Goal: Task Accomplishment & Management: Complete application form

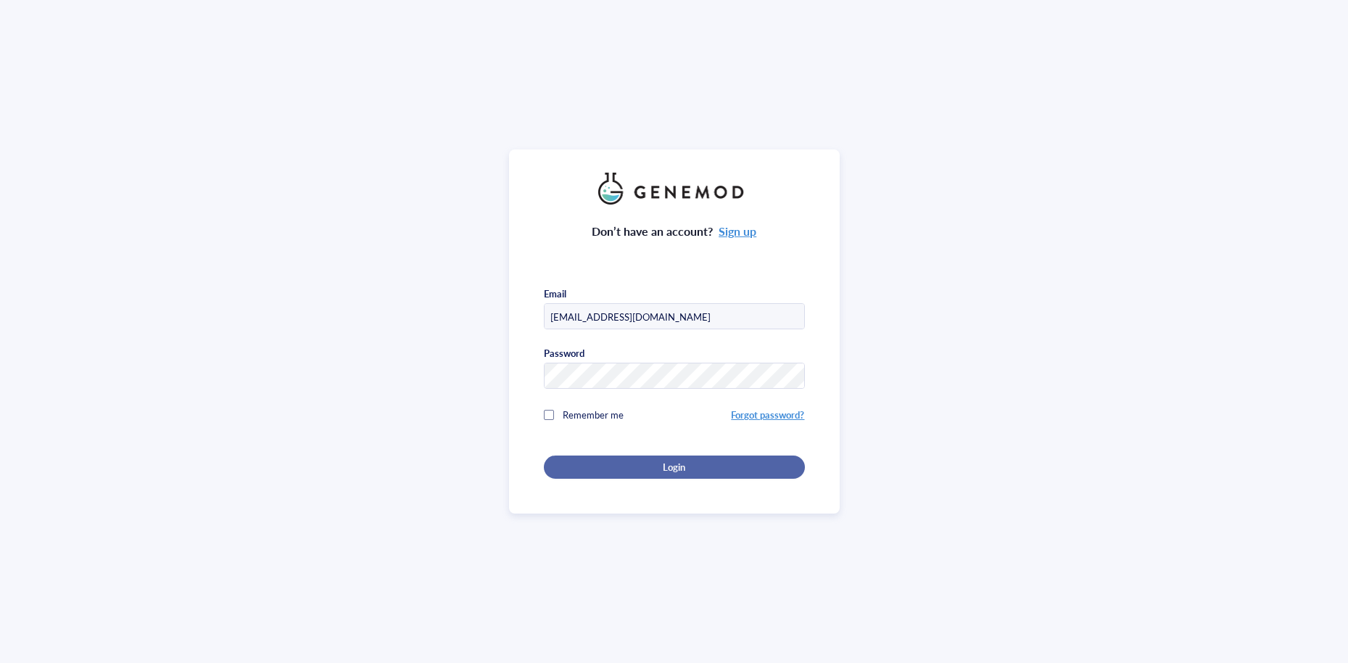
type input "[EMAIL_ADDRESS][DOMAIN_NAME]"
click at [663, 463] on span "Login" at bounding box center [674, 466] width 22 height 13
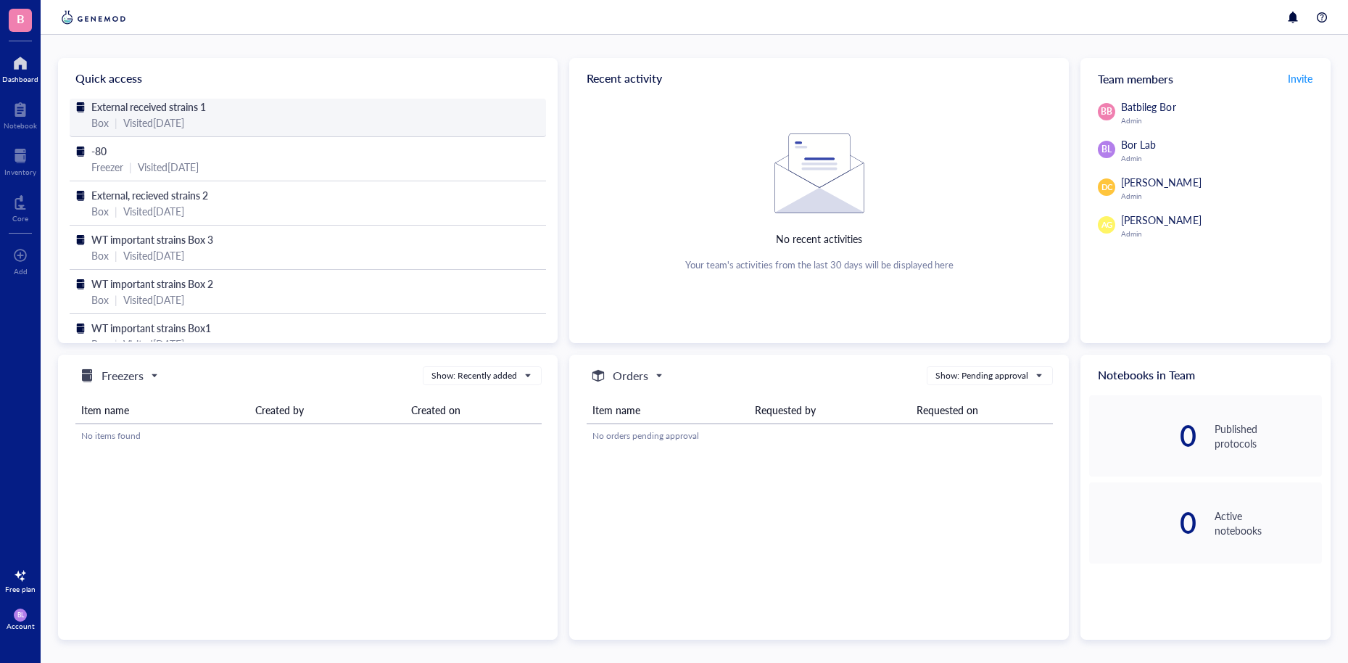
click at [286, 108] on div "External received strains 1" at bounding box center [307, 107] width 433 height 16
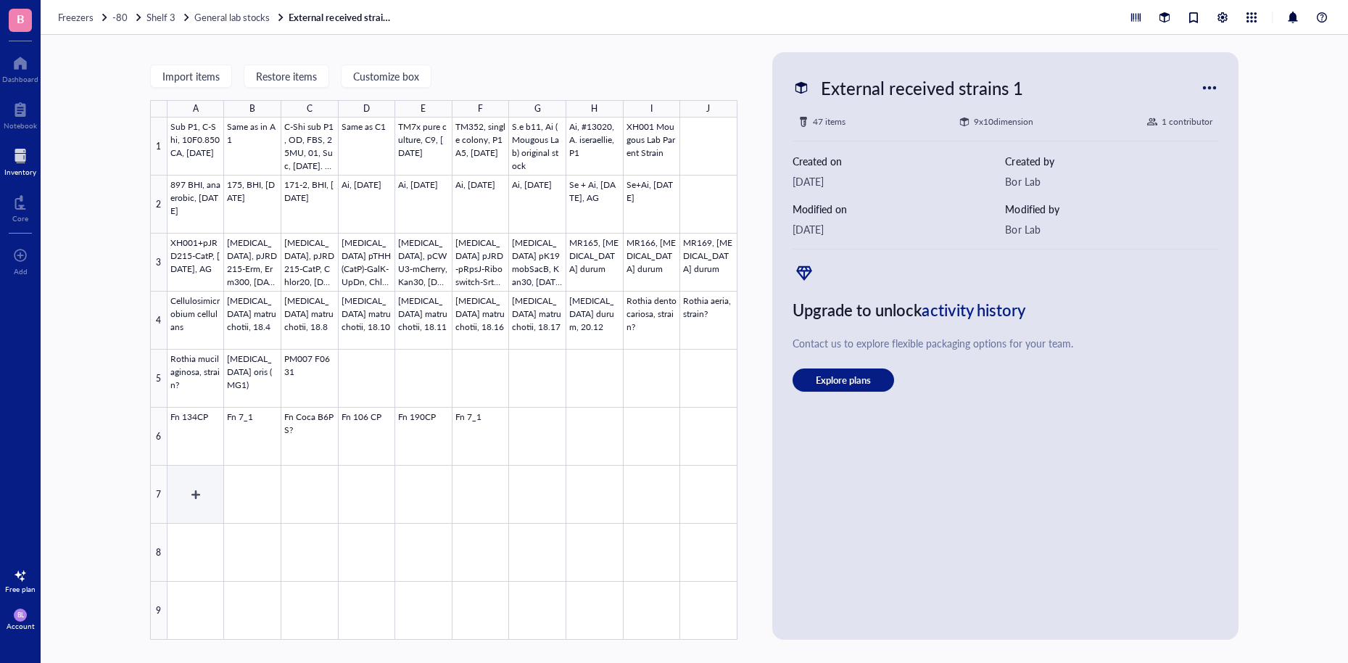
click at [200, 493] on div at bounding box center [453, 378] width 570 height 522
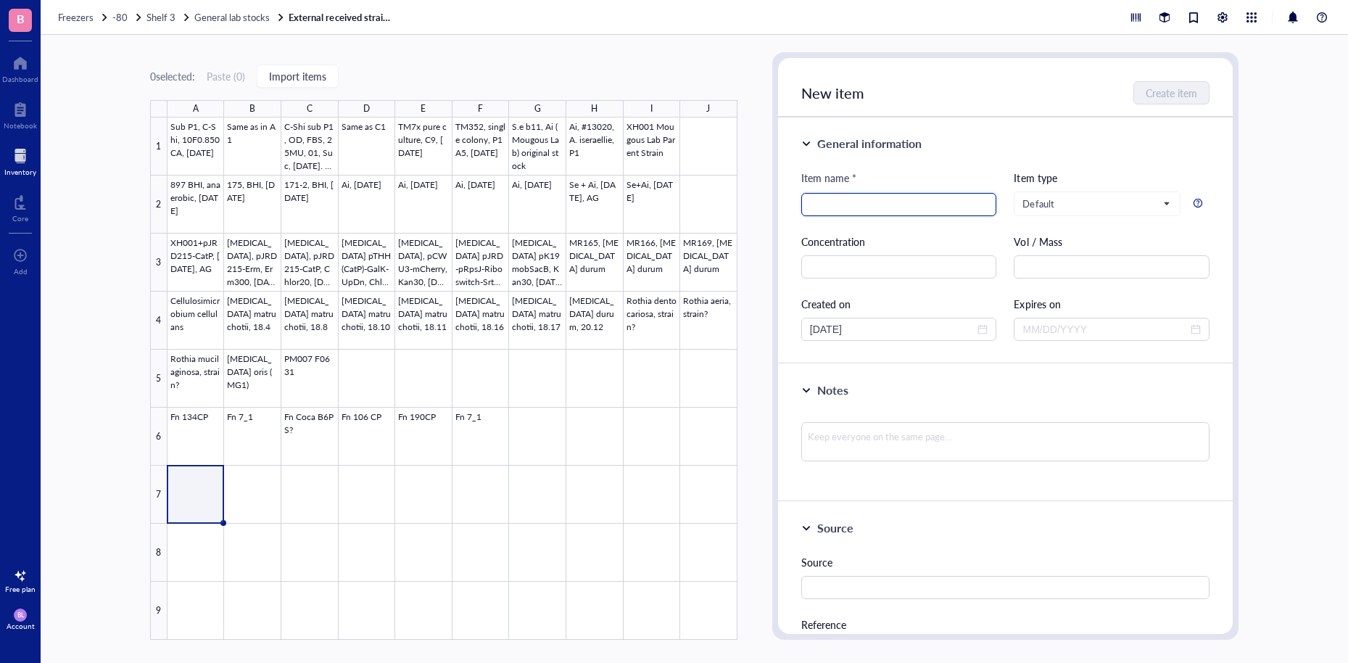
click at [877, 204] on input "search" at bounding box center [899, 205] width 178 height 22
paste input "6xHis-MBP-BrCas12b-RFND"
type input "6xHis-MBP-BrCas12b-RFND"
click at [935, 271] on input "text" at bounding box center [899, 266] width 196 height 23
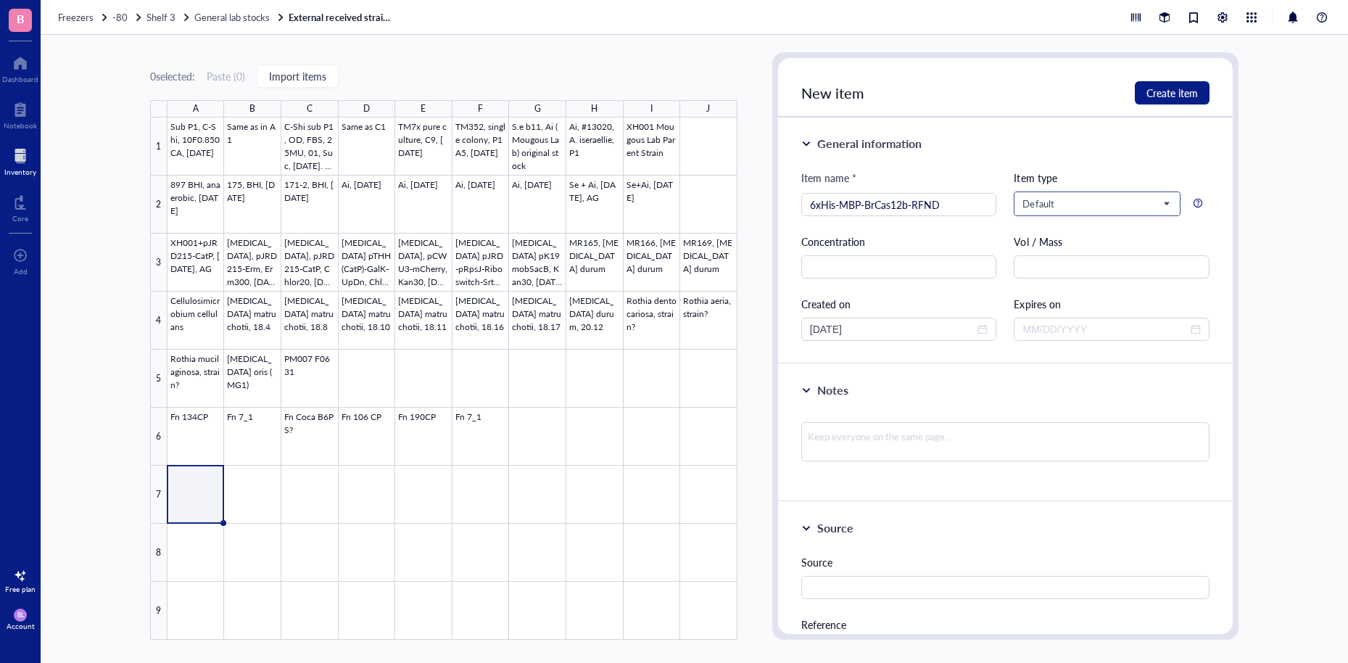
click at [1135, 213] on input "search" at bounding box center [1090, 204] width 136 height 22
click at [1109, 269] on div "Strain" at bounding box center [1093, 276] width 141 height 16
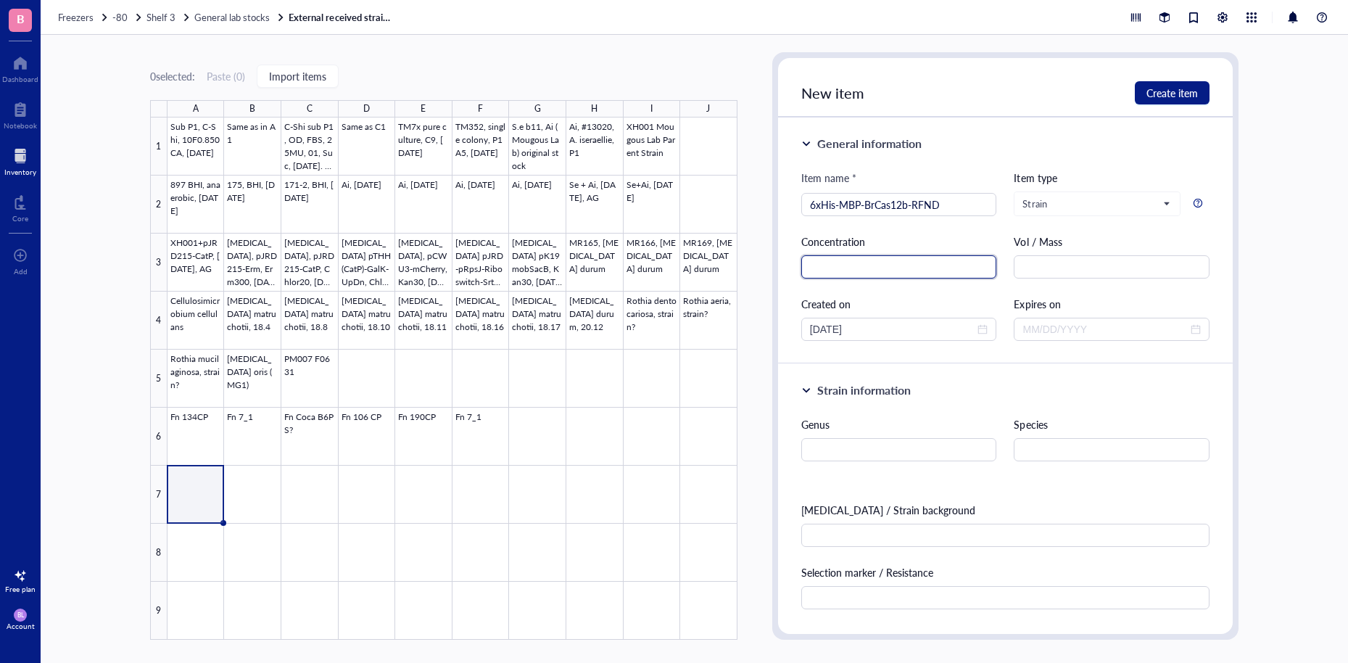
click at [973, 273] on input "text" at bounding box center [899, 266] width 196 height 23
click at [1039, 446] on input "text" at bounding box center [1112, 449] width 196 height 23
type input "[MEDICAL_DATA]"
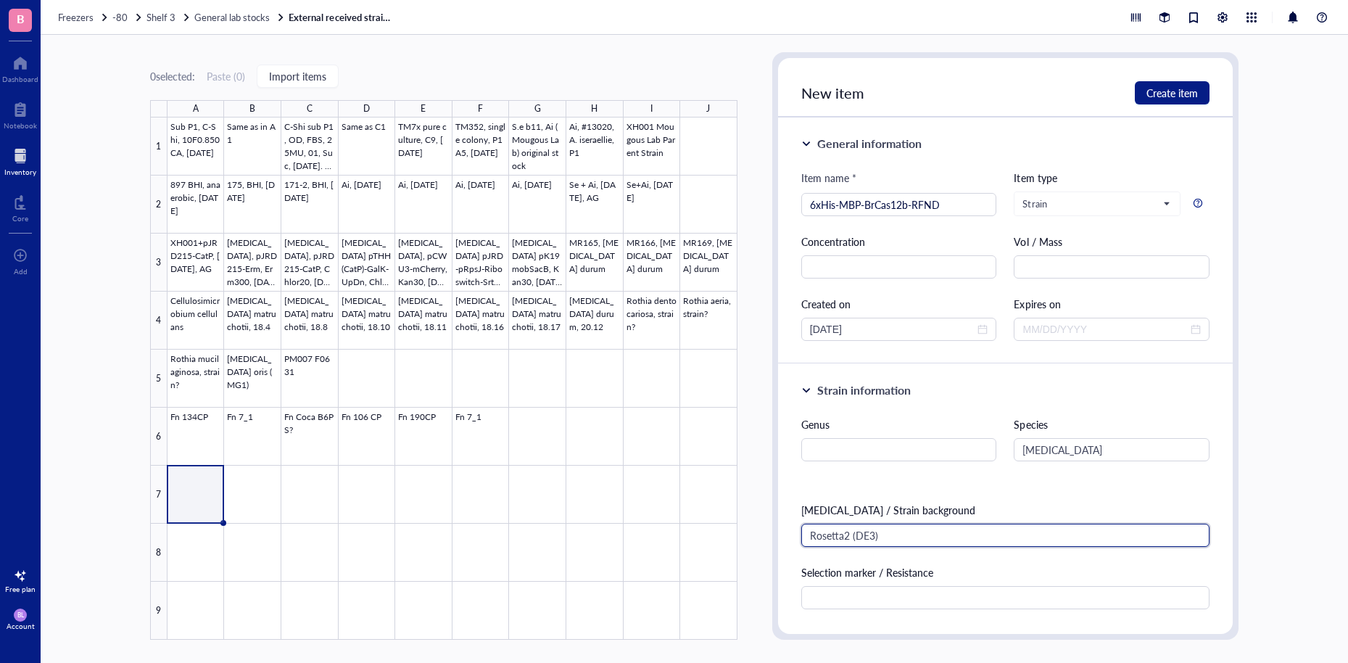
type input "Rosetta2 (DE3)"
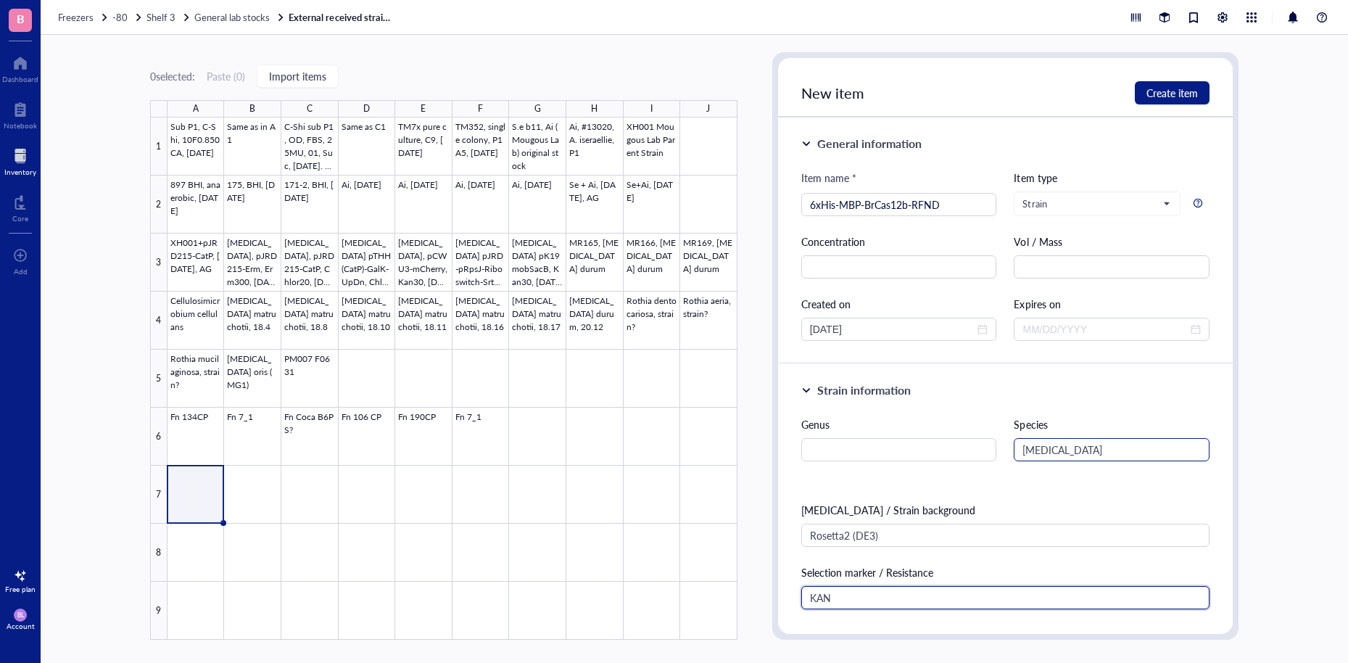
type input "KAN"
drag, startPoint x: 1061, startPoint y: 444, endPoint x: 677, endPoint y: 404, distance: 385.7
click at [1014, 438] on input "[MEDICAL_DATA]" at bounding box center [1112, 449] width 196 height 23
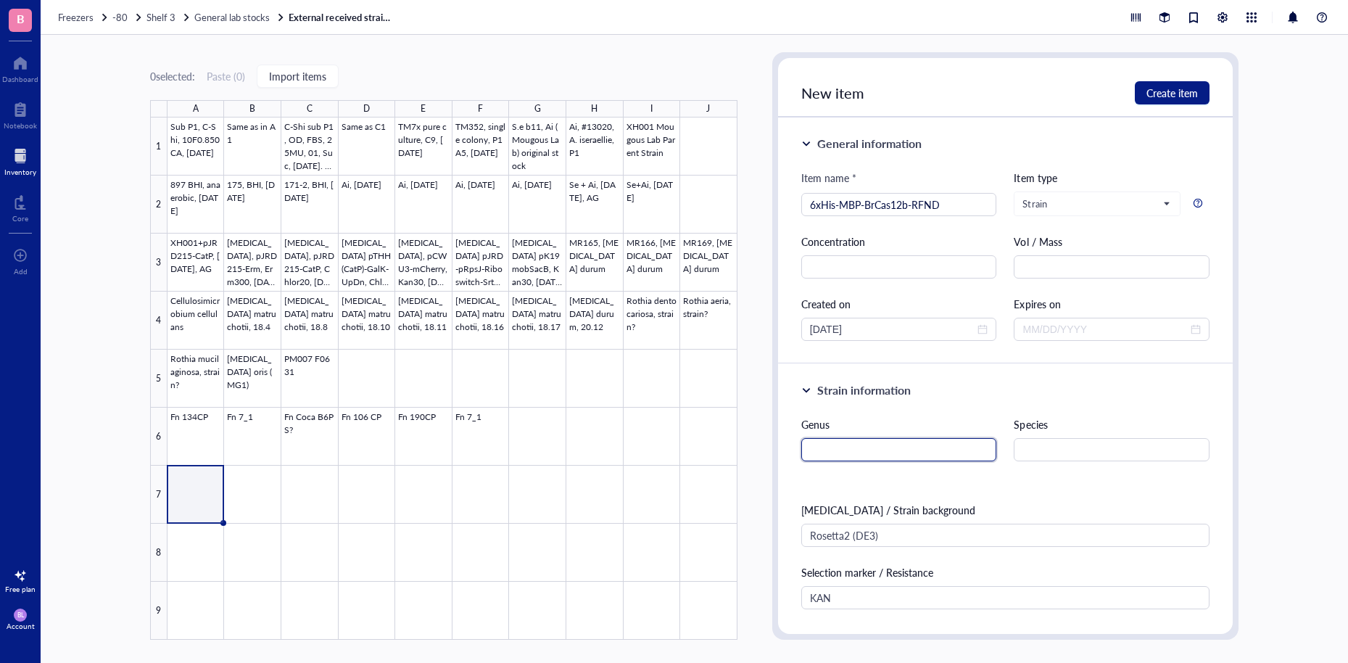
click at [900, 450] on input "text" at bounding box center [899, 449] width 196 height 23
type input "Escherichia"
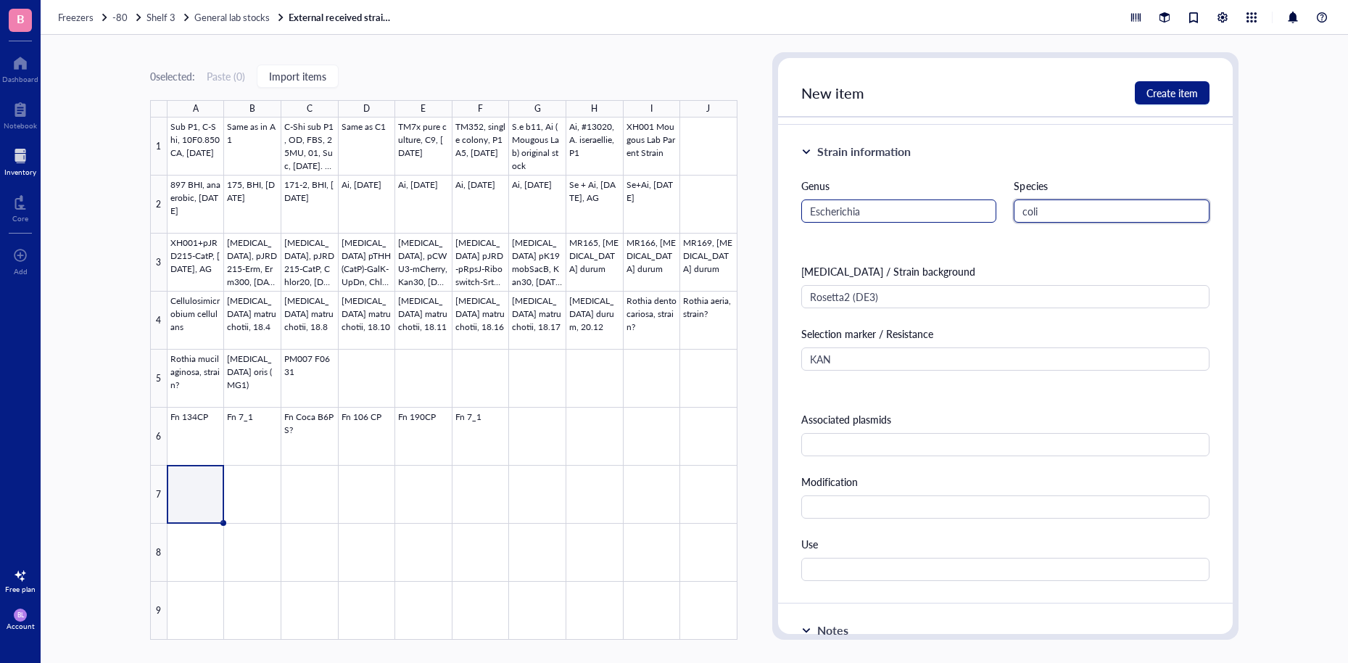
scroll to position [278, 0]
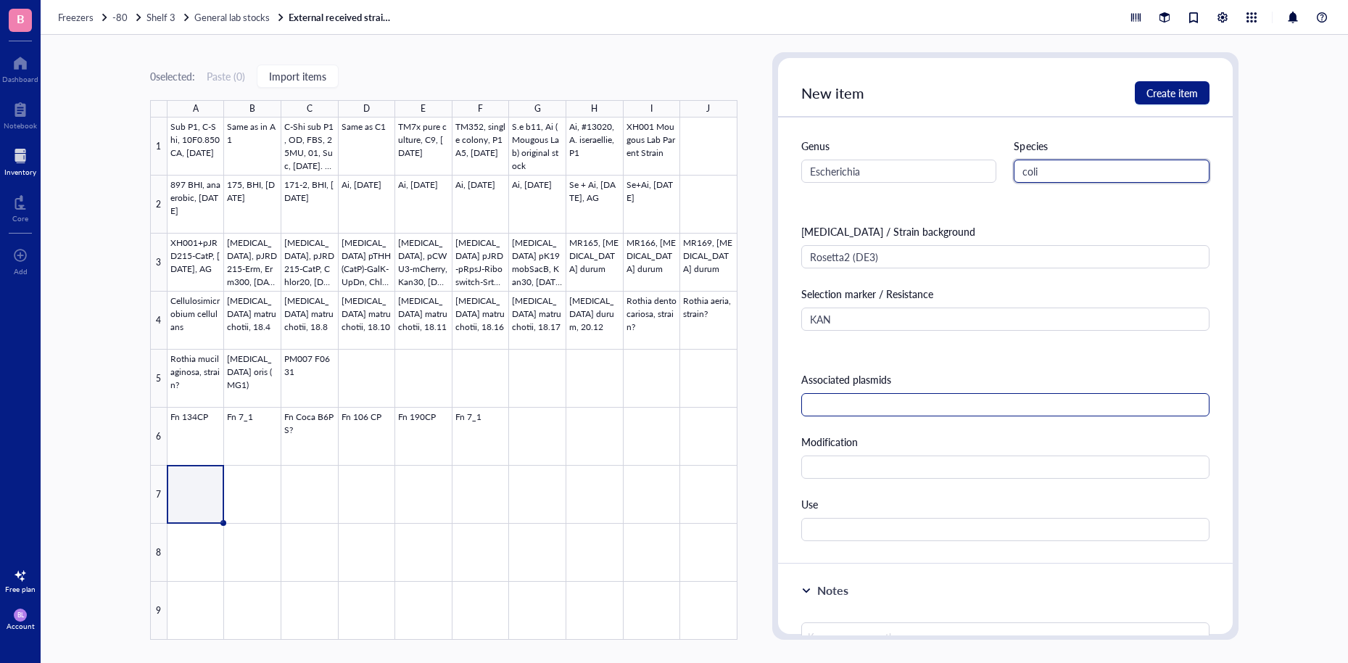
type input "coli"
click at [918, 401] on input "text" at bounding box center [1005, 404] width 408 height 23
paste input "6xHis-MBP-BrCas12b-RFND"
type input "6xHis-MBP-BrCas12b-RFND"
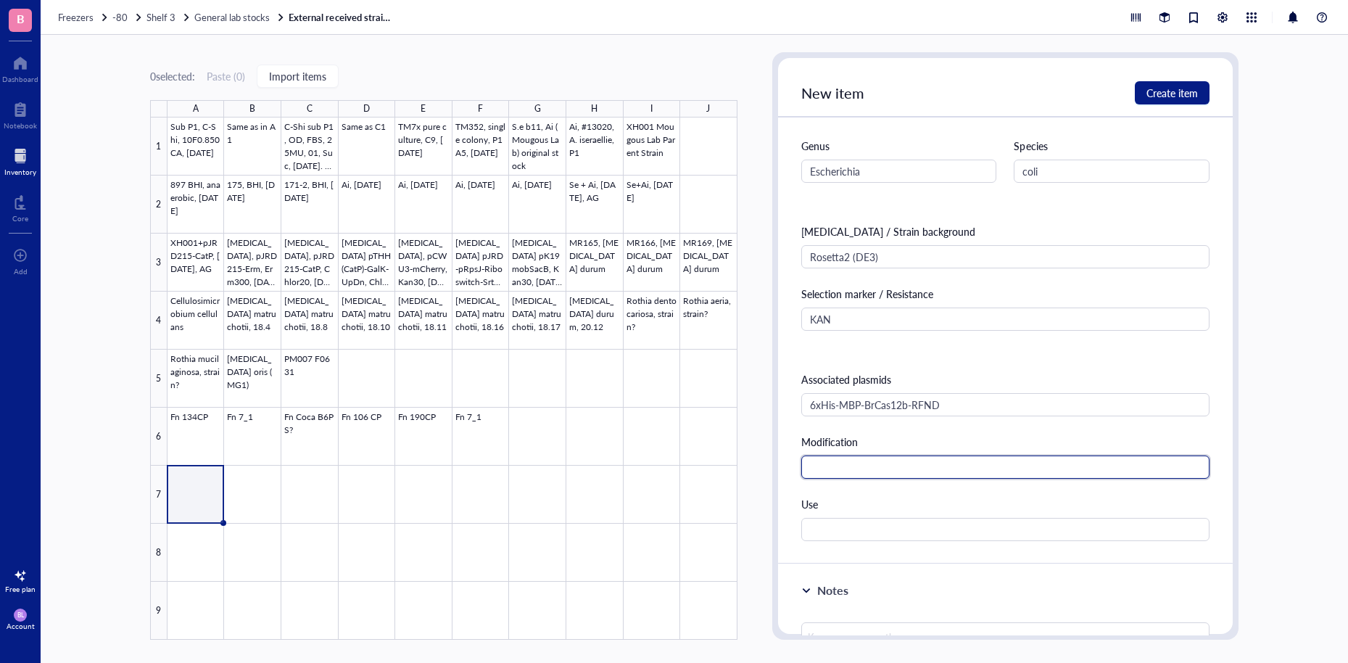
click at [883, 466] on input "text" at bounding box center [1005, 466] width 408 height 23
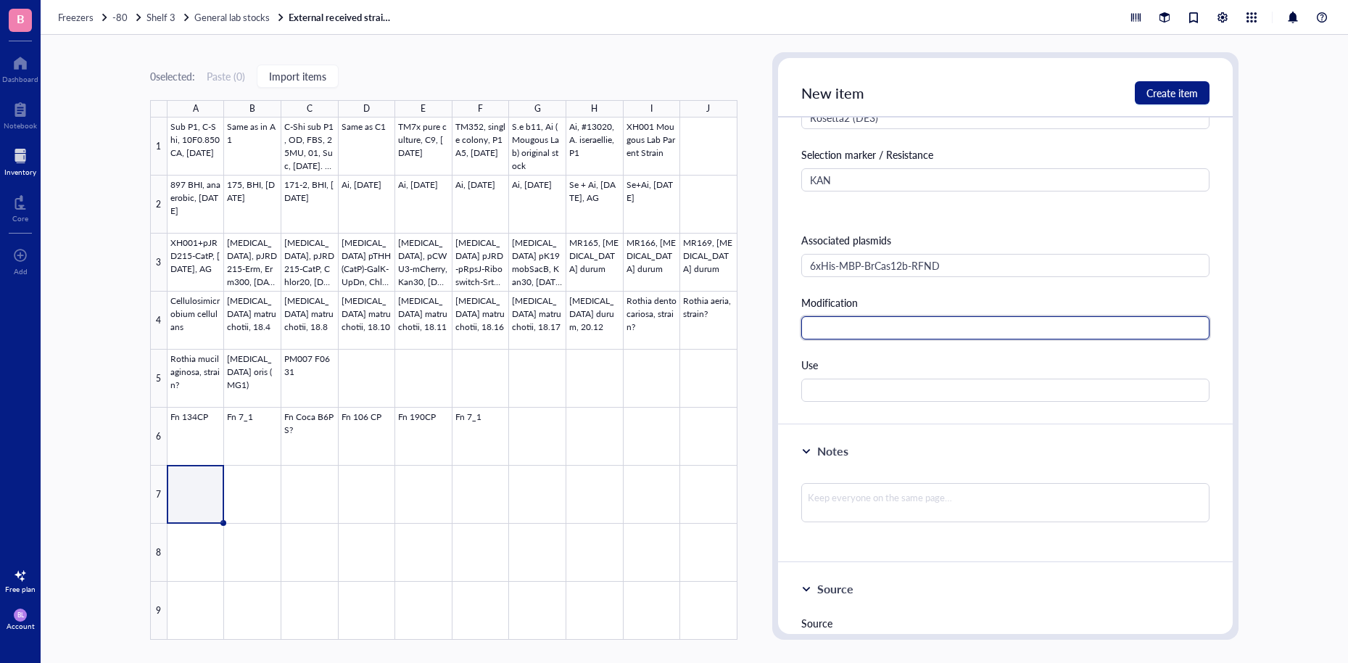
scroll to position [487, 0]
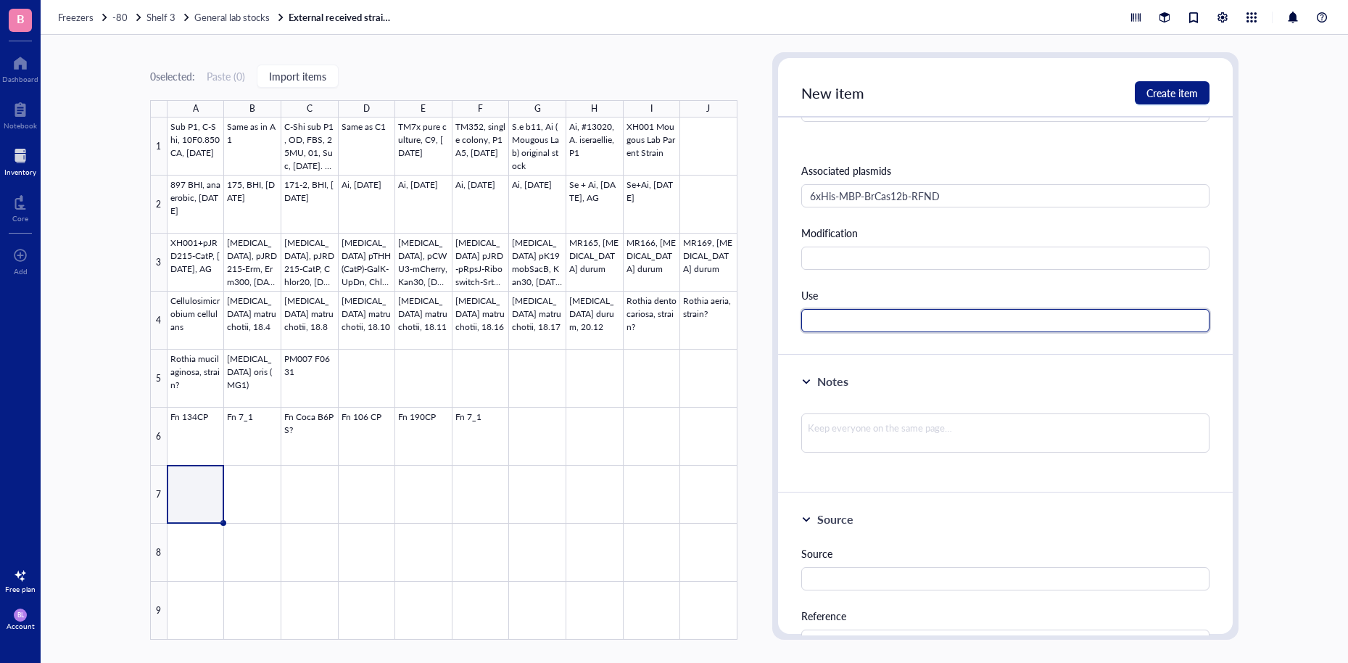
click at [875, 330] on input "text" at bounding box center [1005, 320] width 408 height 23
type input "Cas12b overexpression"
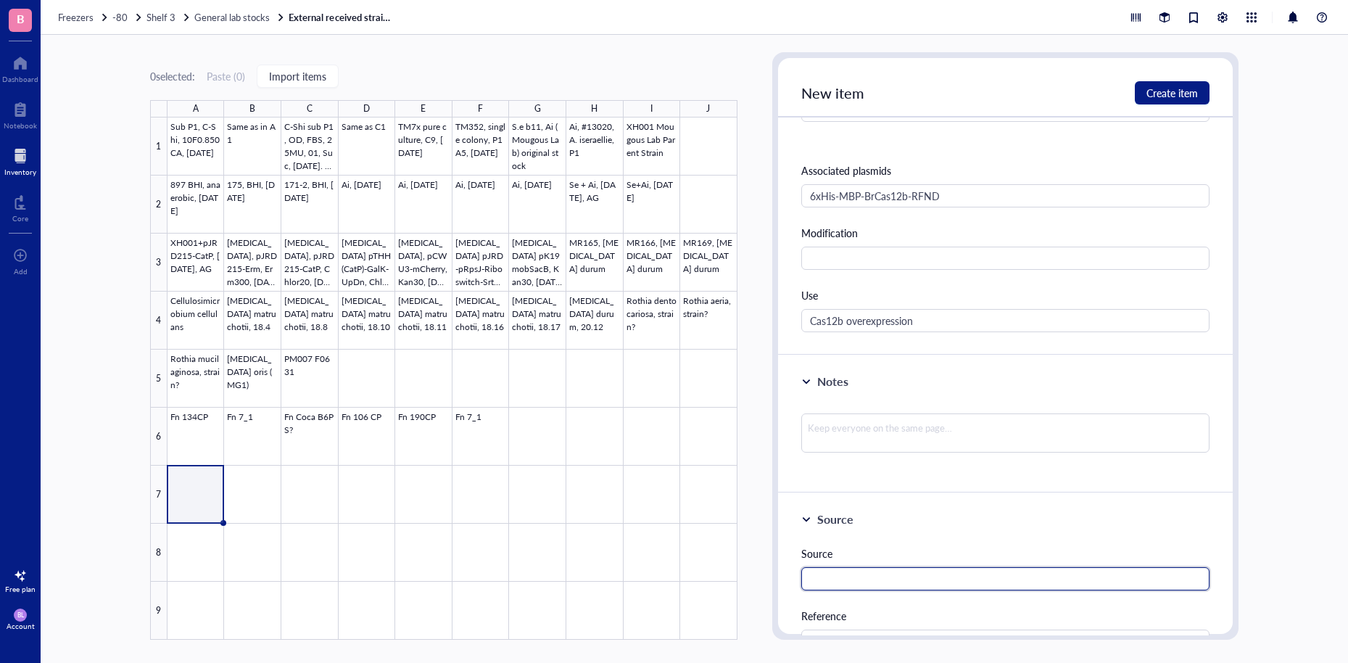
scroll to position [627, 0]
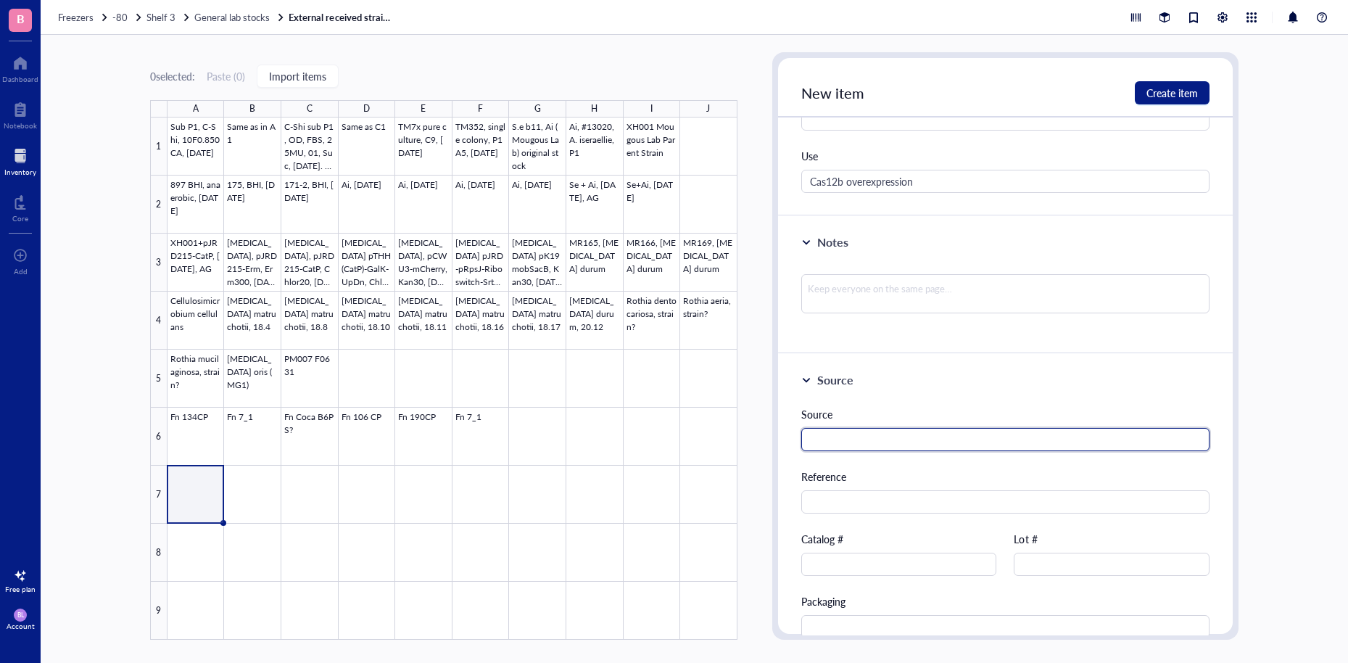
paste input "[URL][DOMAIN_NAME]"
type input "[URL][DOMAIN_NAME]"
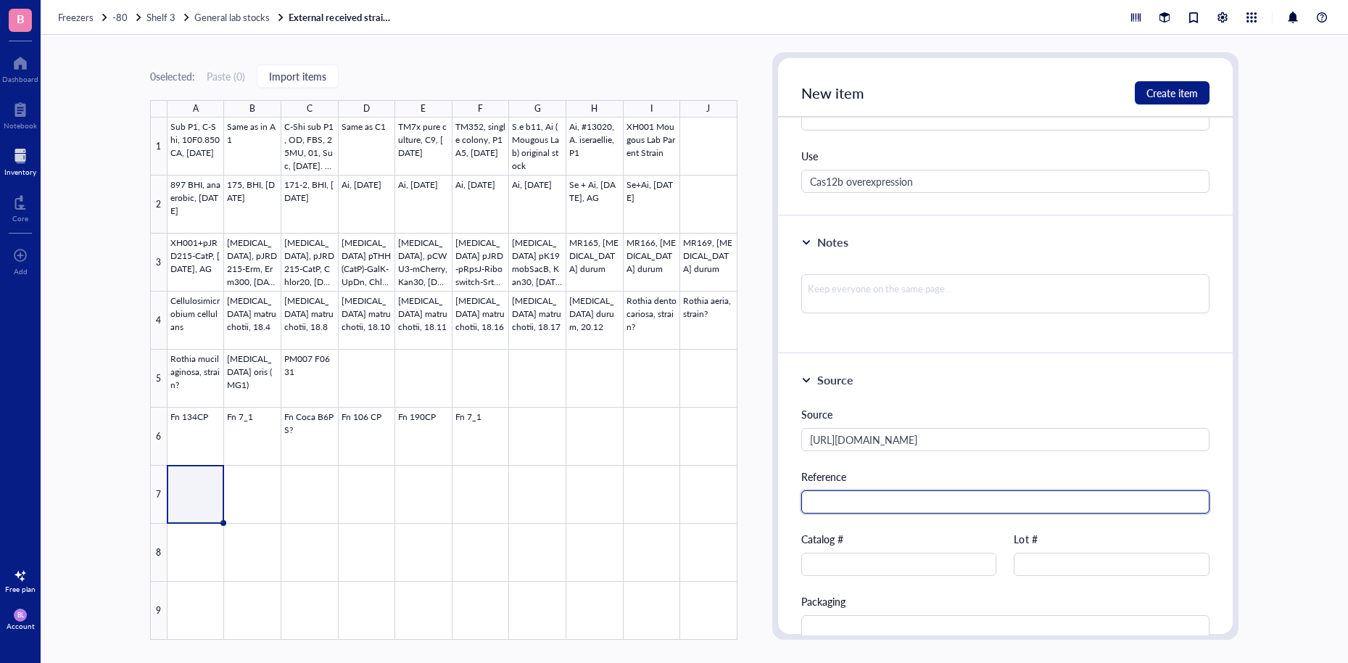
click at [951, 498] on input "text" at bounding box center [1005, 501] width 408 height 23
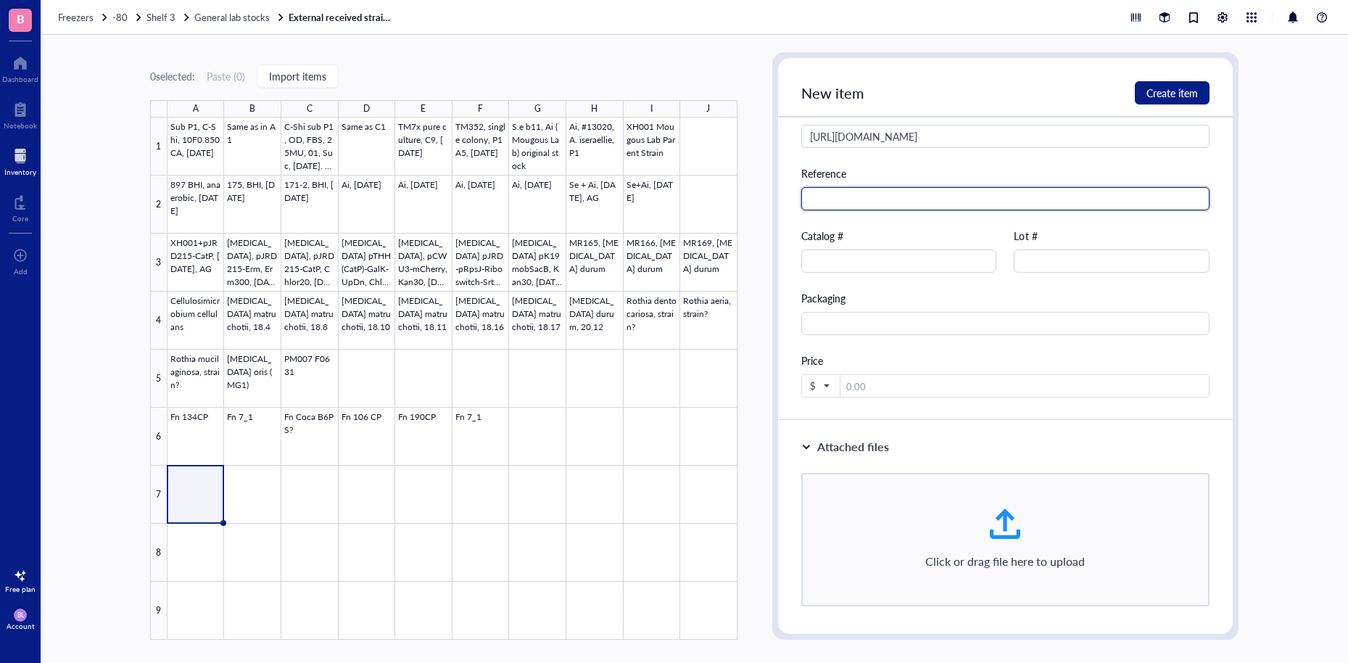
scroll to position [941, 0]
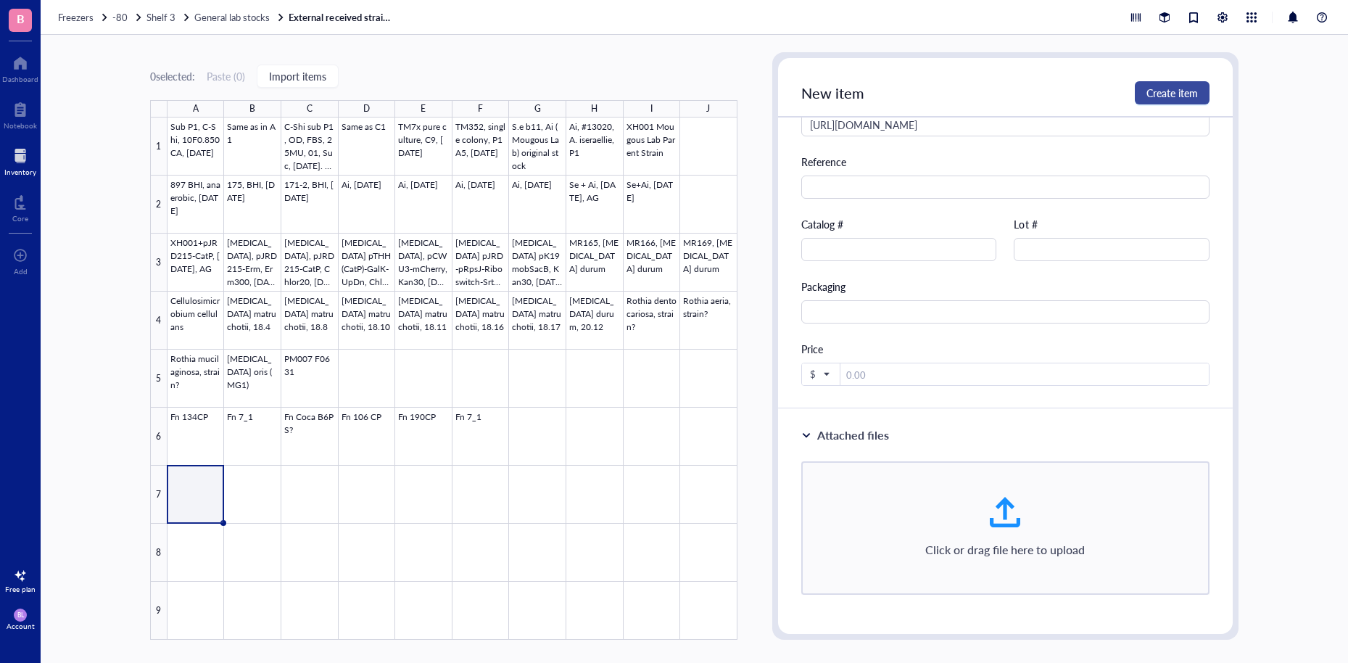
click at [1139, 89] on button "Create item" at bounding box center [1172, 92] width 75 height 23
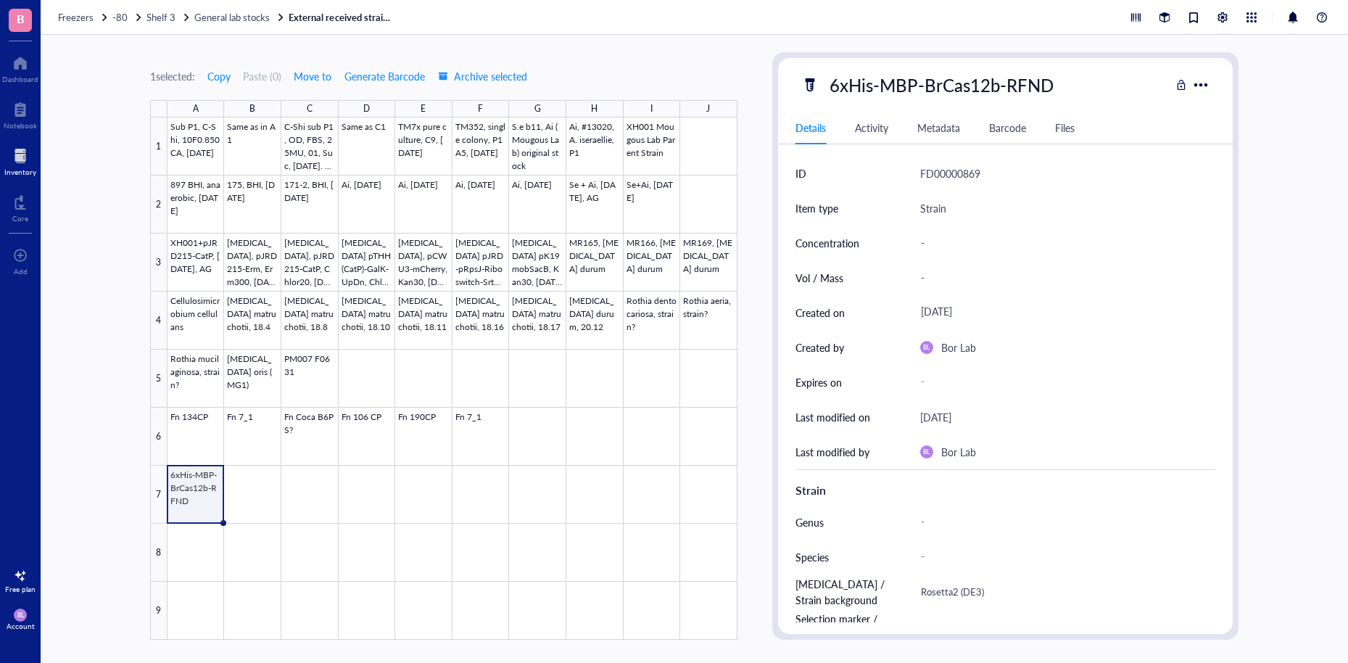
click at [199, 498] on div at bounding box center [453, 378] width 570 height 522
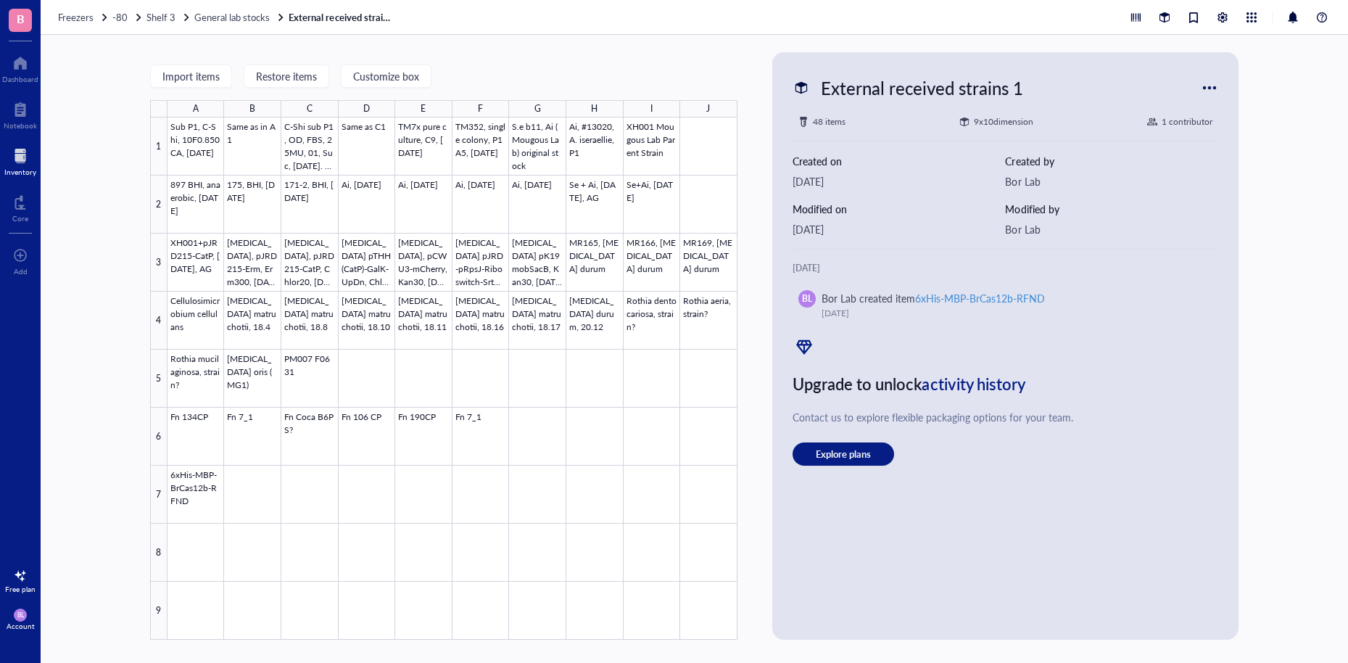
click at [1293, 168] on div "Import items Restore items Customize box A B C D E F G H I J 1 2 3 4 5 6 7 8 9 …" at bounding box center [694, 349] width 1307 height 628
click at [254, 17] on span "General lab stocks" at bounding box center [231, 17] width 75 height 14
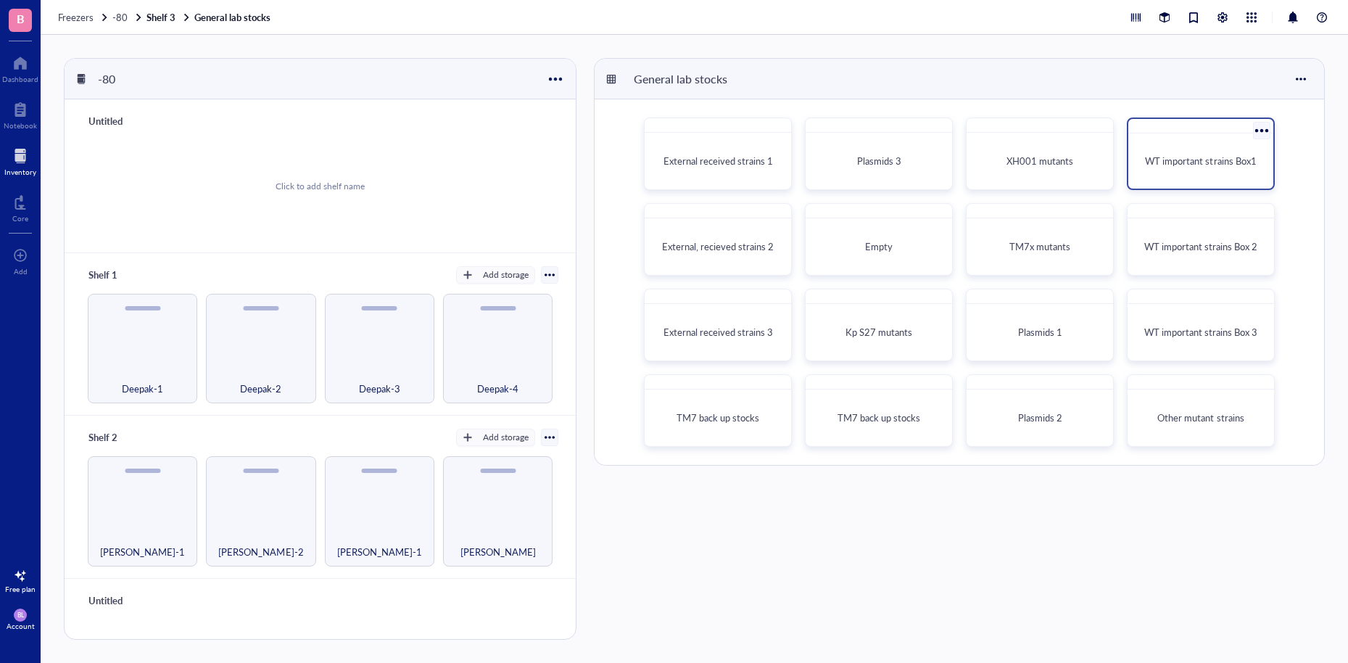
click at [1151, 157] on span "WT important strains Box1" at bounding box center [1200, 161] width 111 height 14
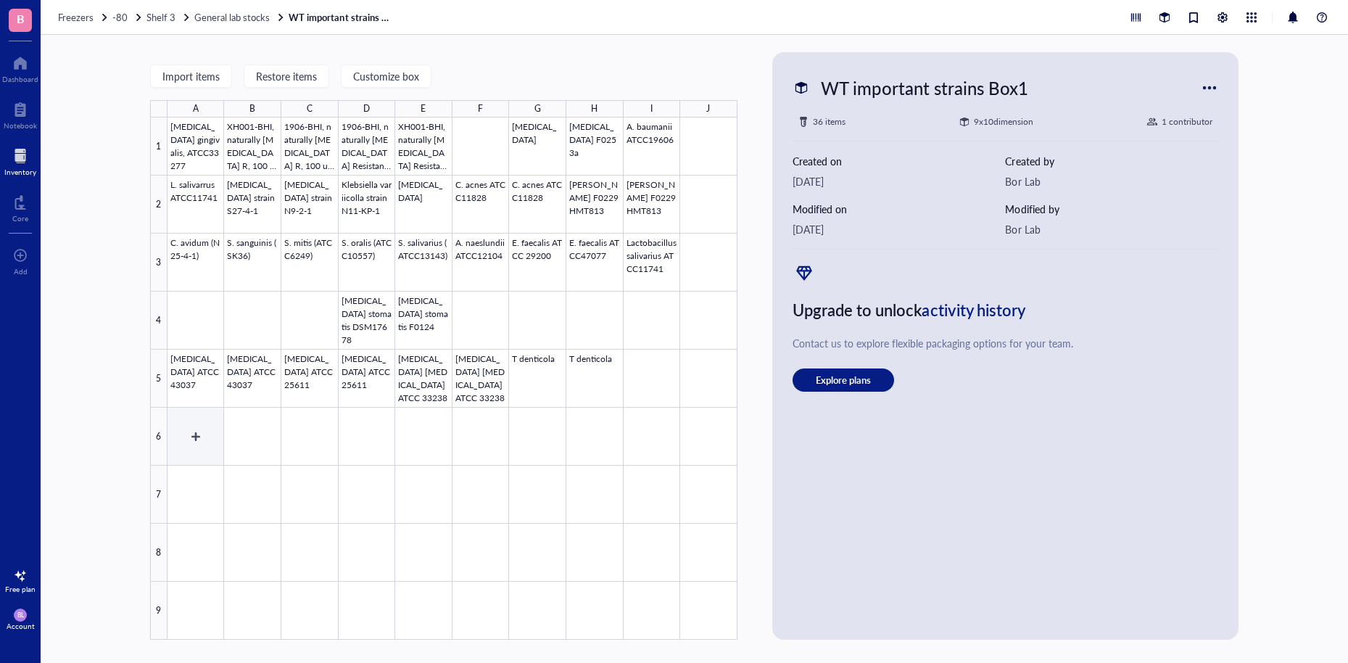
click at [194, 441] on div at bounding box center [453, 378] width 570 height 522
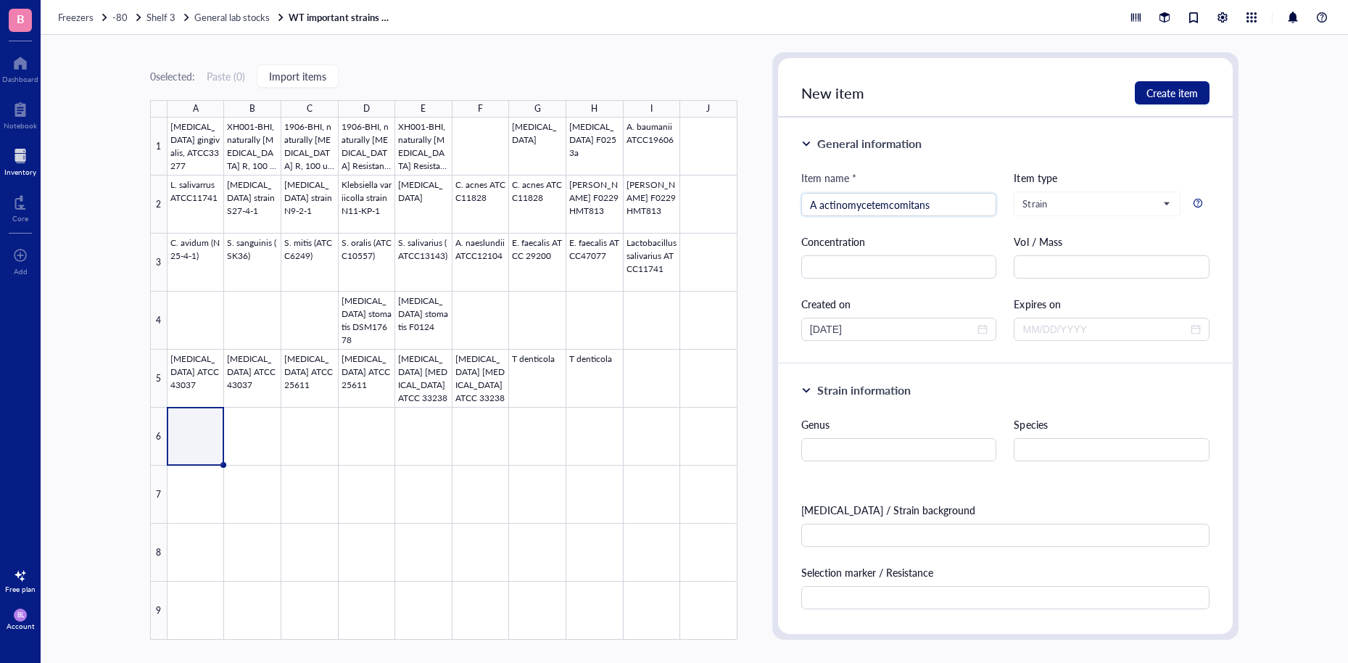
type input "A actinomycetemcomitans"
click at [927, 466] on div "Genus Species [MEDICAL_DATA] / Strain background Selection marker / Resistance …" at bounding box center [1005, 617] width 408 height 403
click at [926, 457] on input "text" at bounding box center [899, 449] width 196 height 23
type input "Aggregatibacter"
type input "actinomycetemcomitans"
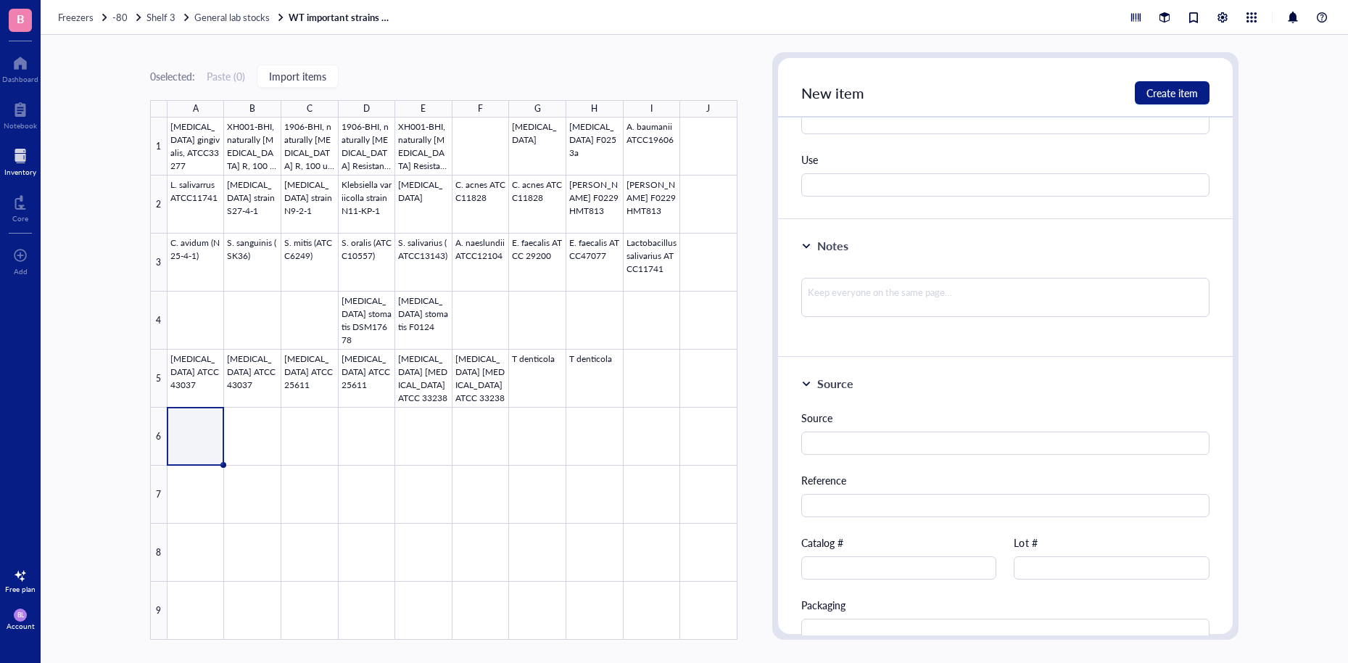
scroll to position [696, 0]
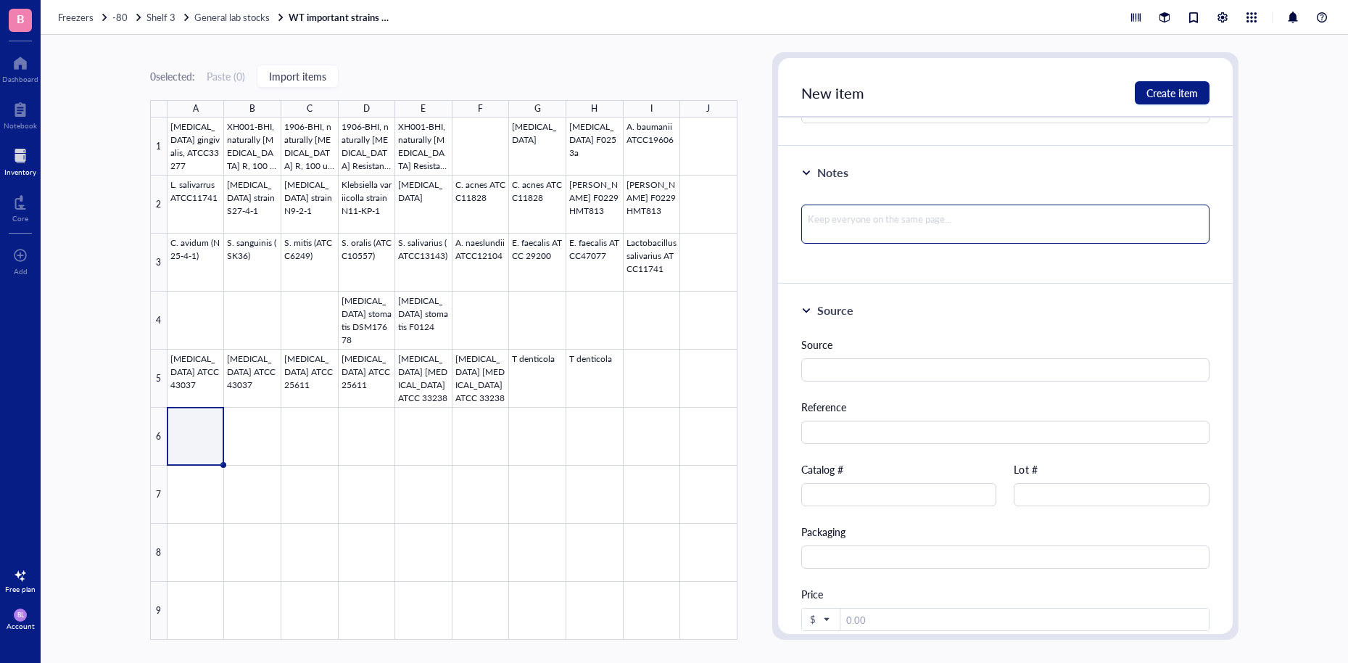
click at [979, 234] on textarea at bounding box center [1005, 223] width 408 height 39
type textarea "f"
type textarea "fr"
type textarea "fro"
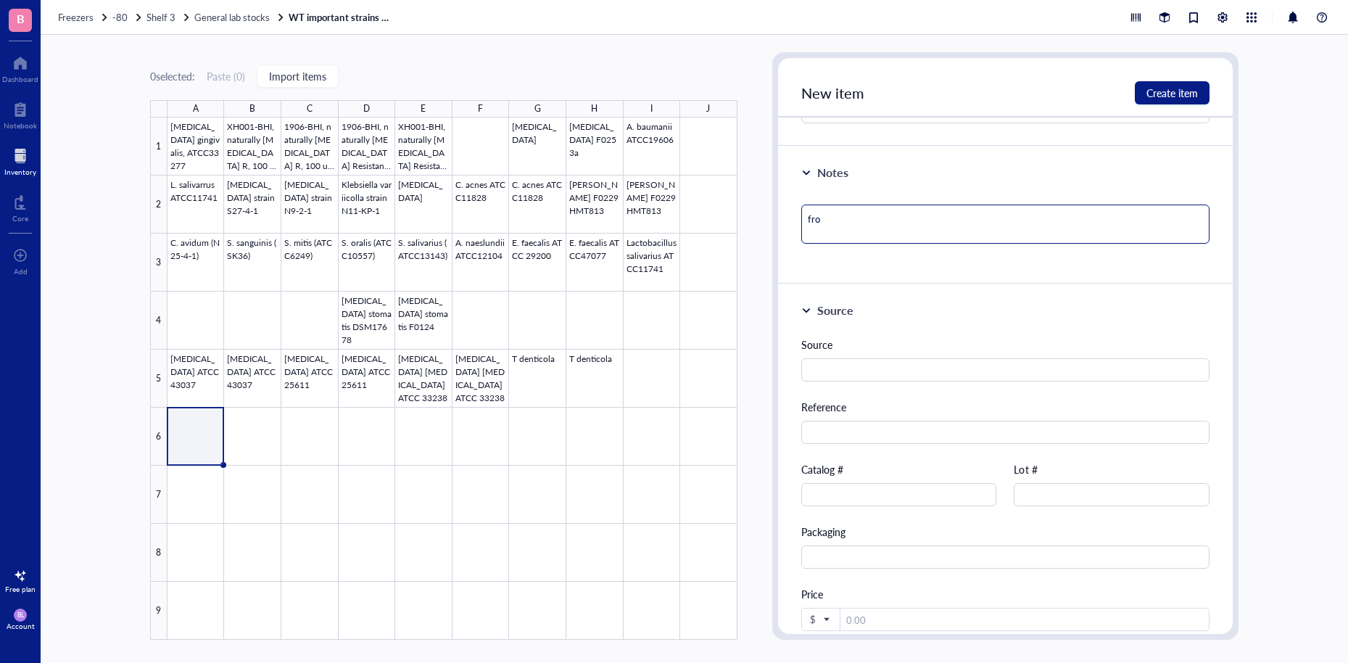
type textarea "from"
type textarea "from F"
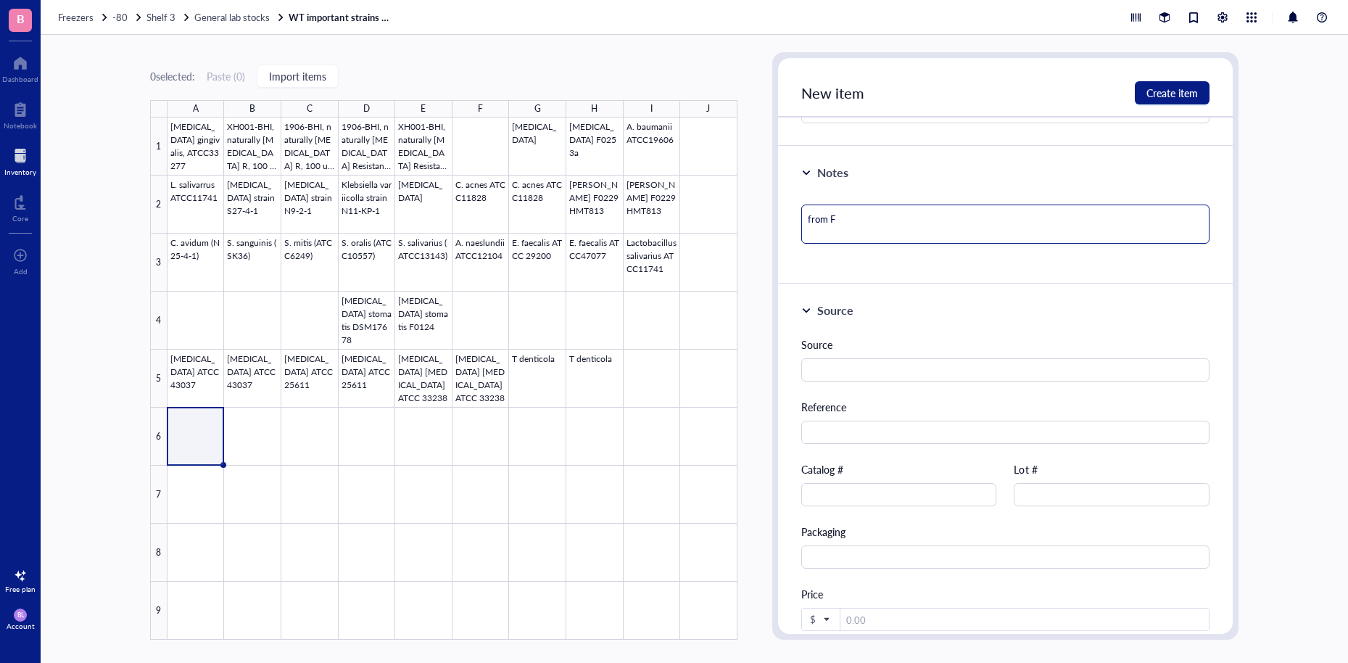
type textarea "from Fo"
type textarea "from For"
type textarea "from Fors"
type textarea "from Forsy"
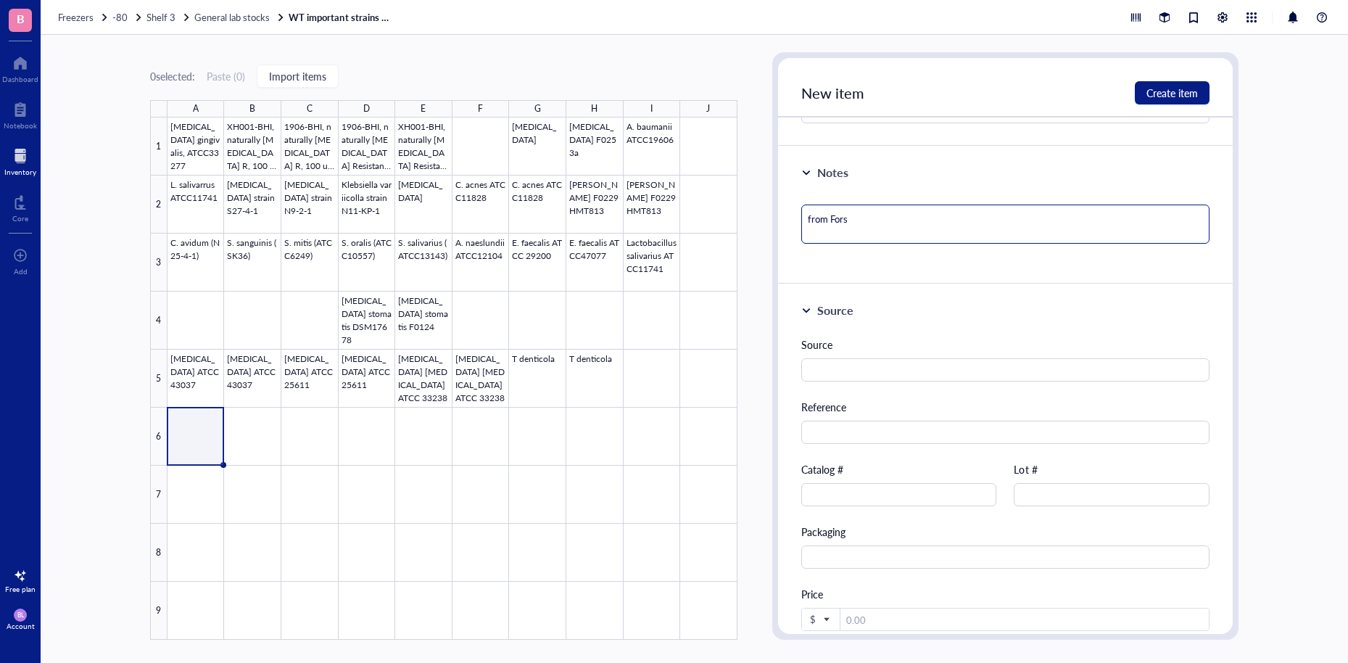
type textarea "from Forsy"
type textarea "from Forsyt"
type textarea "from Forsyth"
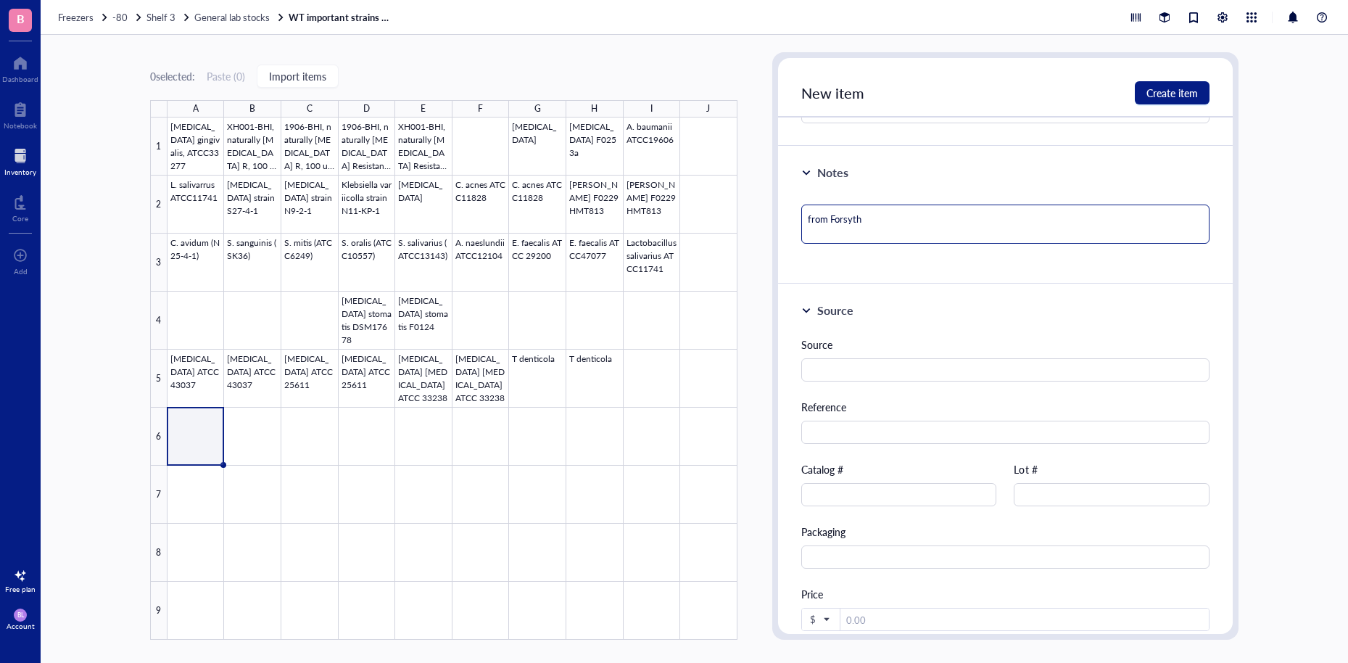
type textarea "from Forsyth"
type textarea "from Forsyth s"
type textarea "from [GEOGRAPHIC_DATA]"
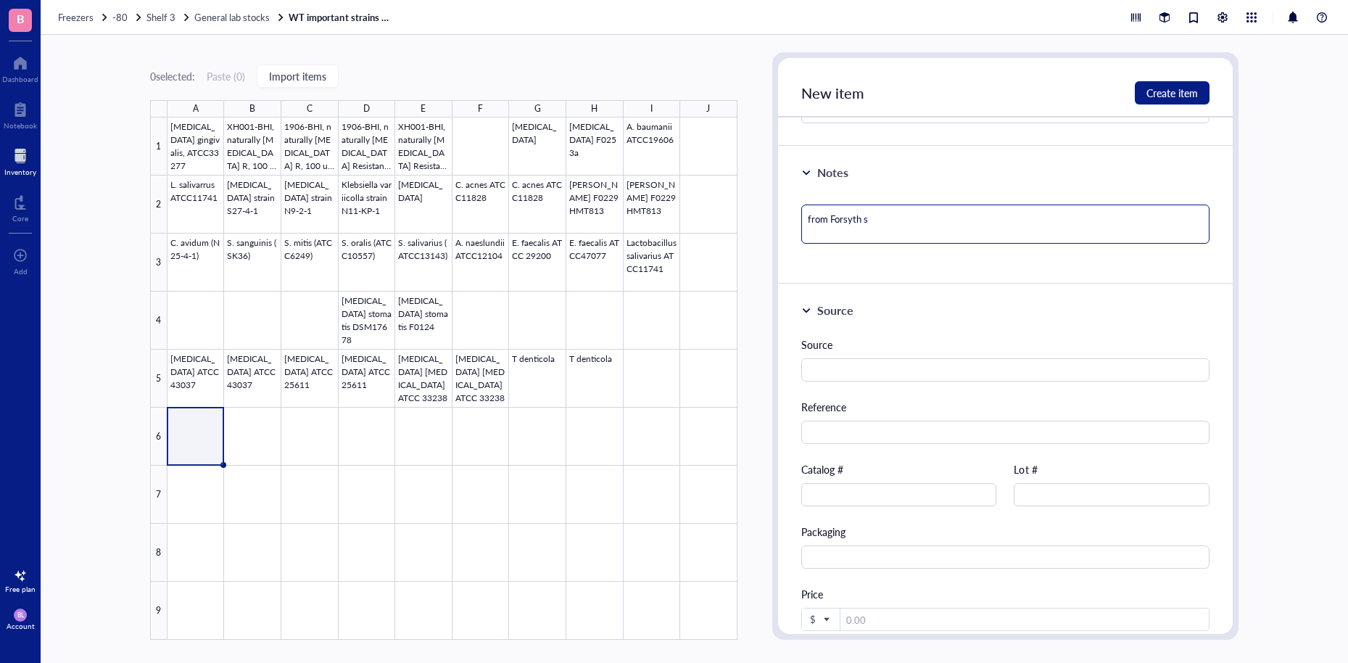
type textarea "from [GEOGRAPHIC_DATA]"
type textarea "from Forsyth str"
type textarea "from Forsyth stra"
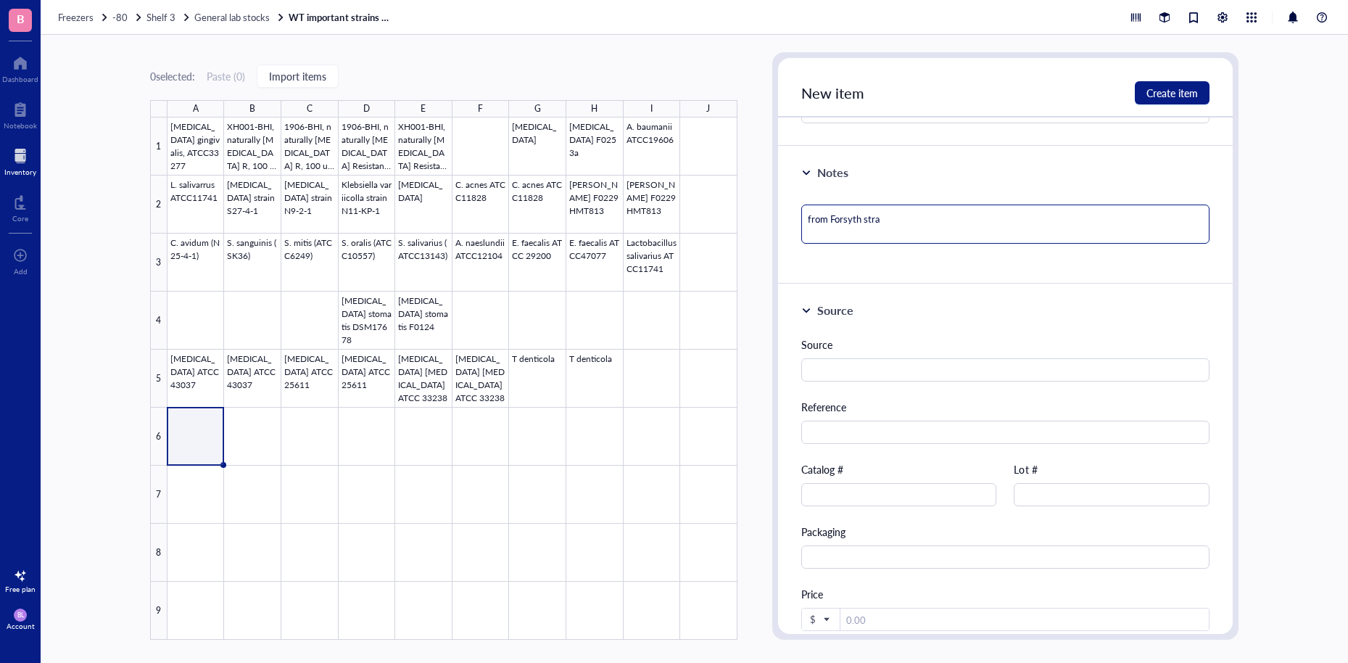
type textarea "from Forsyth strai"
type textarea "from Forsyth strain"
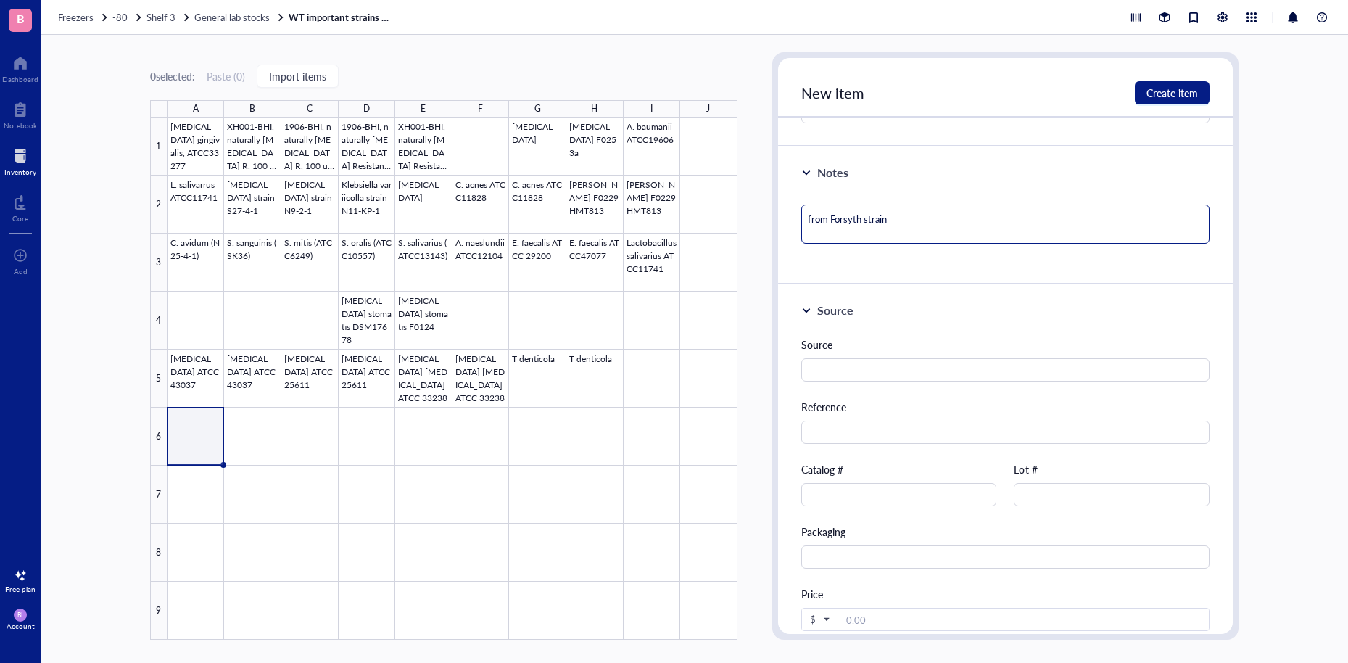
type textarea "from Forsyth strain"
type textarea "from Forsyth strain c"
type textarea "from Forsyth strain co"
type textarea "from Forsyth strain col"
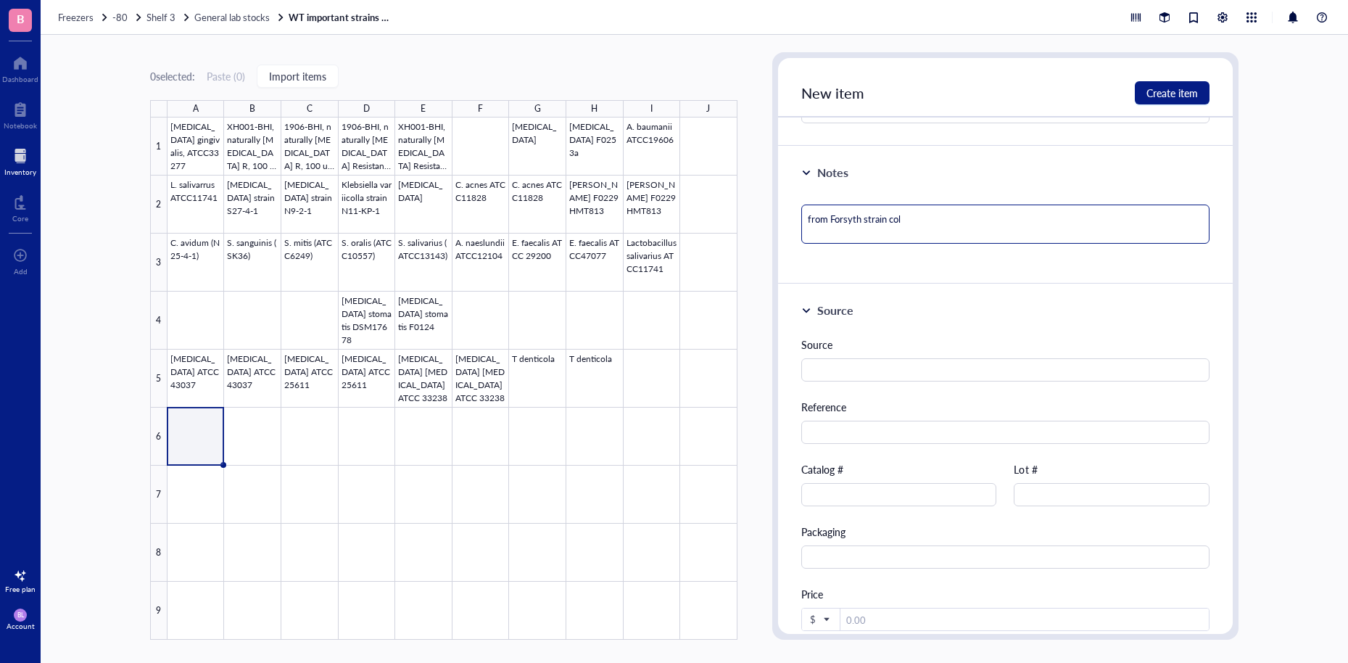
type textarea "from Forsyth strain coll"
type textarea "from Forsyth strain colle"
type textarea "from Forsyth strain collec"
type textarea "from Forsyth strain collect"
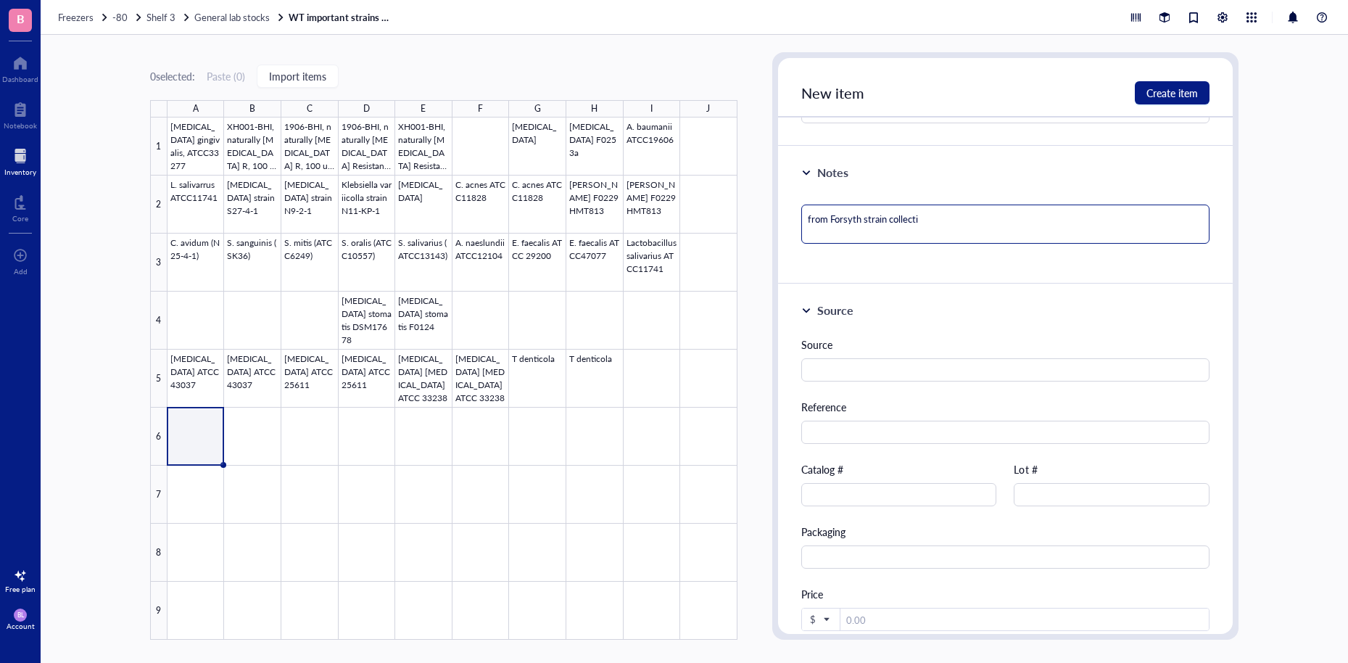
type textarea "from Forsyth strain collectio"
type textarea "from Forsyth strain collection"
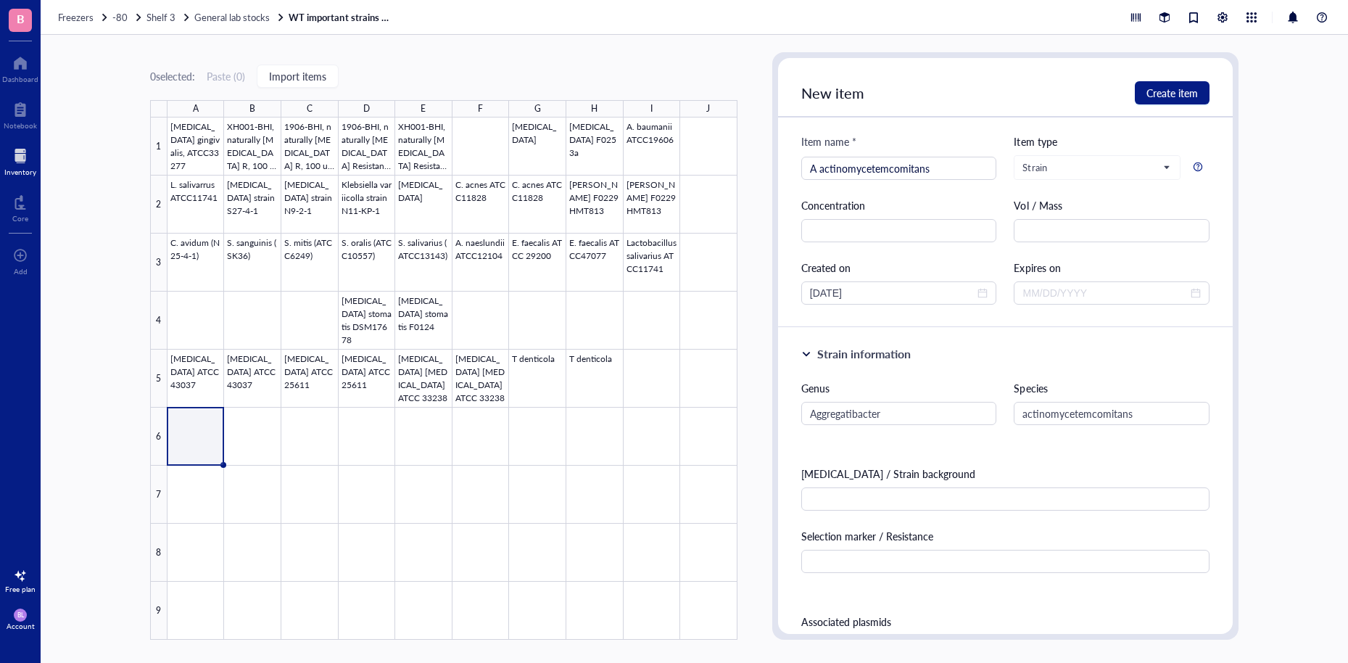
scroll to position [0, 0]
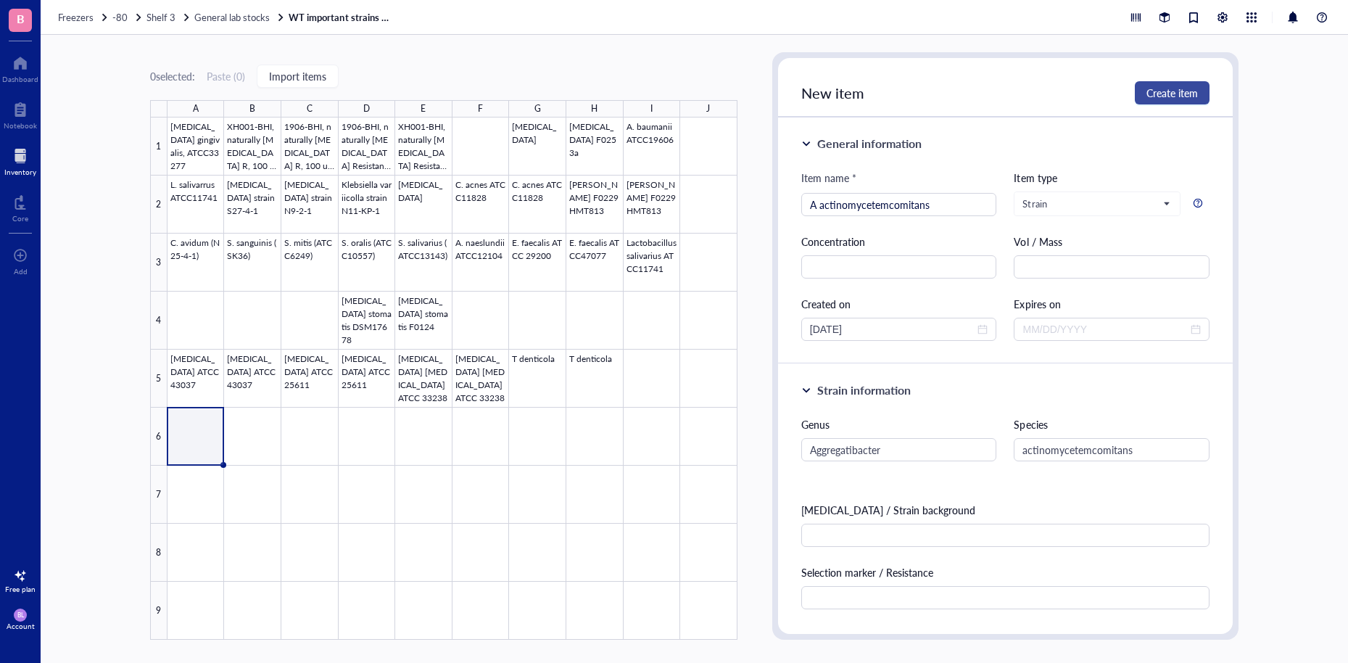
type textarea "from Forsyth strain collection"
click at [1181, 93] on span "Create item" at bounding box center [1172, 93] width 51 height 12
type textarea "Keep everyone on the same page…"
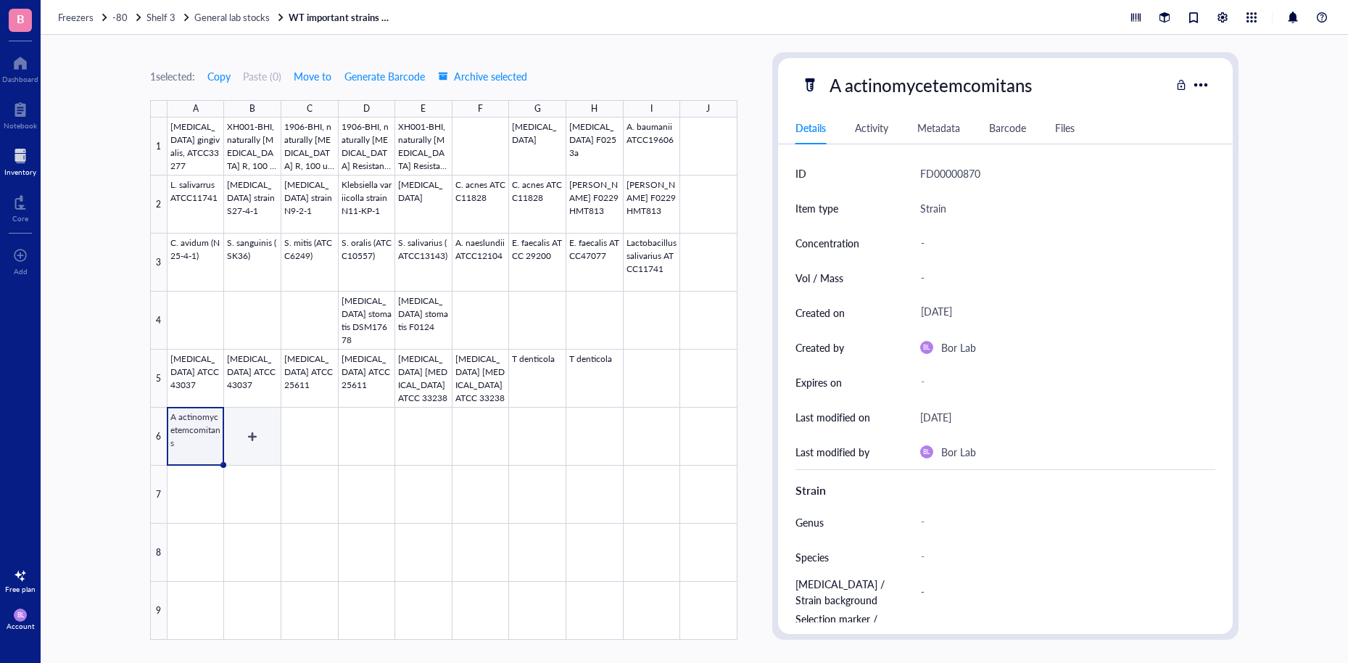
click at [255, 439] on div at bounding box center [453, 378] width 570 height 522
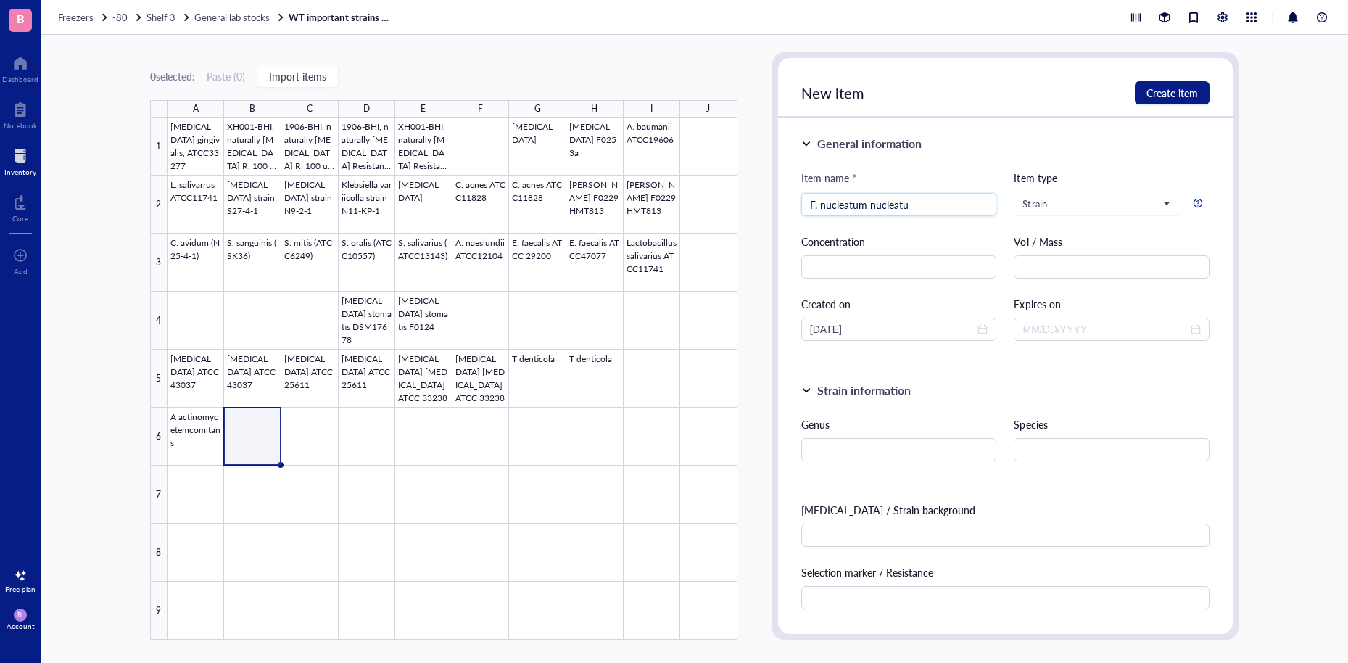
type input "F. nucleatum nucleatum"
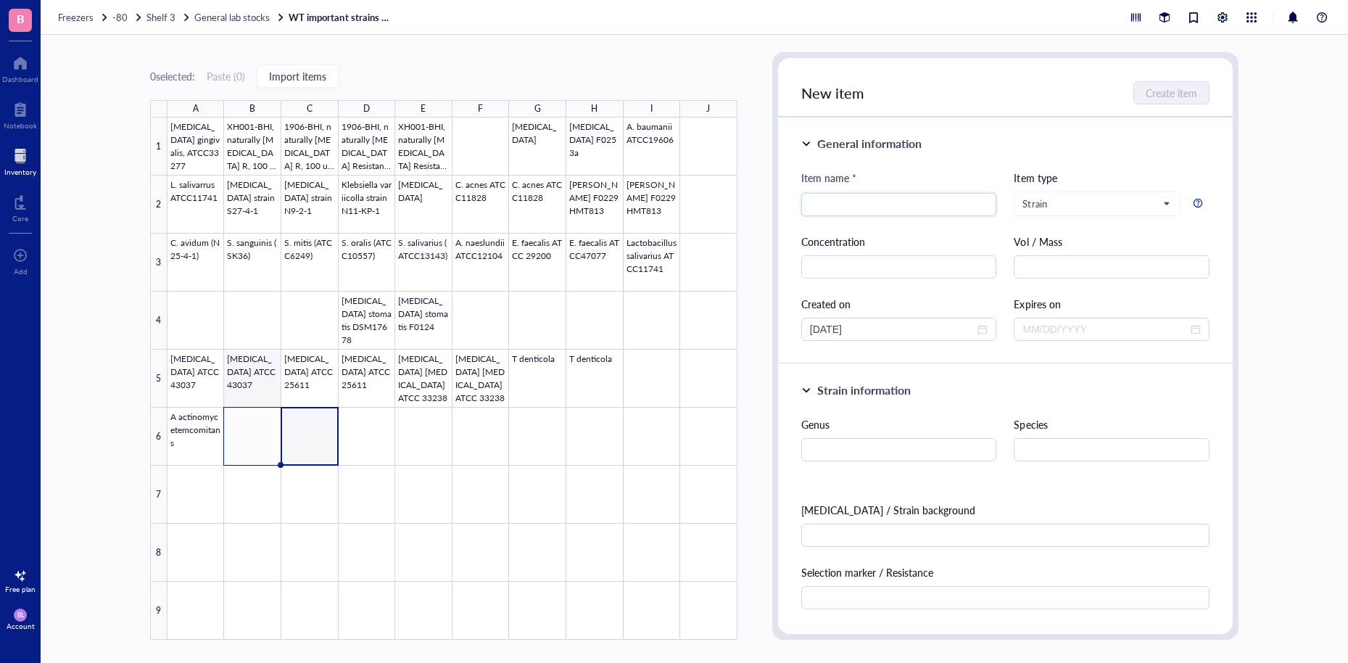
click at [253, 429] on div at bounding box center [453, 378] width 570 height 522
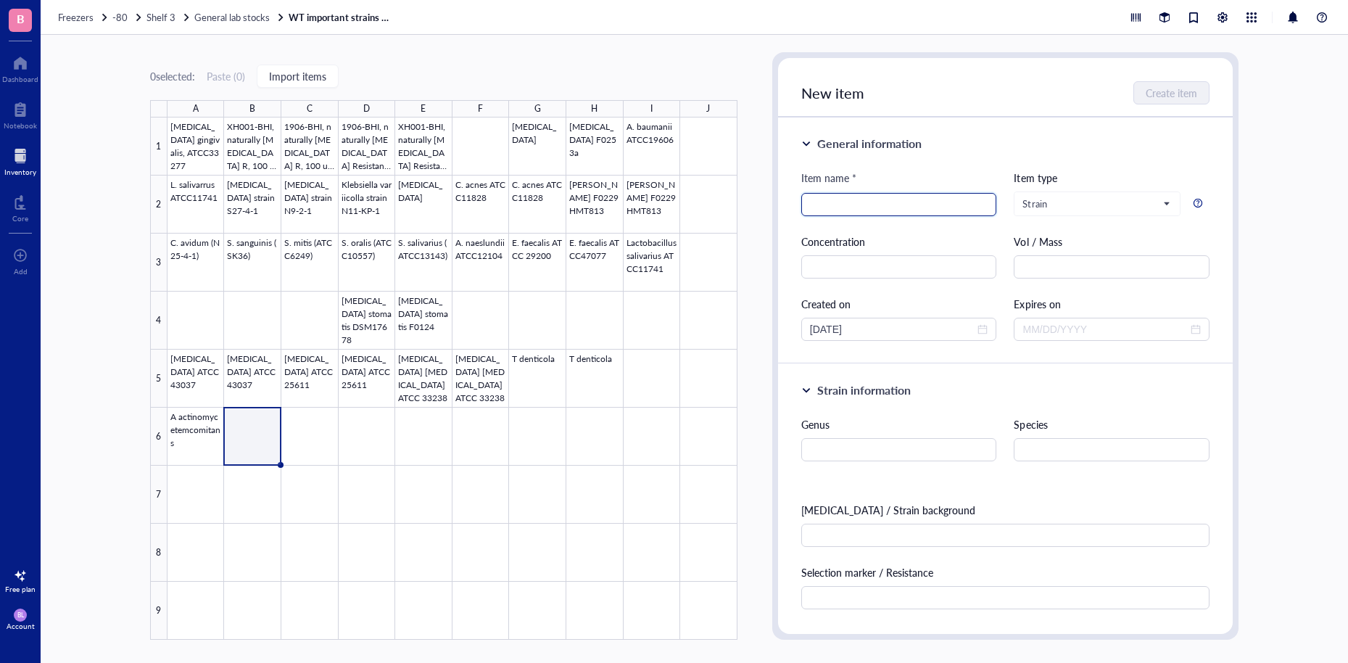
click at [870, 194] on input "search" at bounding box center [899, 205] width 178 height 22
type input "F. nucleatum nucleatum"
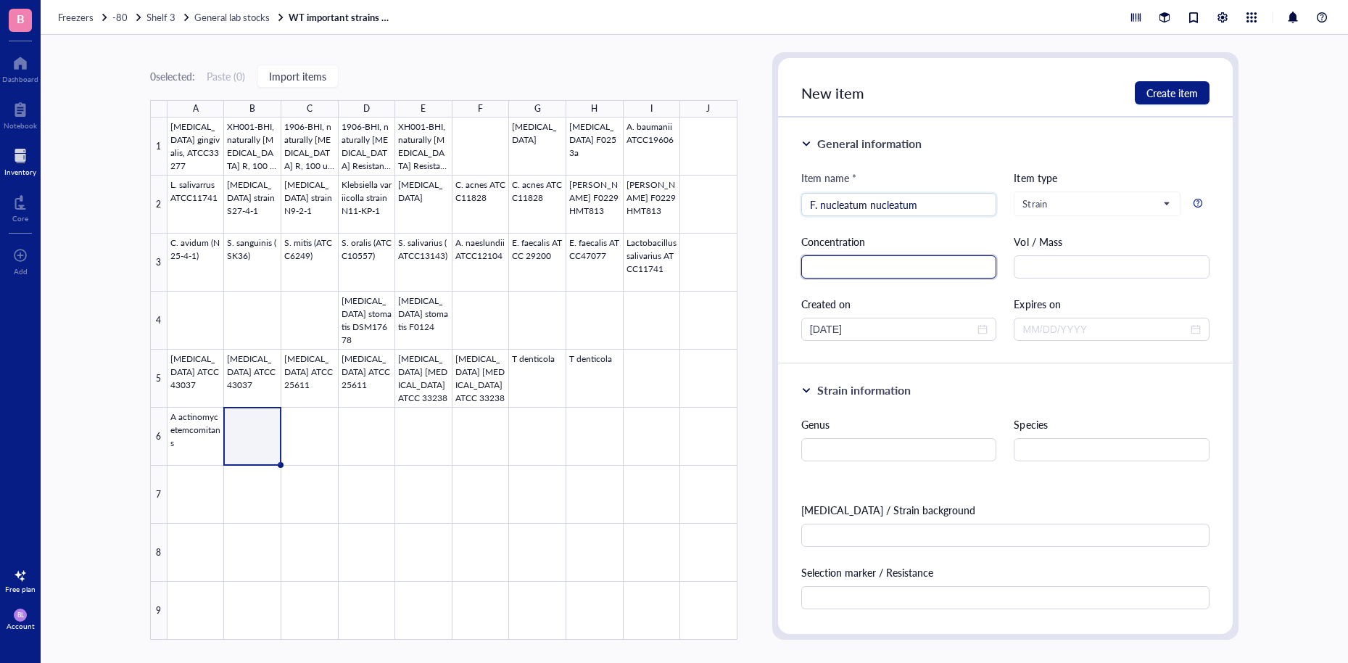
click at [909, 264] on input "text" at bounding box center [899, 266] width 196 height 23
click at [886, 452] on input "text" at bounding box center [899, 449] width 196 height 23
type input "[MEDICAL_DATA]"
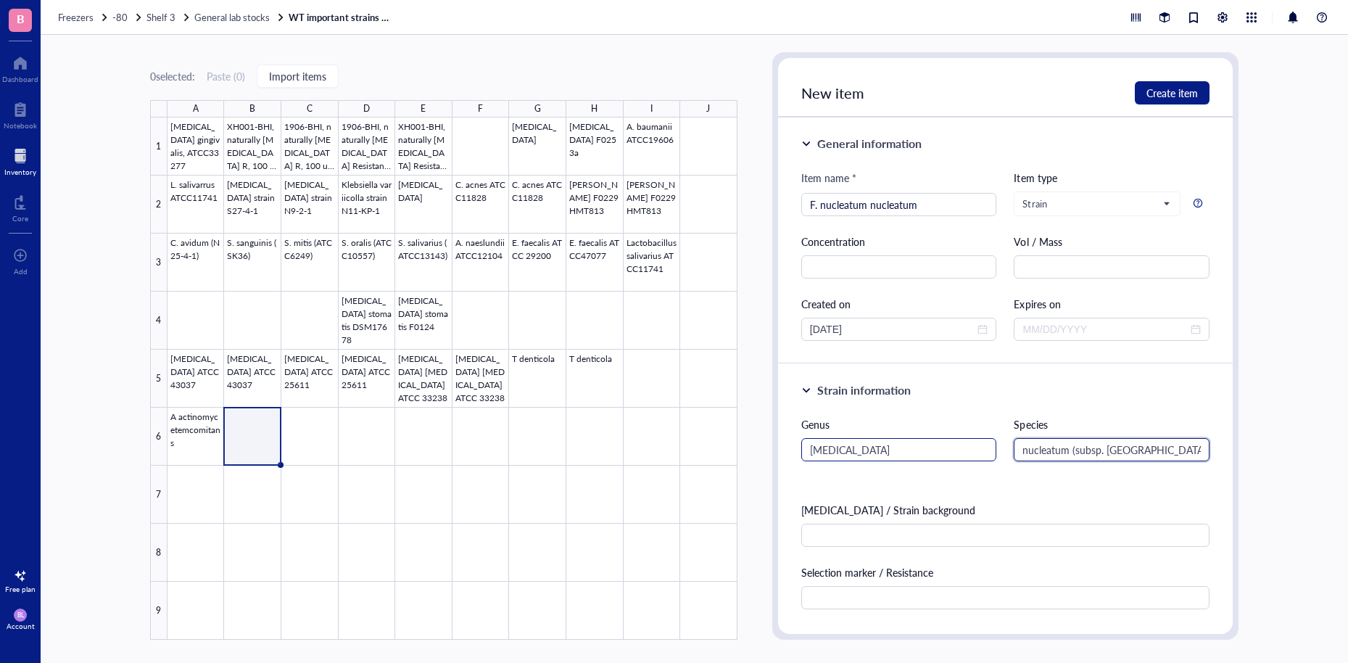
type input "nucleatum (subsp. [GEOGRAPHIC_DATA])"
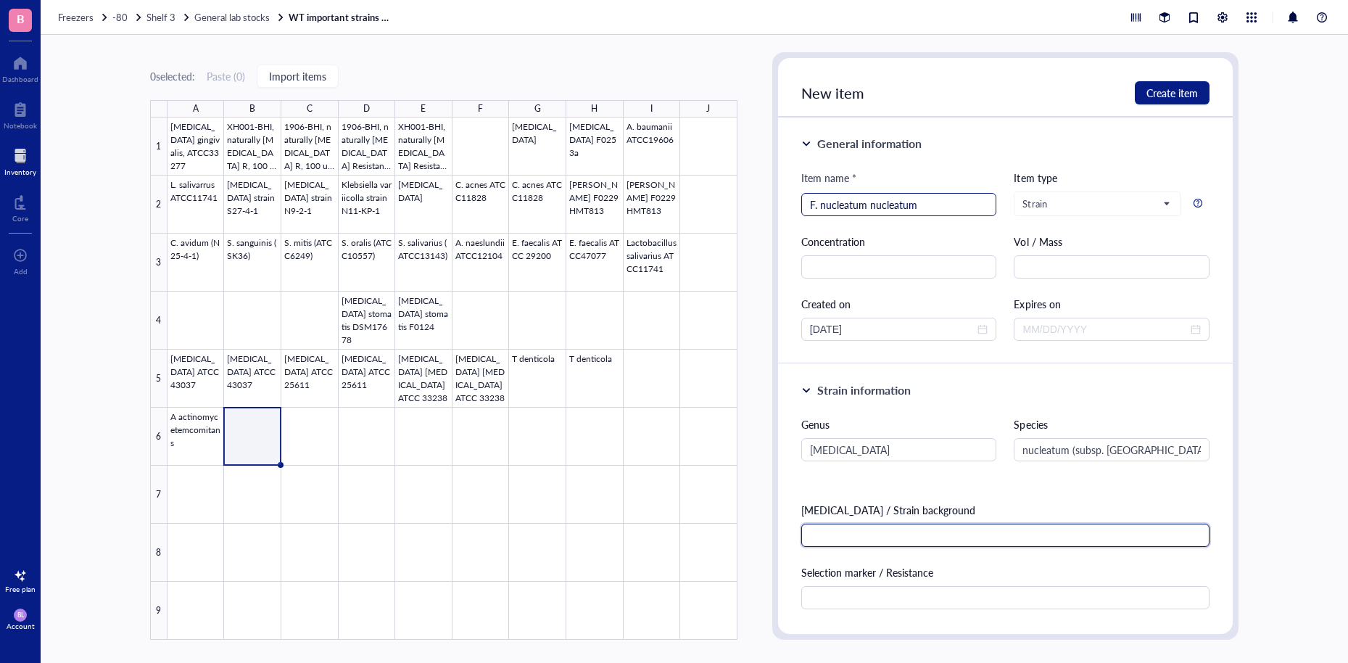
click at [983, 197] on div "F. nucleatum nucleatum" at bounding box center [899, 204] width 196 height 23
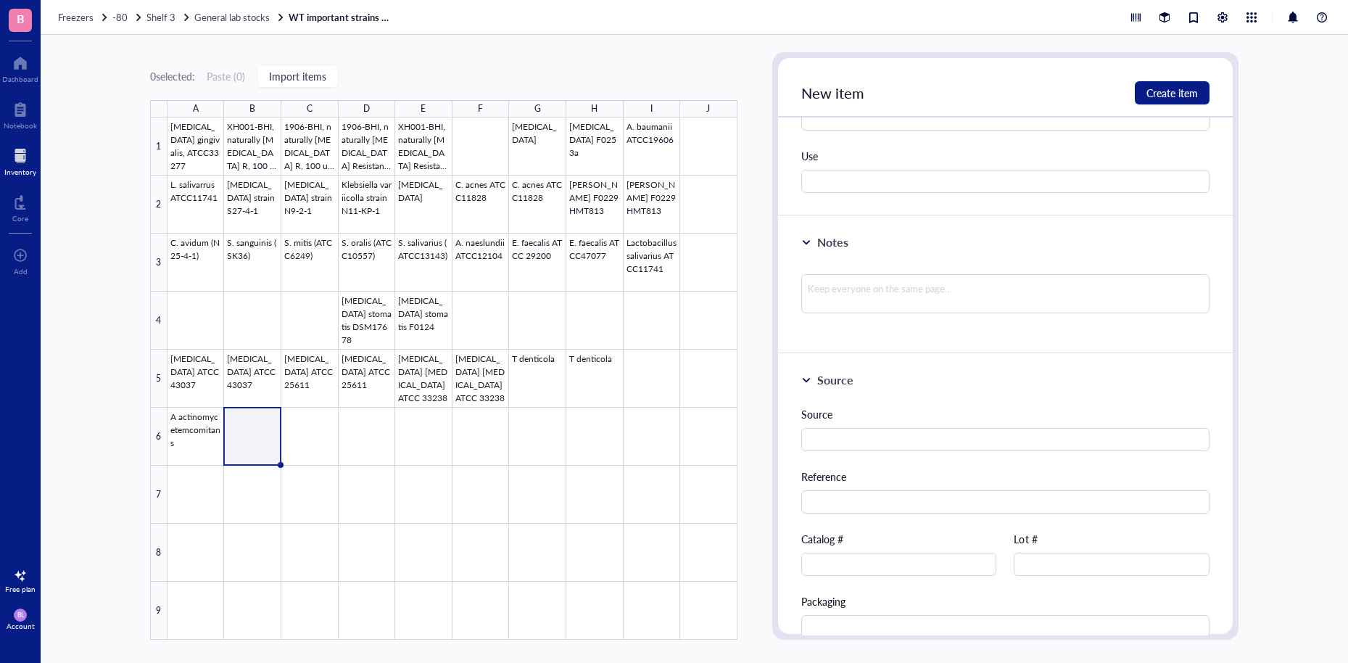
scroll to position [696, 0]
type input "F. nucleatum nucleatum ATCC 25586"
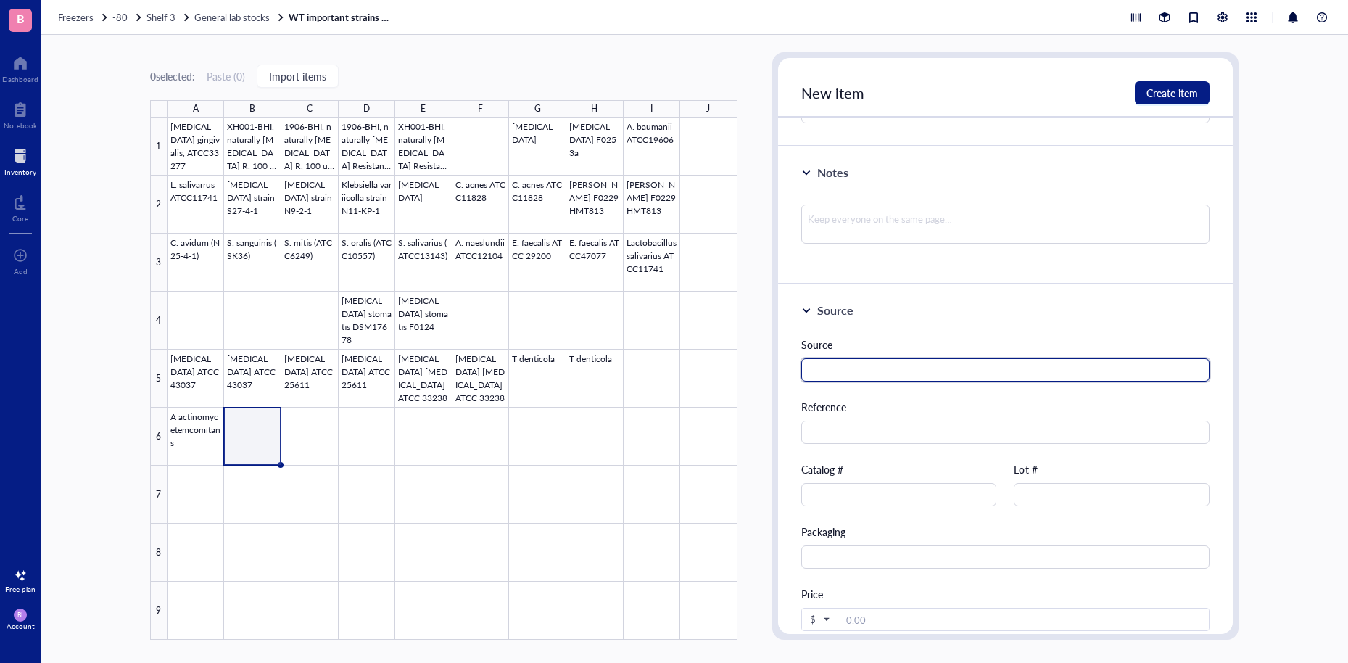
click at [943, 380] on input "text" at bounding box center [1005, 369] width 408 height 23
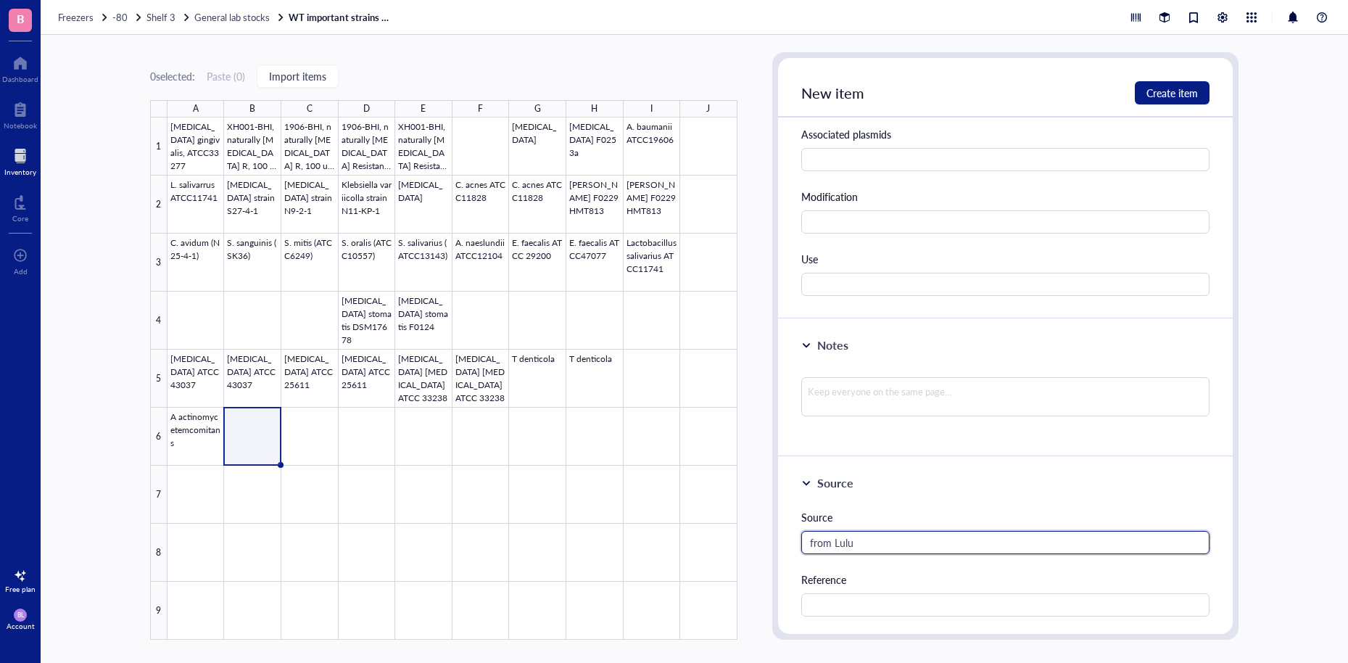
scroll to position [454, 0]
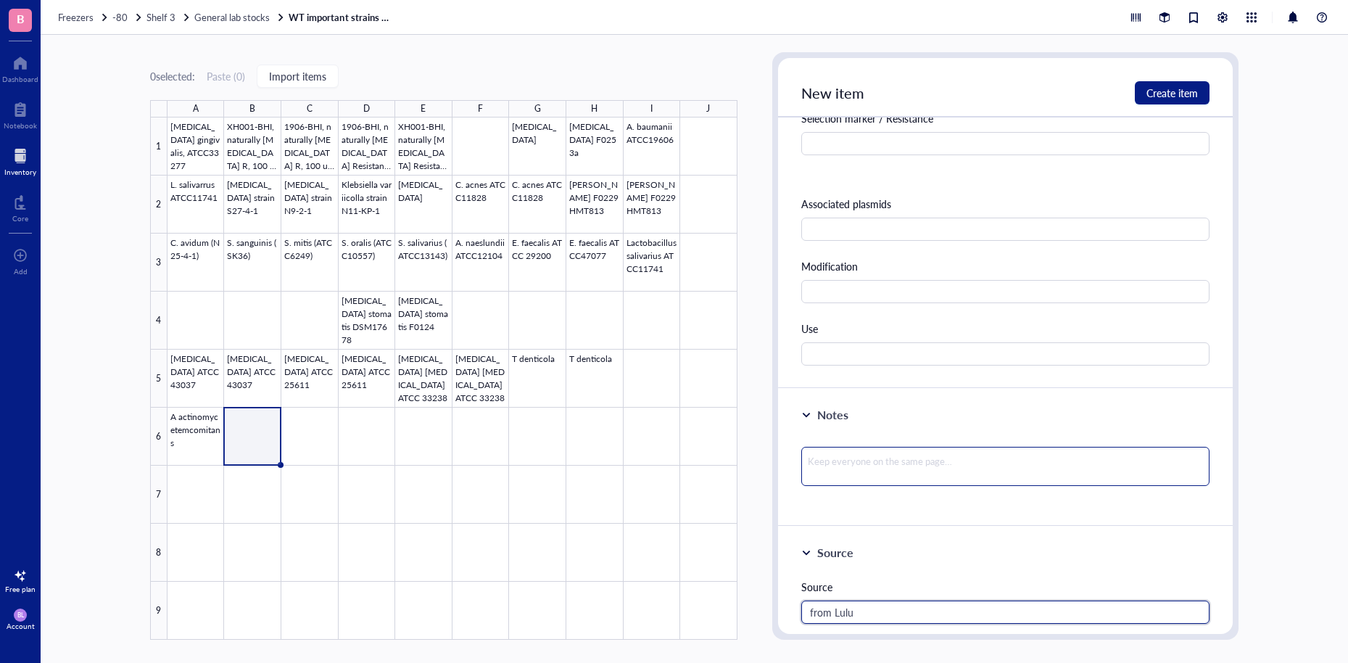
type input "from Lulu"
click at [1028, 453] on textarea at bounding box center [1005, 466] width 408 height 39
type textarea "c"
type textarea "cu"
type textarea "cul"
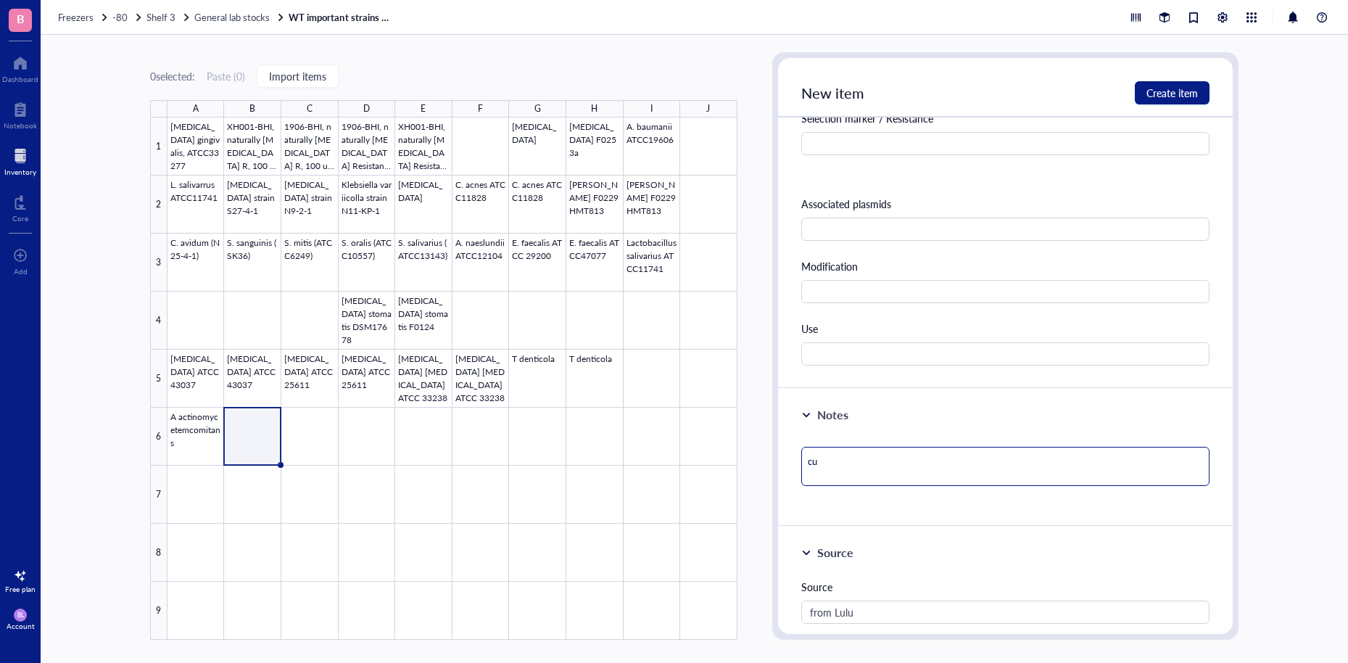
type textarea "cul"
type textarea "cult"
type textarea "cultu"
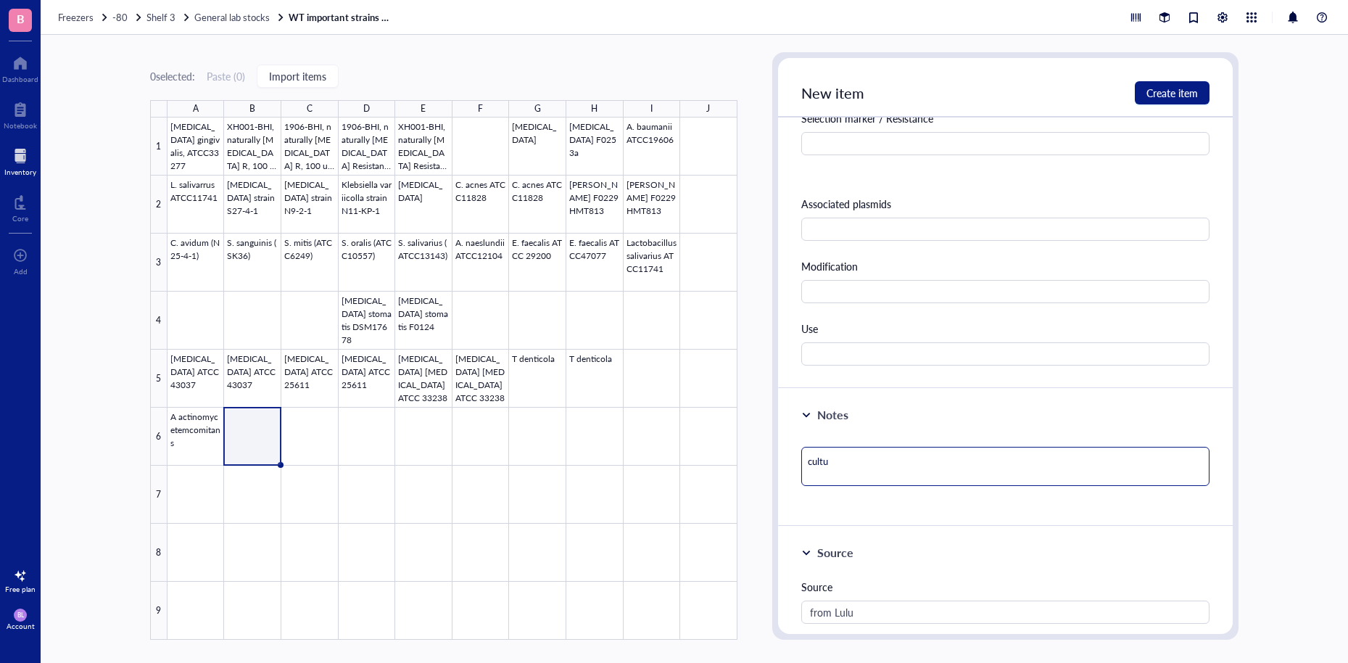
type textarea "cultur"
type textarea "culture"
type textarea "culture i"
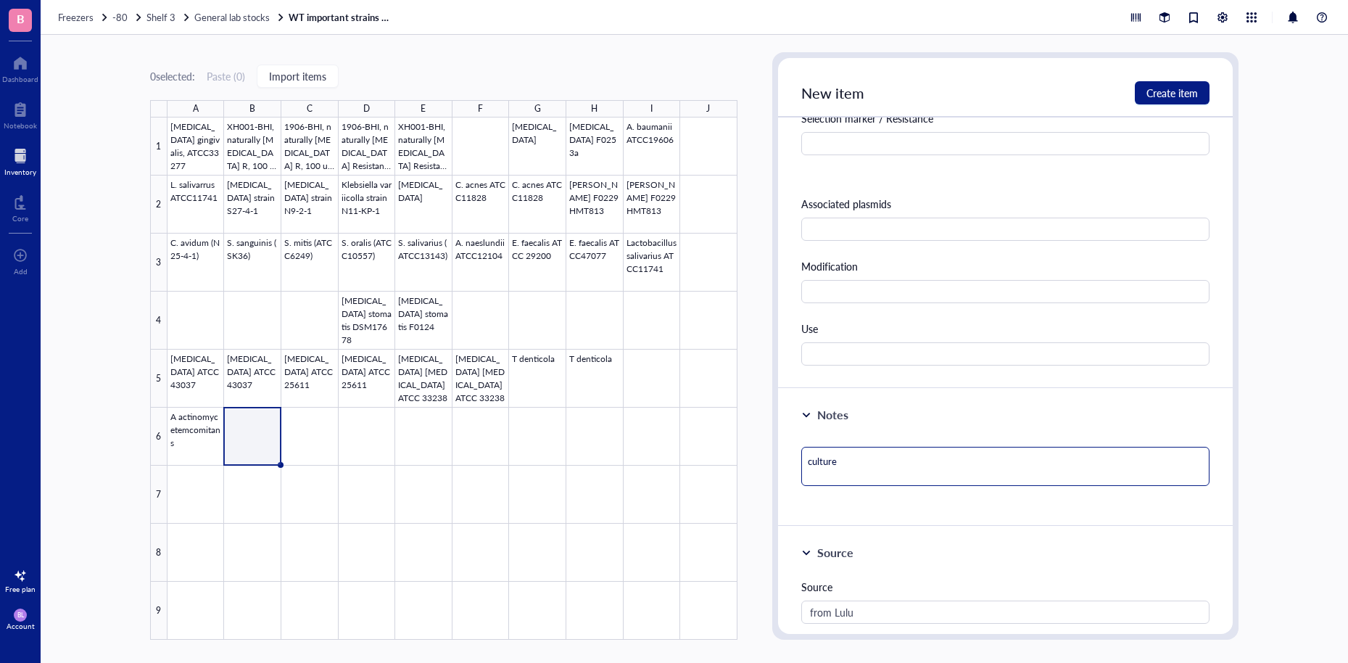
type textarea "culture i"
type textarea "culture in"
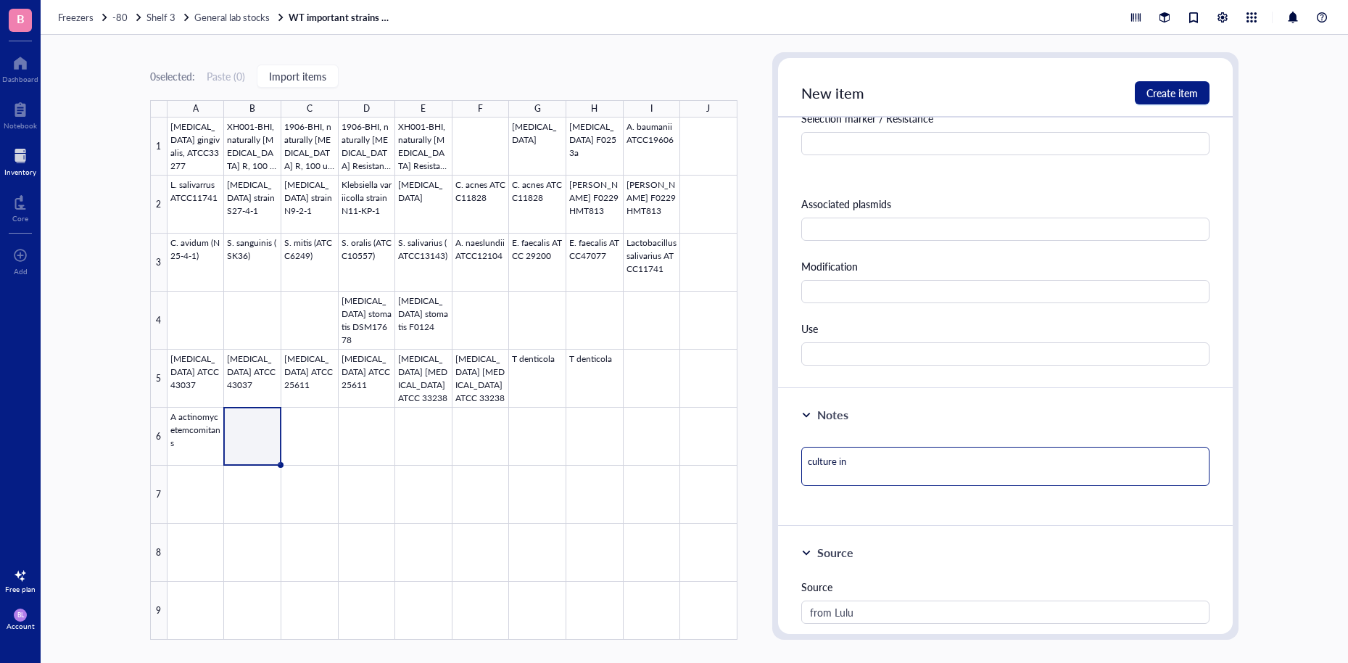
type textarea "culture in C"
type textarea "culture in Co"
type textarea "culture in Col"
type textarea "culture in [GEOGRAPHIC_DATA]"
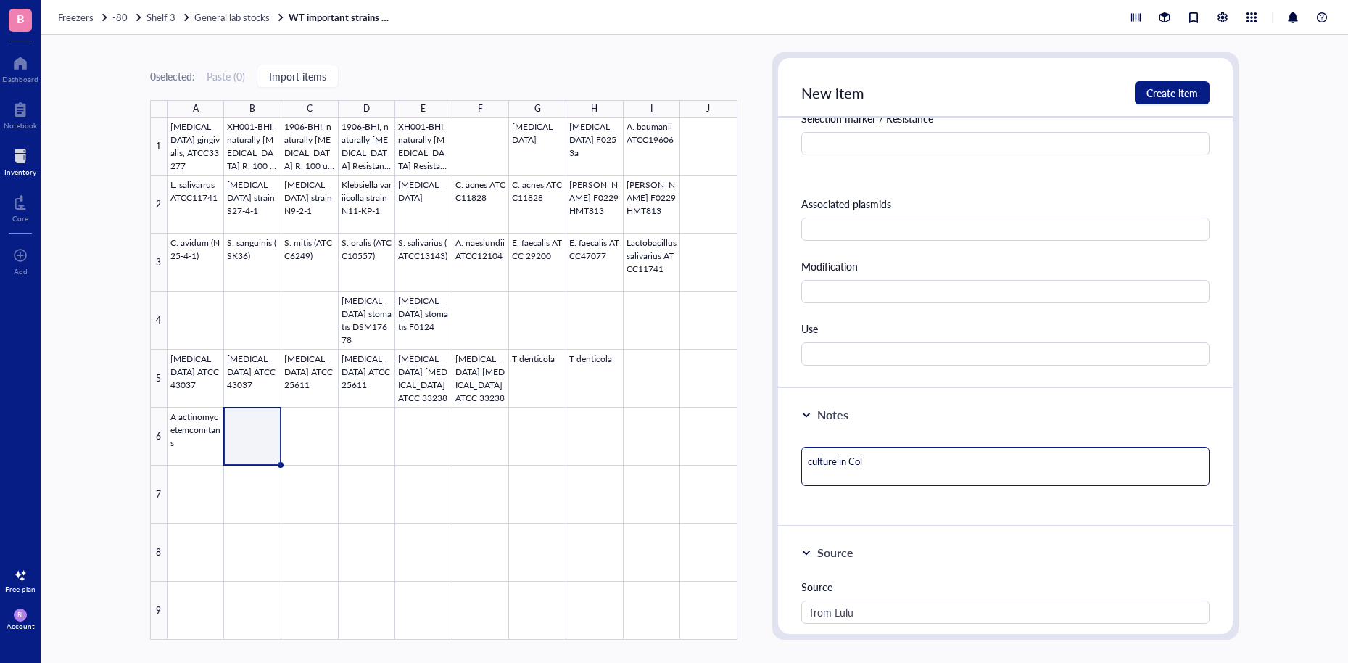
type textarea "culture in [GEOGRAPHIC_DATA]"
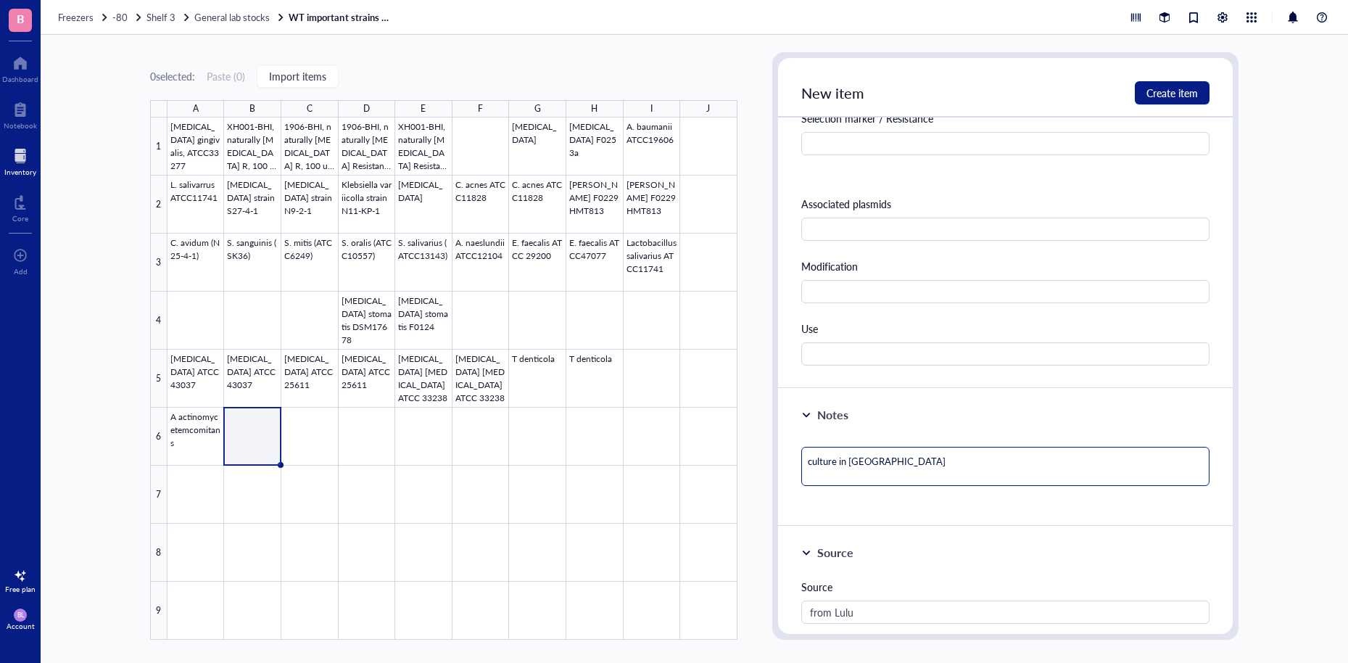
type textarea "culture in [GEOGRAPHIC_DATA]"
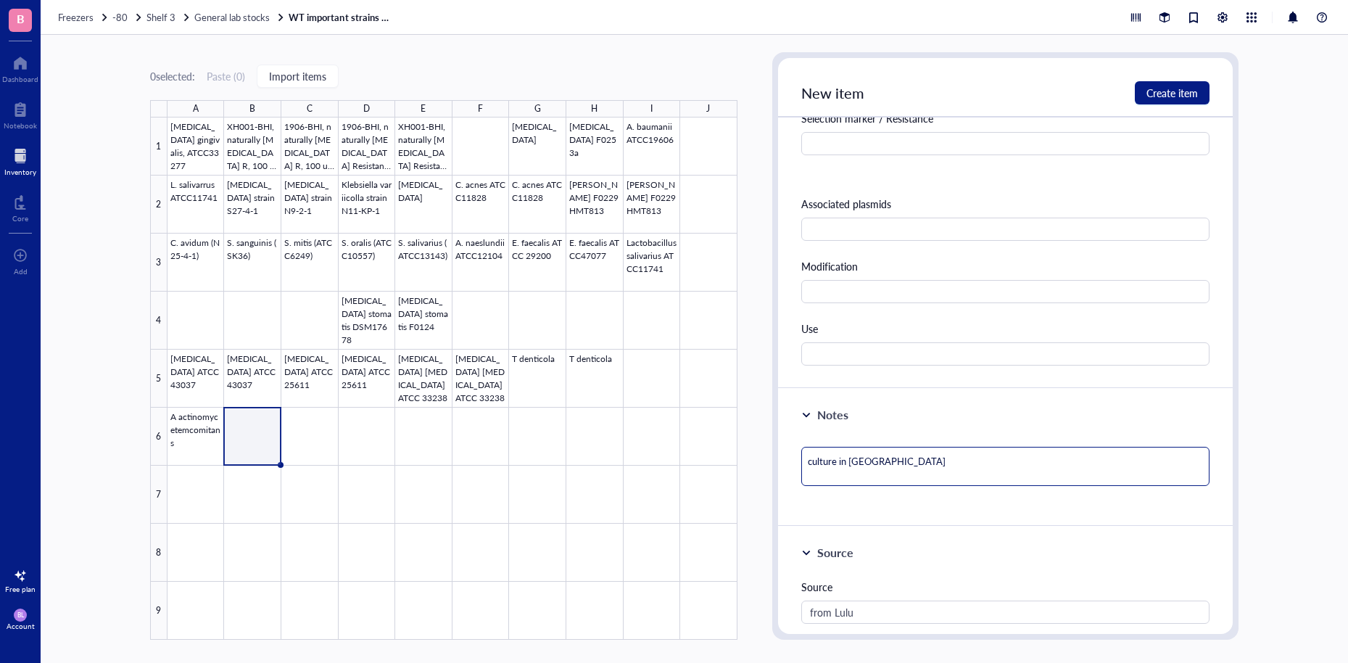
type textarea "culture in [GEOGRAPHIC_DATA]"
type textarea "culture in [GEOGRAPHIC_DATA] o"
type textarea "culture in [GEOGRAPHIC_DATA] or"
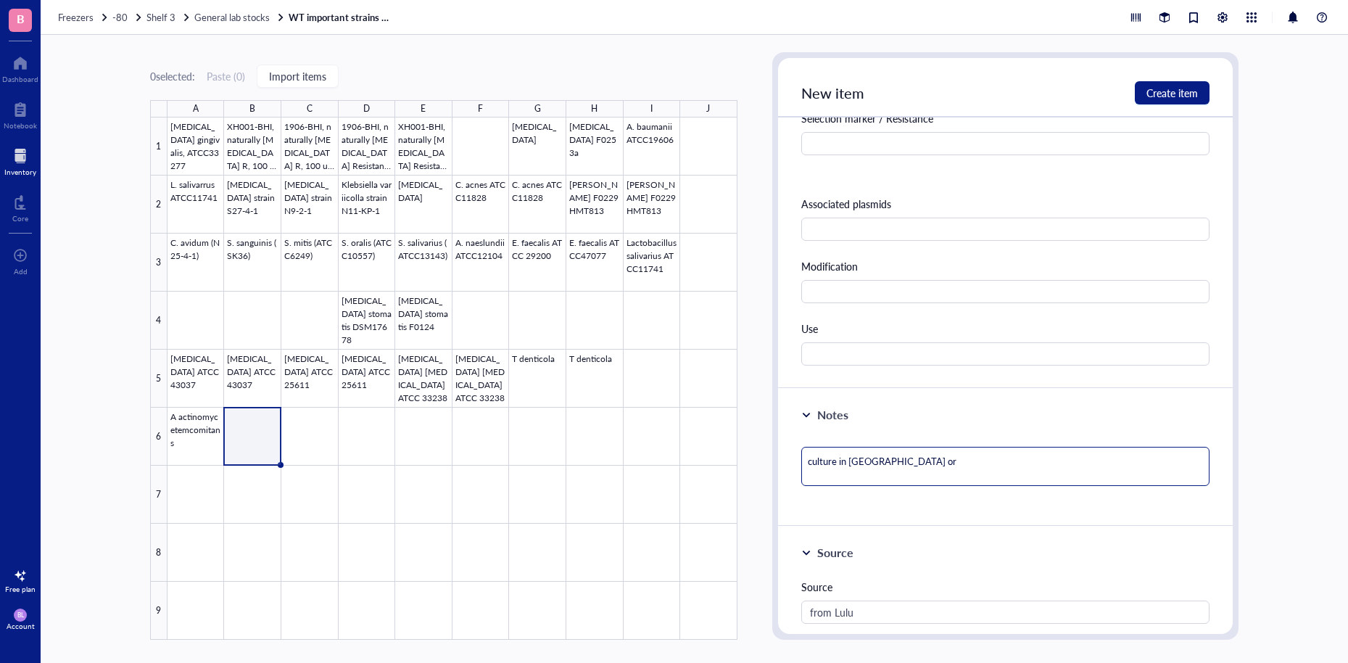
type textarea "culture in [GEOGRAPHIC_DATA] or"
type textarea "culture in [GEOGRAPHIC_DATA] or B"
type textarea "culture in [GEOGRAPHIC_DATA] or BH"
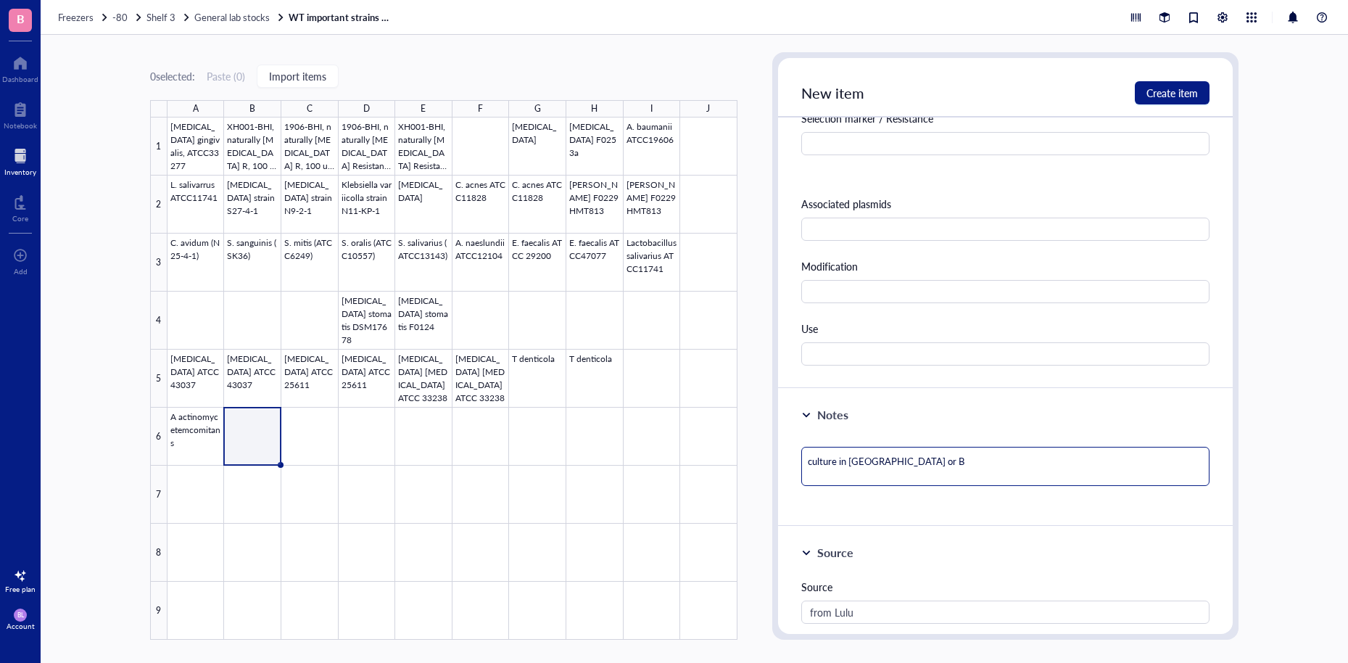
type textarea "culture in [GEOGRAPHIC_DATA] or BH"
type textarea "culture in [GEOGRAPHIC_DATA] or BHI"
type textarea "culture in [GEOGRAPHIC_DATA] or BHI s"
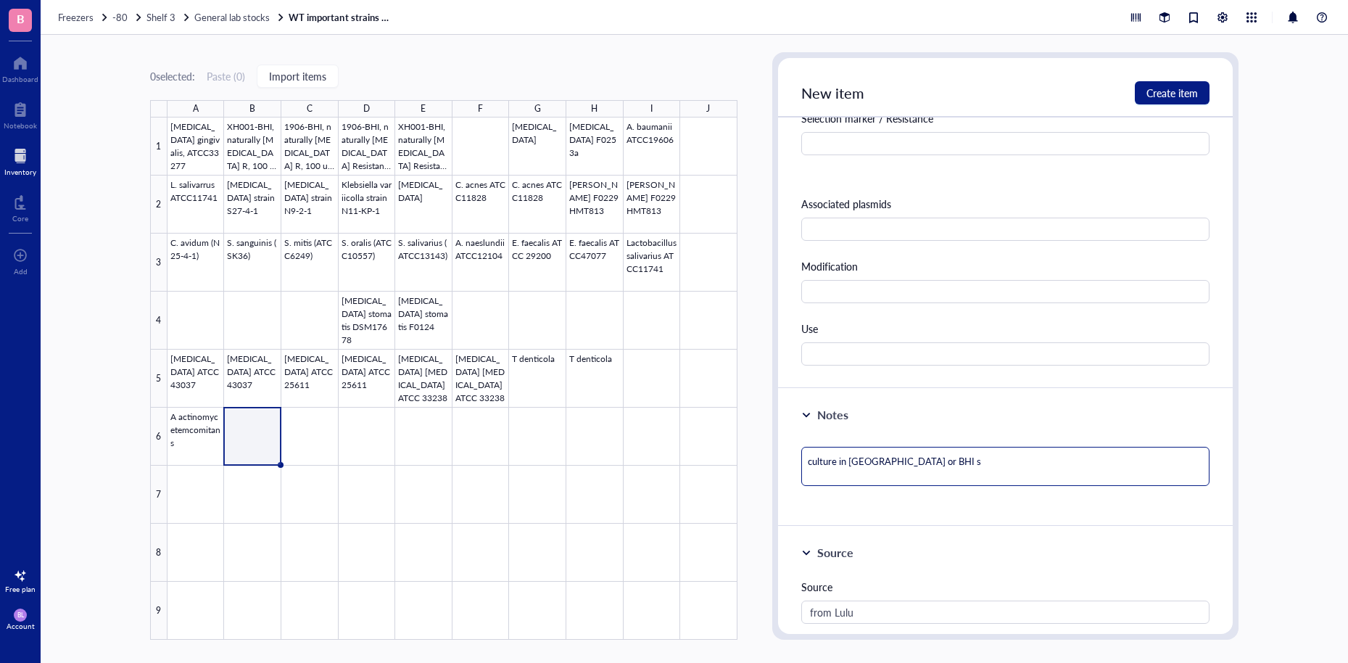
type textarea "culture in [GEOGRAPHIC_DATA] or BHI su"
type textarea "culture in [GEOGRAPHIC_DATA] or BHI sup"
type textarea "culture in [GEOGRAPHIC_DATA] or BHI supp"
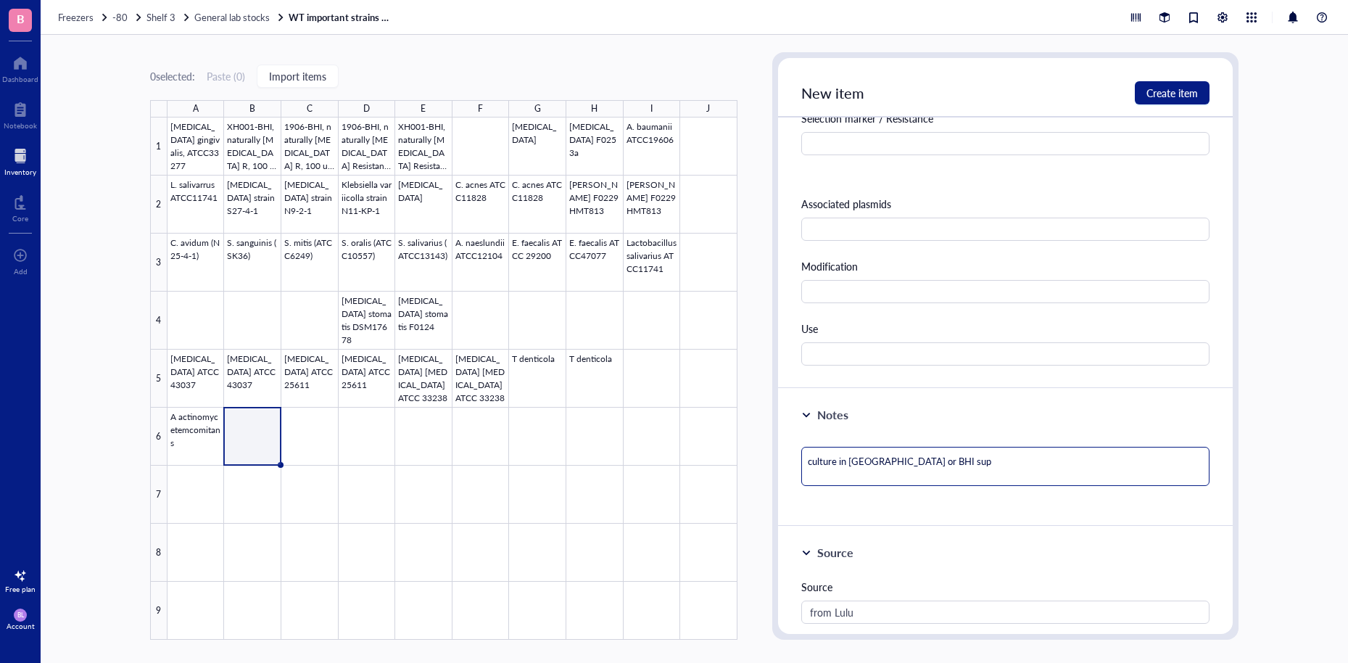
type textarea "culture in [GEOGRAPHIC_DATA] or BHI supp"
type textarea "culture in [GEOGRAPHIC_DATA] or BHI suppl"
type textarea "culture in [GEOGRAPHIC_DATA] or BHI supple"
type textarea "culture in [GEOGRAPHIC_DATA] or BHI supplem"
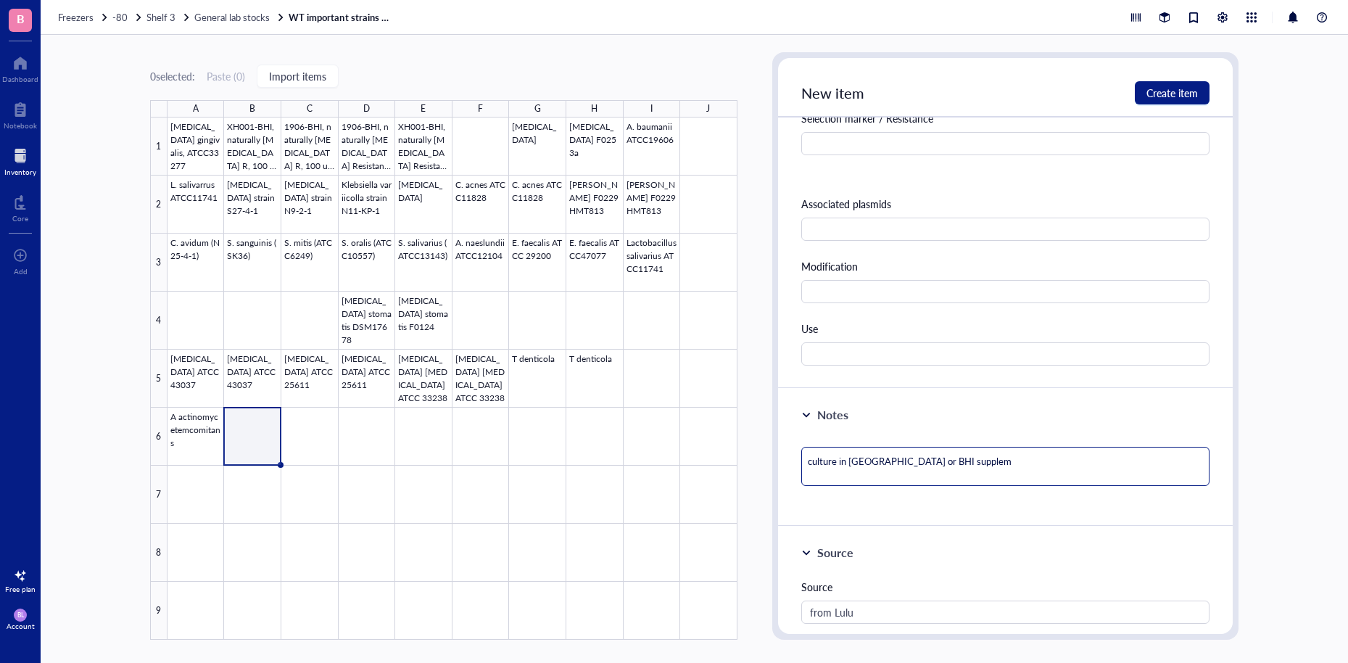
type textarea "culture in [GEOGRAPHIC_DATA] or BHI suppleme"
type textarea "culture in [GEOGRAPHIC_DATA] or BHI supplemen"
type textarea "culture in [GEOGRAPHIC_DATA] or BHI supplement"
type textarea "culture in [GEOGRAPHIC_DATA] or BHI supplemente"
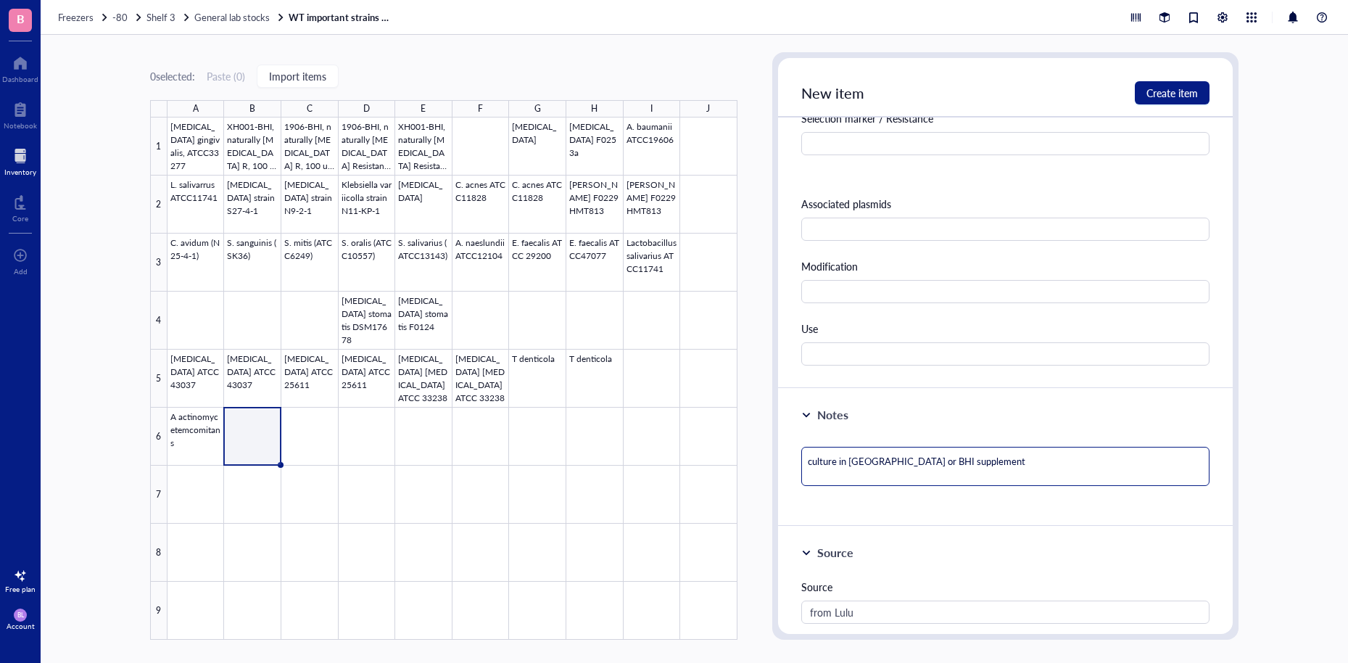
type textarea "culture in [GEOGRAPHIC_DATA] or BHI supplemente"
type textarea "culture in [GEOGRAPHIC_DATA] or BHI supplemented"
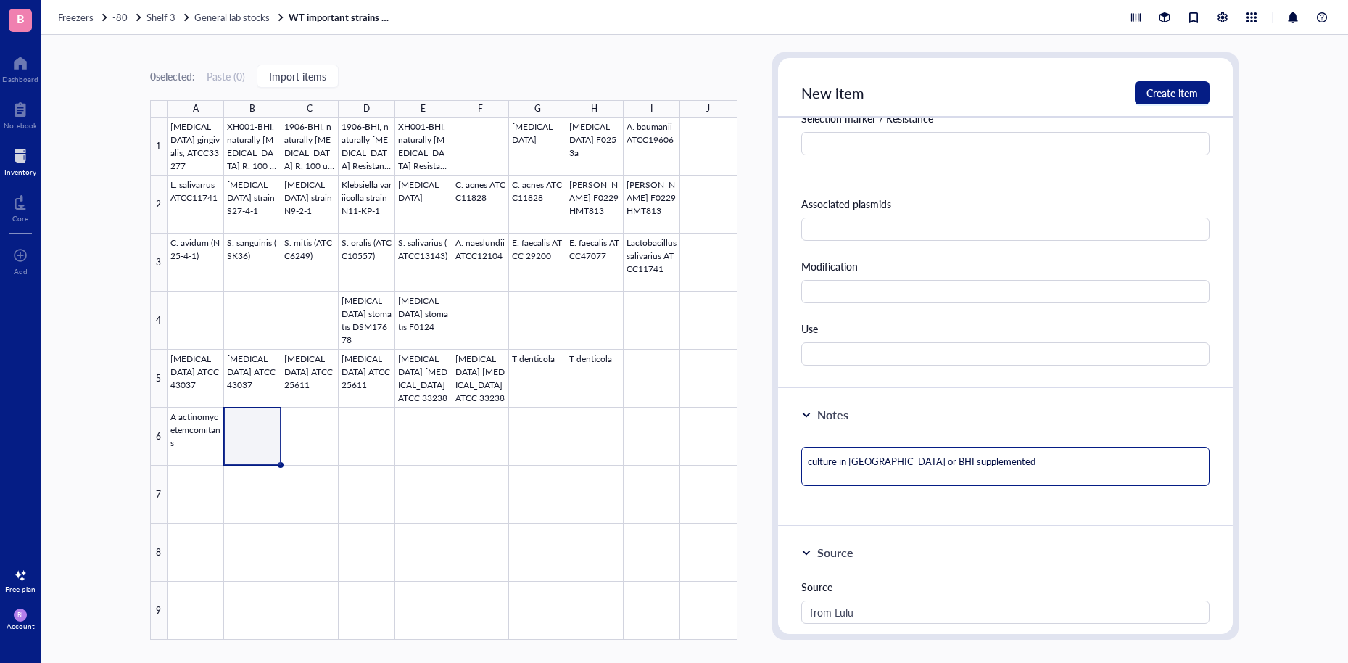
type textarea "culture in [GEOGRAPHIC_DATA] or BHI supplemented i"
type textarea "culture in [GEOGRAPHIC_DATA] or BHI supplemented in"
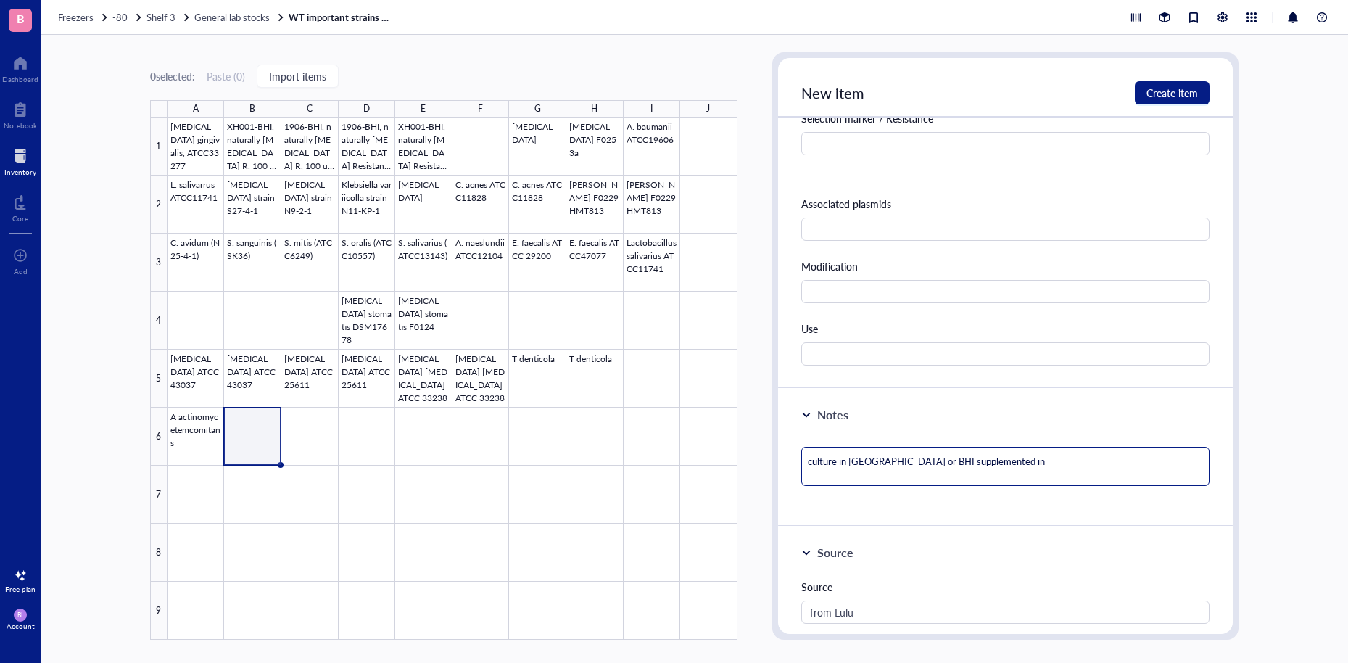
type textarea "culture in [GEOGRAPHIC_DATA] or BHI supplemented in"
type textarea "culture in [GEOGRAPHIC_DATA] or BHI supplemented i"
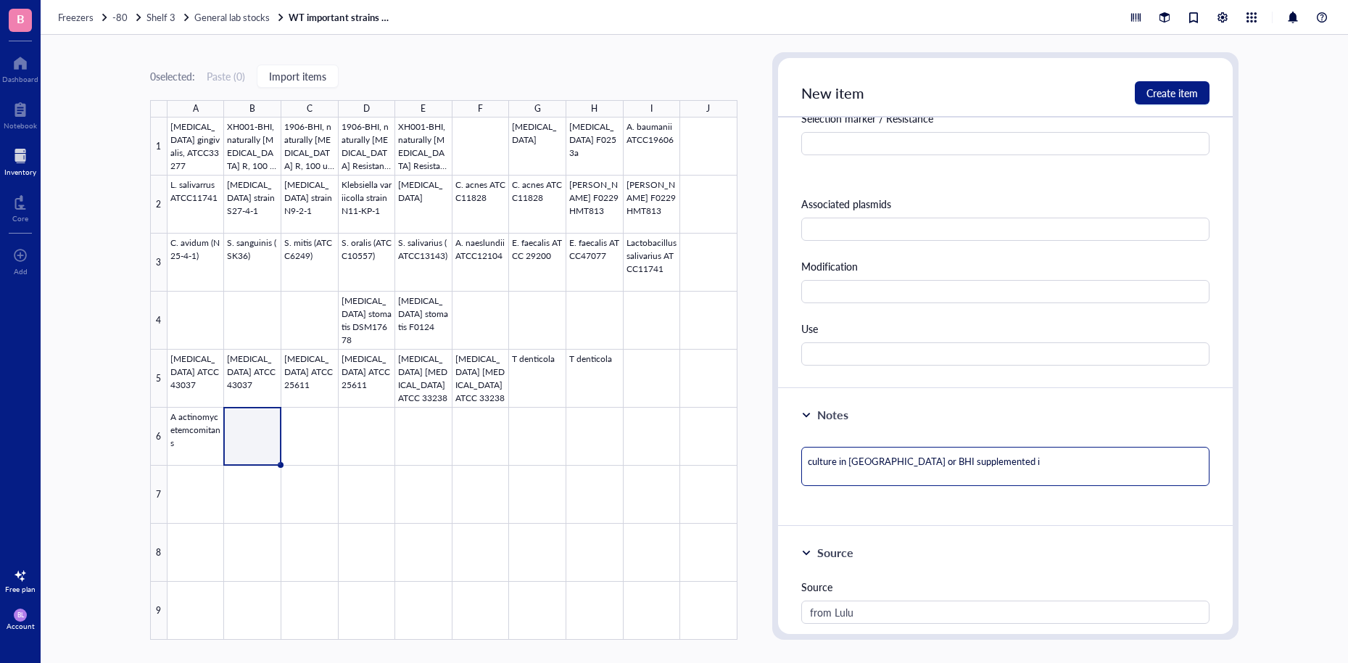
type textarea "culture in [GEOGRAPHIC_DATA] or BHI supplemented"
type textarea "culture in [GEOGRAPHIC_DATA] or BHI supplemented w"
type textarea "culture in [GEOGRAPHIC_DATA] or BHI supplemented wi"
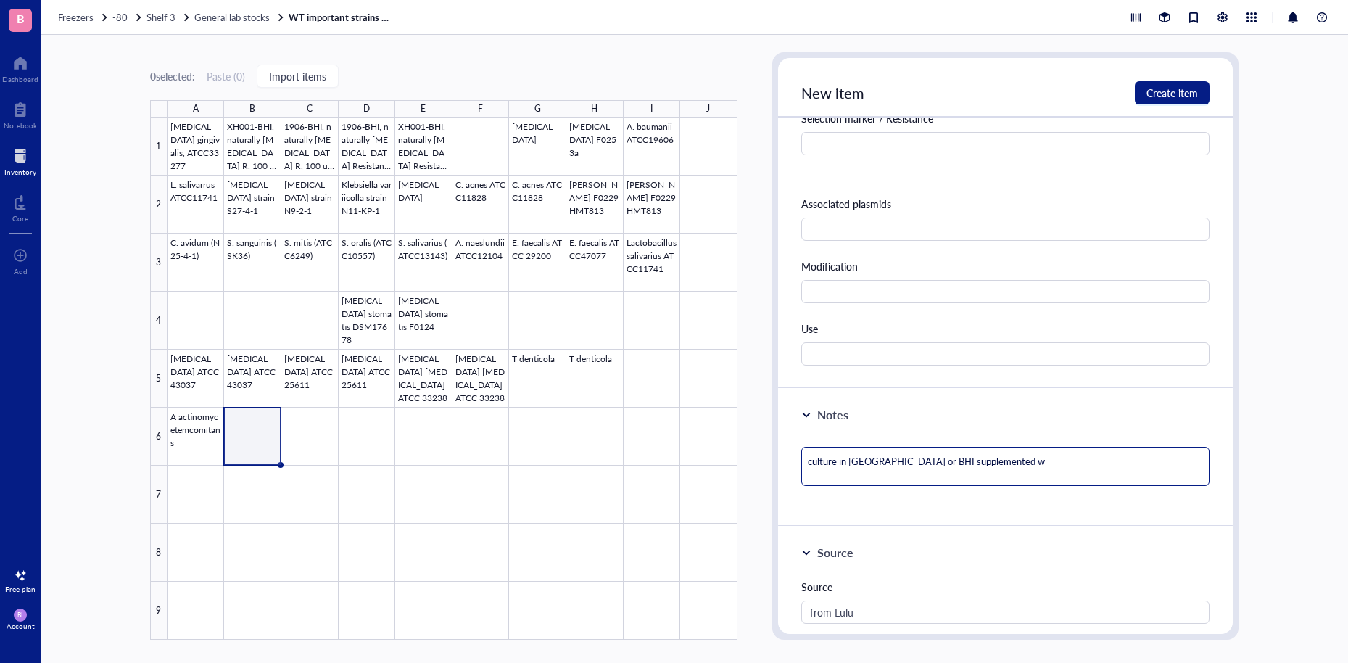
type textarea "culture in [GEOGRAPHIC_DATA] or BHI supplemented wi"
type textarea "culture in [GEOGRAPHIC_DATA] or BHI supplemented wit"
type textarea "culture in [GEOGRAPHIC_DATA] or BHI supplemented with"
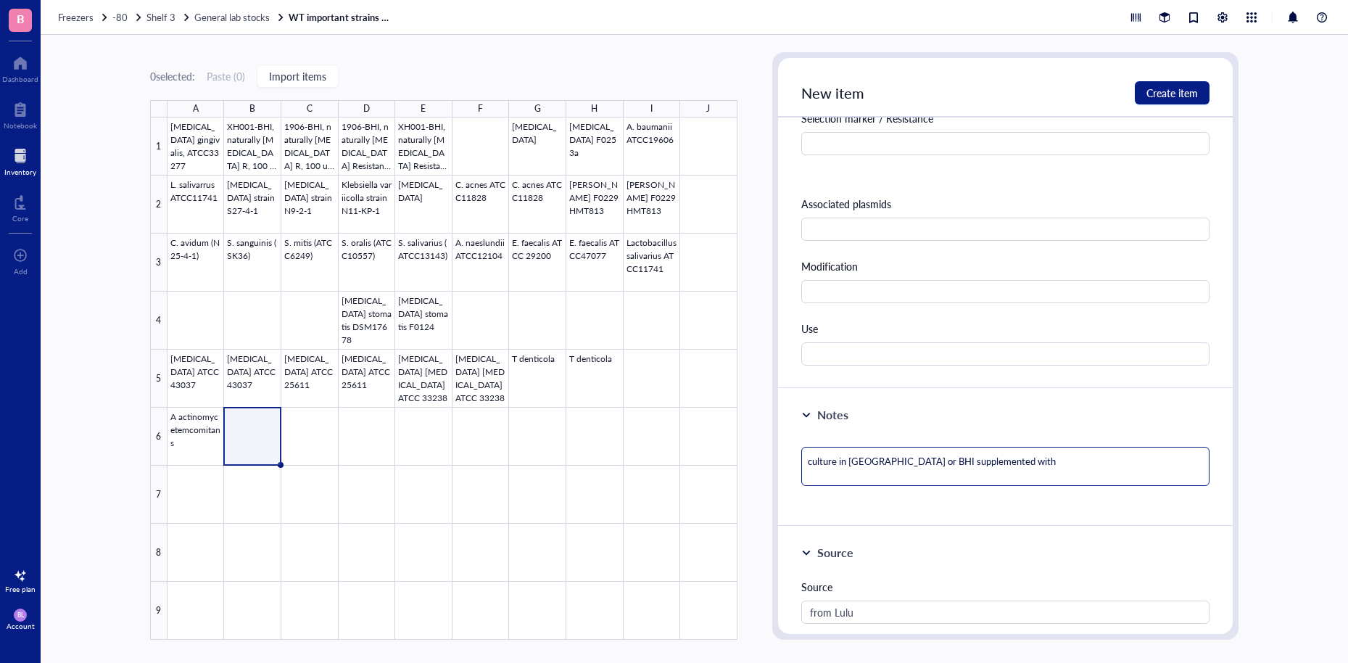
type textarea "culture in [GEOGRAPHIC_DATA] or BHI supplemented with"
type textarea "culture in [GEOGRAPHIC_DATA] or BHI supplemented with h"
type textarea "culture in [GEOGRAPHIC_DATA] or BHI supplemented with he"
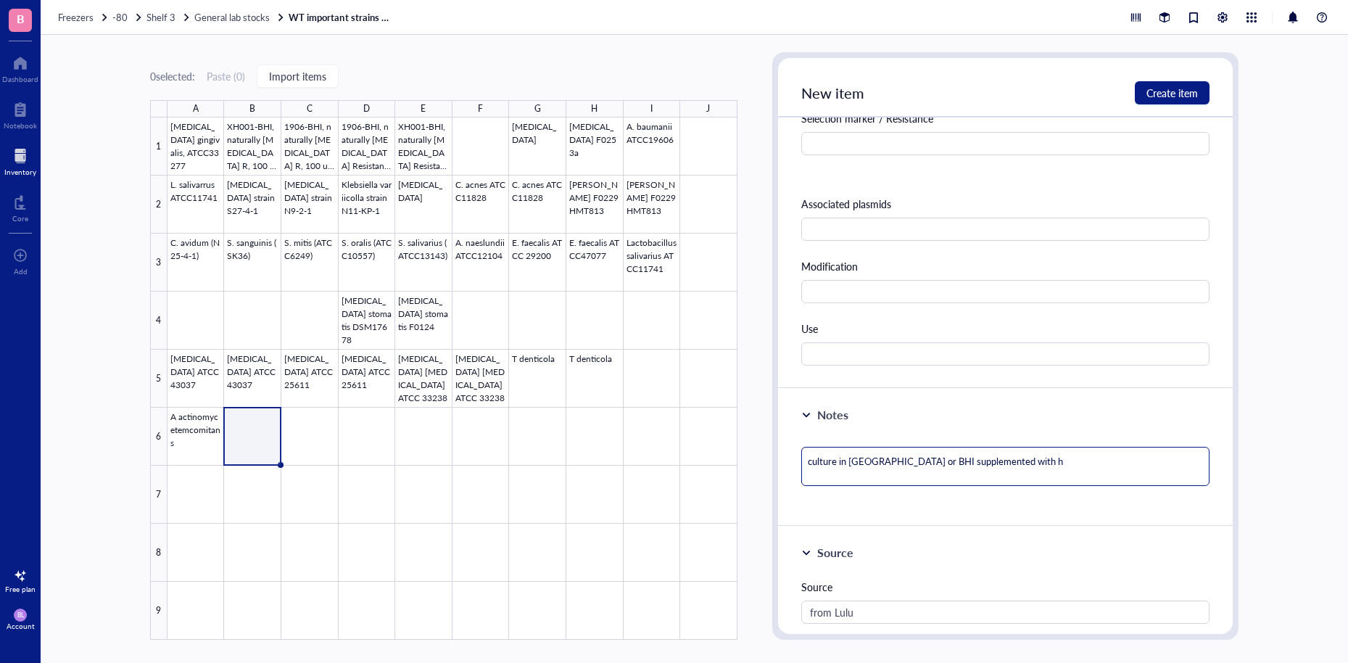
type textarea "culture in [GEOGRAPHIC_DATA] or BHI supplemented with he"
type textarea "culture in [GEOGRAPHIC_DATA] or BHI supplemented with hem"
type textarea "culture in [GEOGRAPHIC_DATA] or BHI supplemented with hemi"
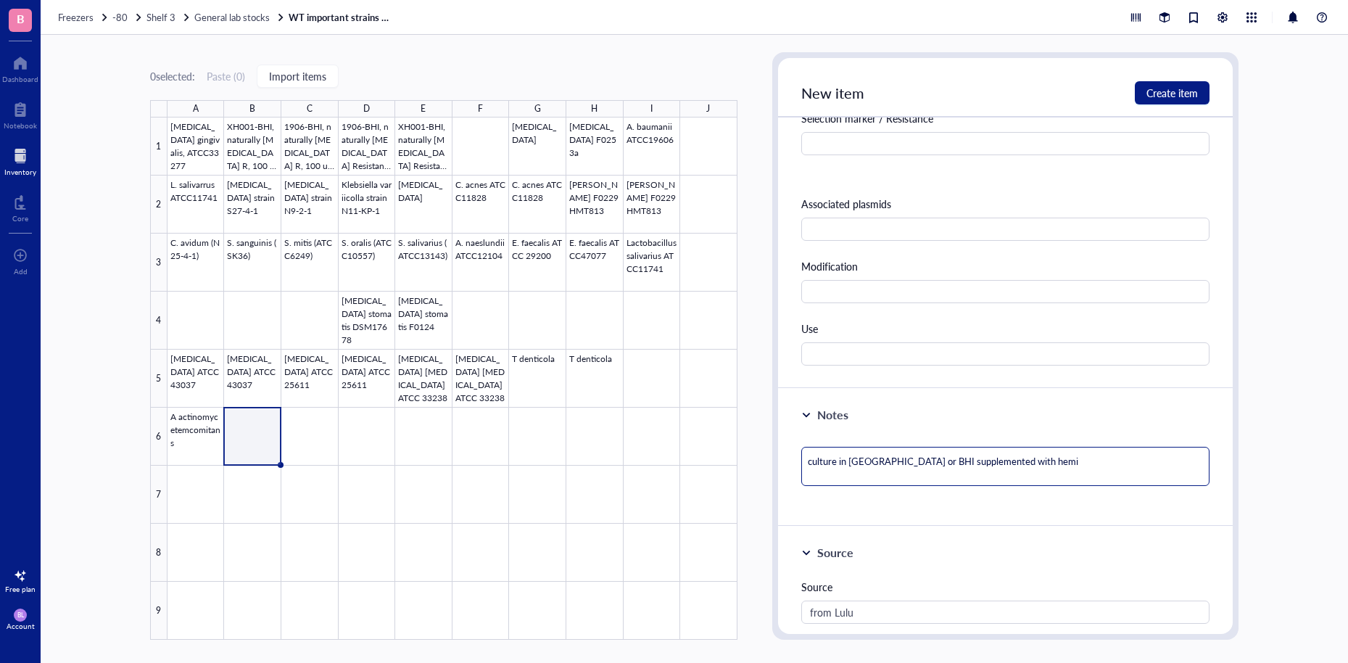
type textarea "culture in [GEOGRAPHIC_DATA] or BHI supplemented with hemin"
type textarea "culture in [GEOGRAPHIC_DATA] or BHI supplemented with hemin +"
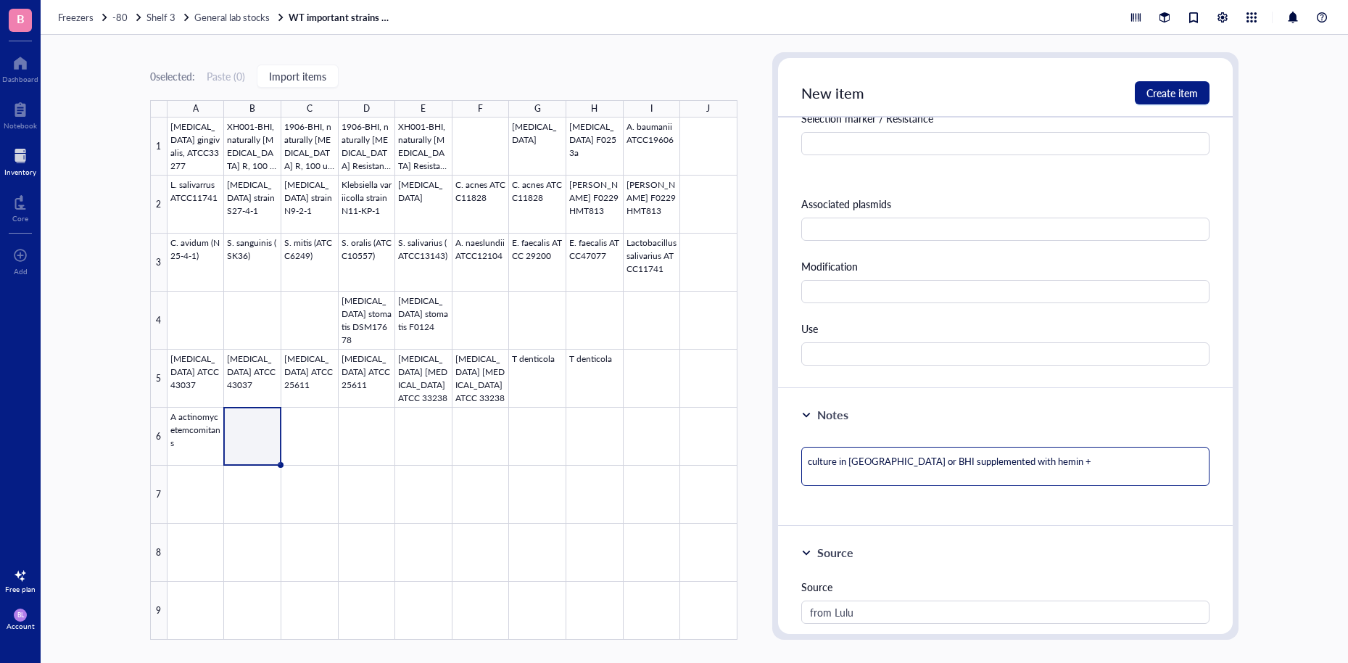
type textarea "culture in [GEOGRAPHIC_DATA] or BHI supplemented with hemin +"
type textarea "culture in [GEOGRAPHIC_DATA] or BHI supplemented with hemin + m"
type textarea "culture in [GEOGRAPHIC_DATA] or BHI supplemented with hemin + me"
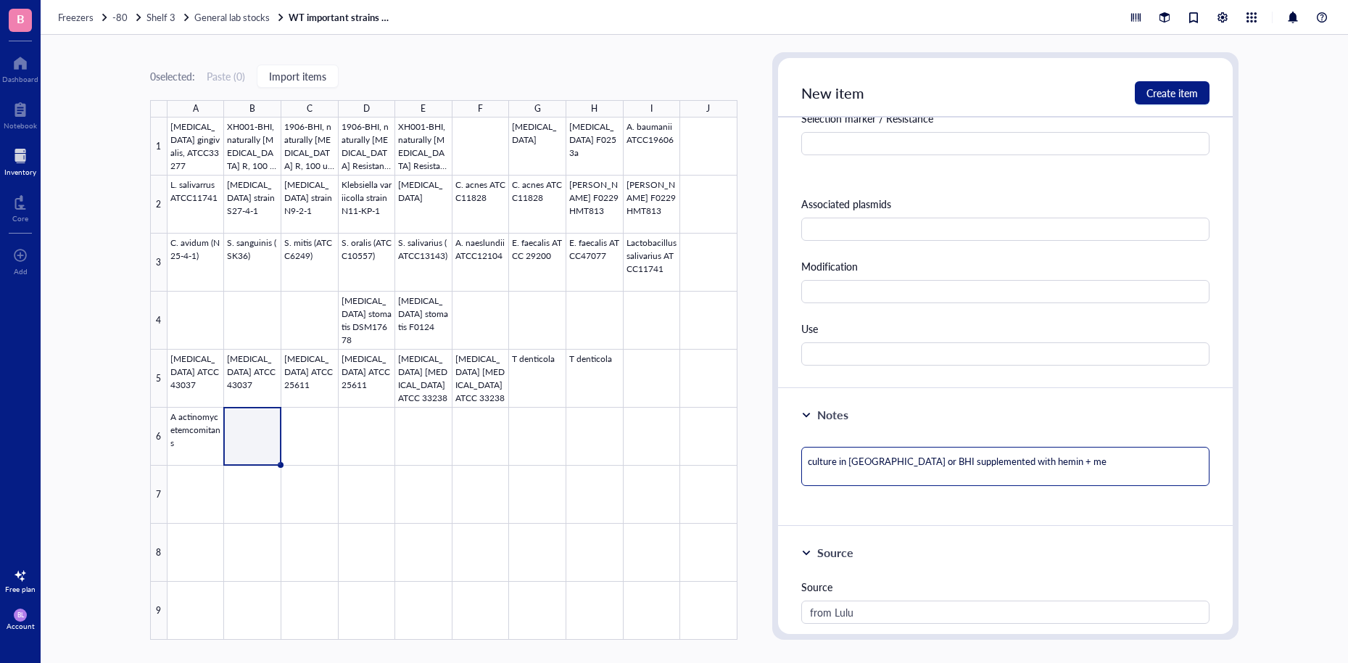
type textarea "culture in [GEOGRAPHIC_DATA] or BHI supplemented with hemin + men"
type textarea "culture in [GEOGRAPHIC_DATA] or BHI supplemented with hemin + mena"
type textarea "culture in [GEOGRAPHIC_DATA] or BHI supplemented with hemin + menad"
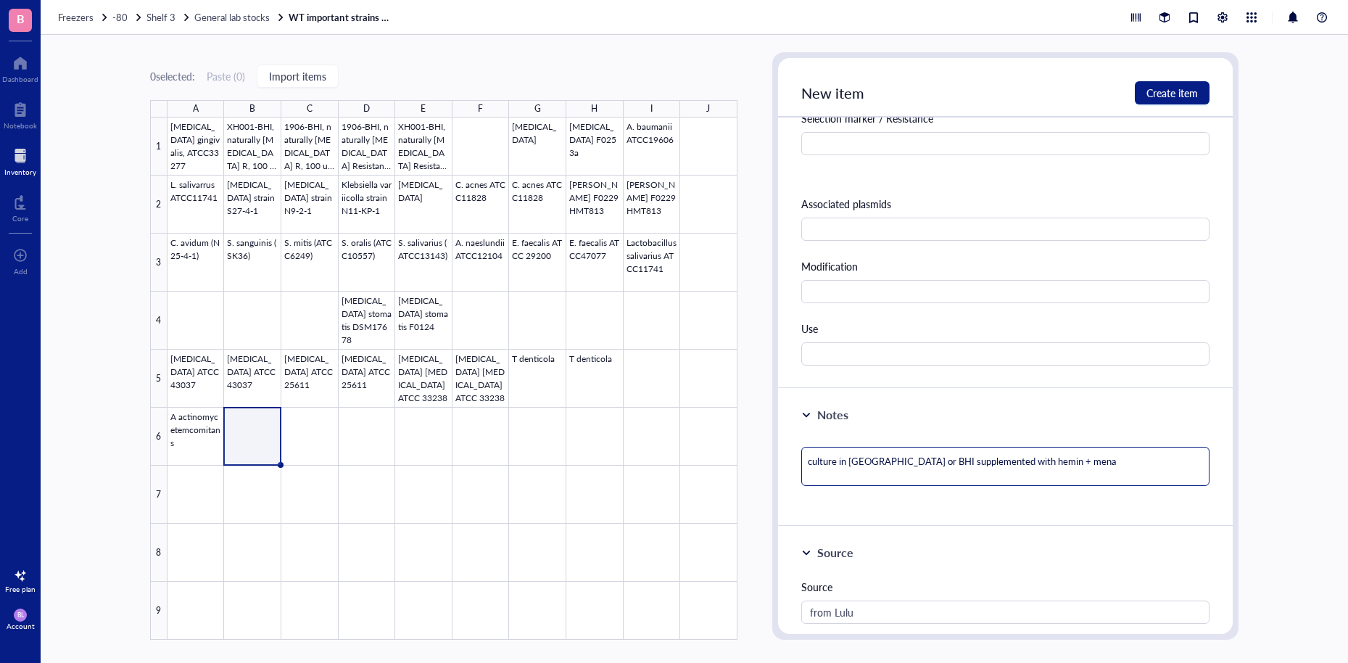
type textarea "culture in [GEOGRAPHIC_DATA] or BHI supplemented with hemin + menad"
type textarea "culture in [GEOGRAPHIC_DATA] or BHI supplemented with hemin + menadi"
type textarea "culture in [GEOGRAPHIC_DATA] or BHI supplemented with hemin + menadio"
type textarea "culture in [GEOGRAPHIC_DATA] or BHI supplemented with hemin + menadion"
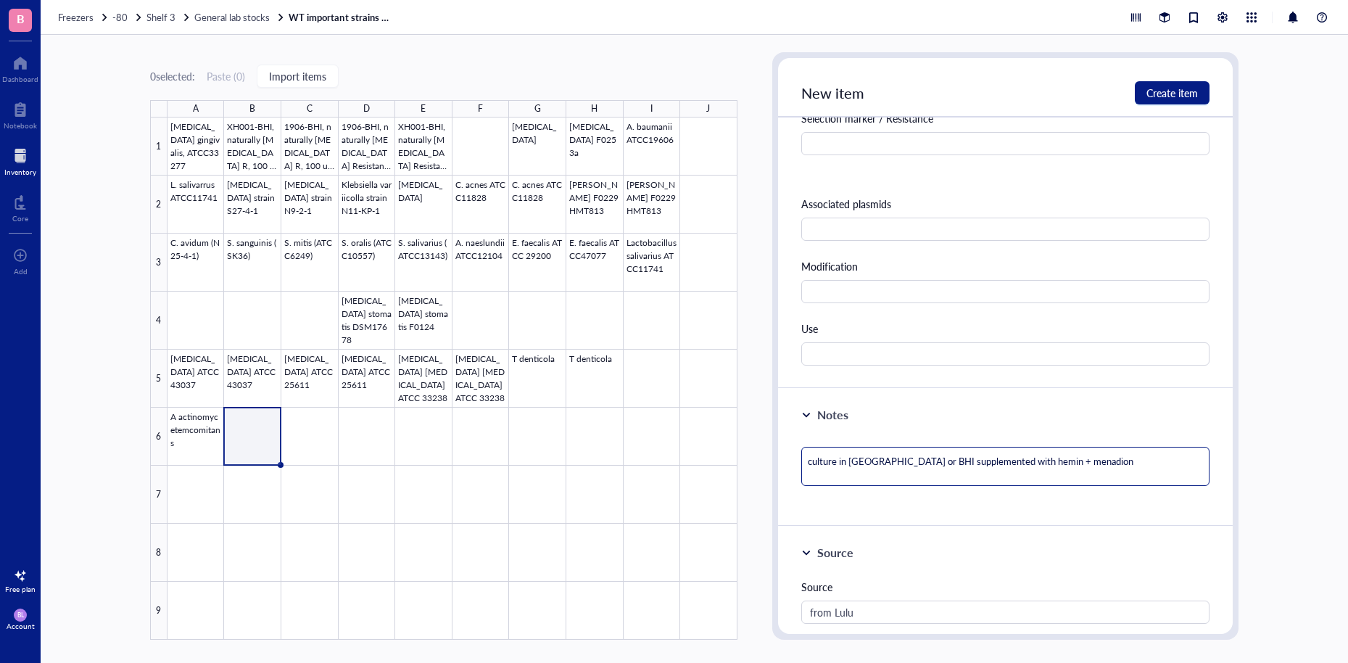
type textarea "culture in [GEOGRAPHIC_DATA] or BHI supplemented with hemin + menadion"
type textarea "culture in [GEOGRAPHIC_DATA] or BHI supplemented with hemin + [MEDICAL_DATA]"
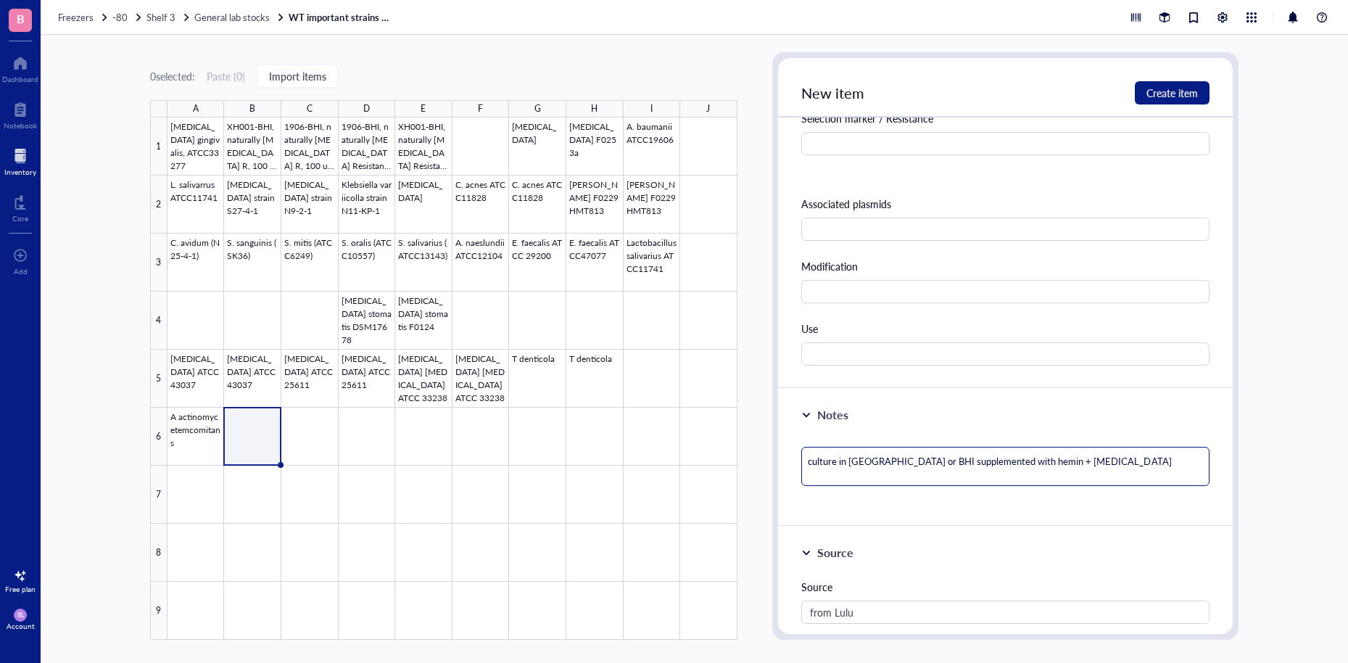
type textarea "culture in [GEOGRAPHIC_DATA] or BHI supplemented with hemin + [MEDICAL_DATA] ("
type textarea "culture in [GEOGRAPHIC_DATA] or BHI supplemented with hemin + [MEDICAL_DATA] (l"
type textarea "culture in [GEOGRAPHIC_DATA] or BHI supplemented with hemin + [MEDICAL_DATA] (li"
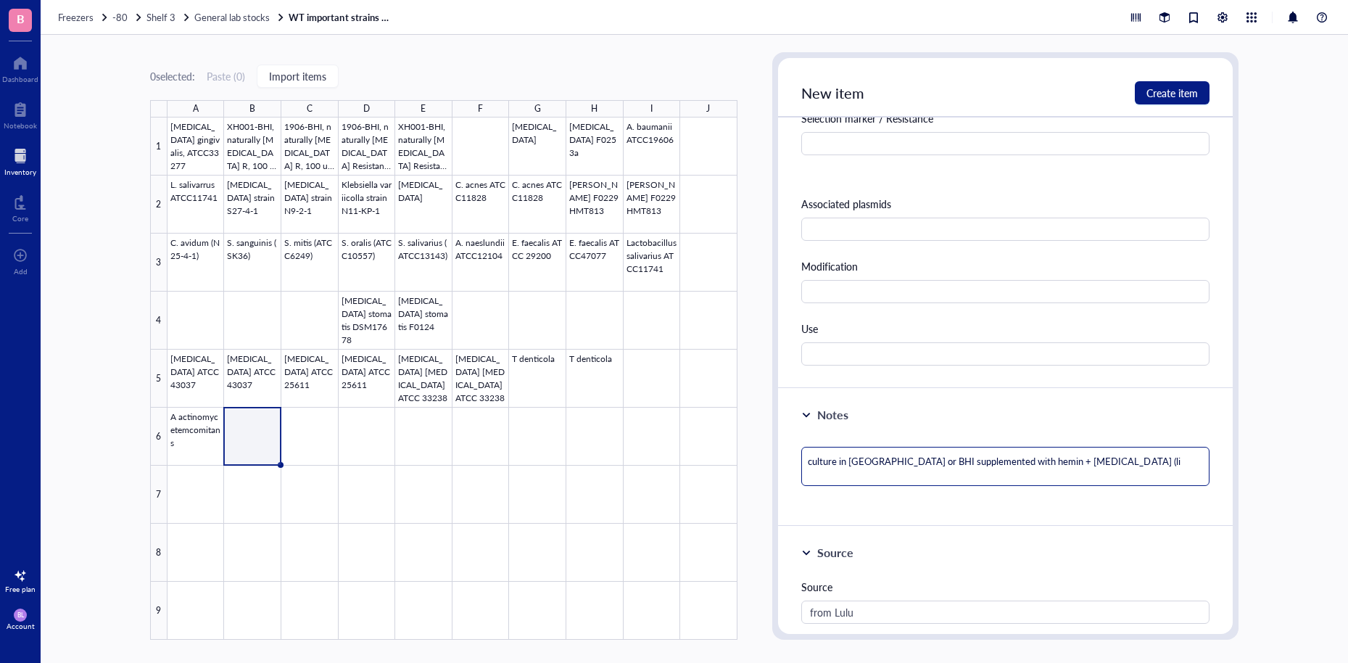
type textarea "culture in [GEOGRAPHIC_DATA] or BHI supplemented with hemin + [MEDICAL_DATA] (l…"
click at [803, 460] on textarea "culture in [GEOGRAPHIC_DATA] or BHI supplemented with hemin + [MEDICAL_DATA] (l…" at bounding box center [1005, 469] width 408 height 45
click at [1184, 90] on span "Create item" at bounding box center [1172, 93] width 51 height 12
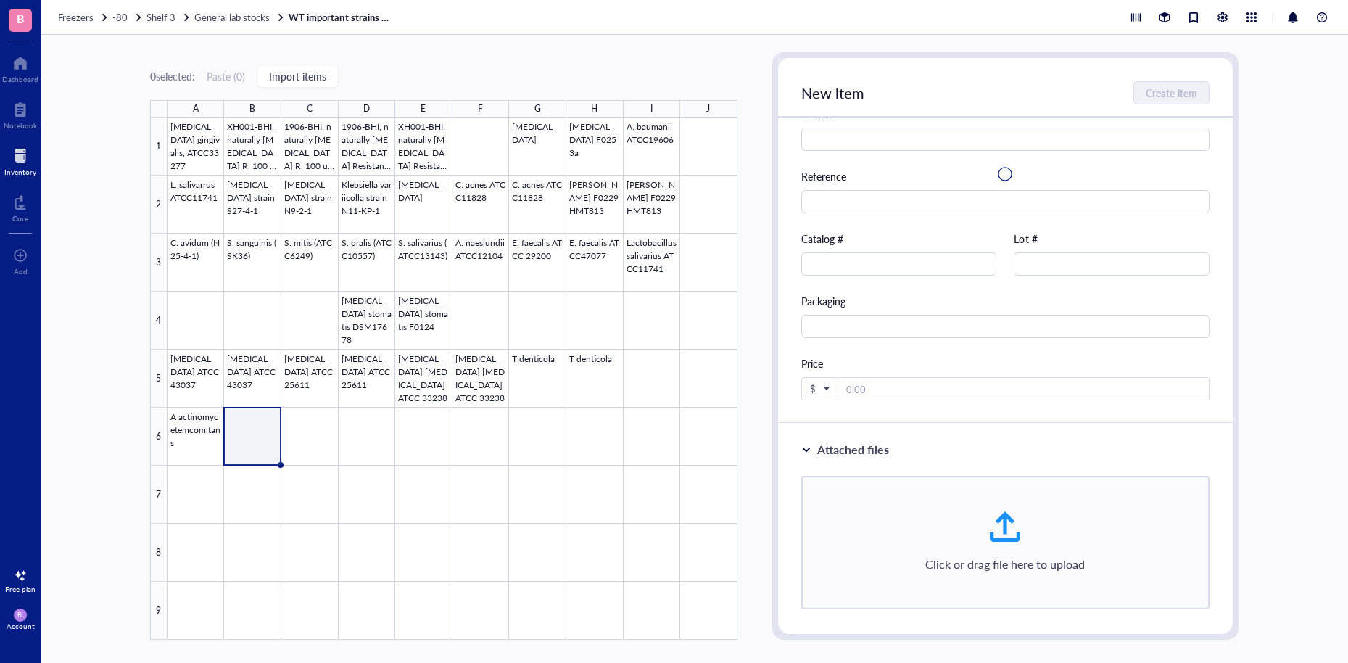
scroll to position [0, 0]
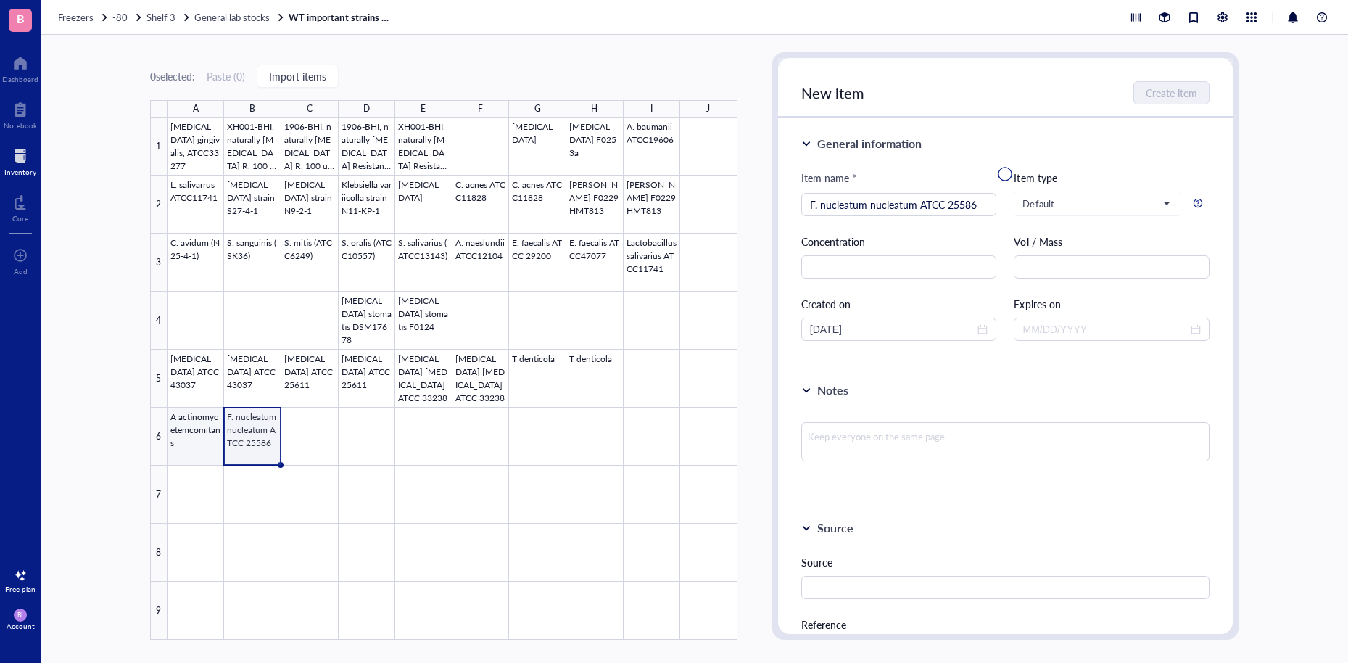
click at [185, 444] on div at bounding box center [453, 378] width 570 height 522
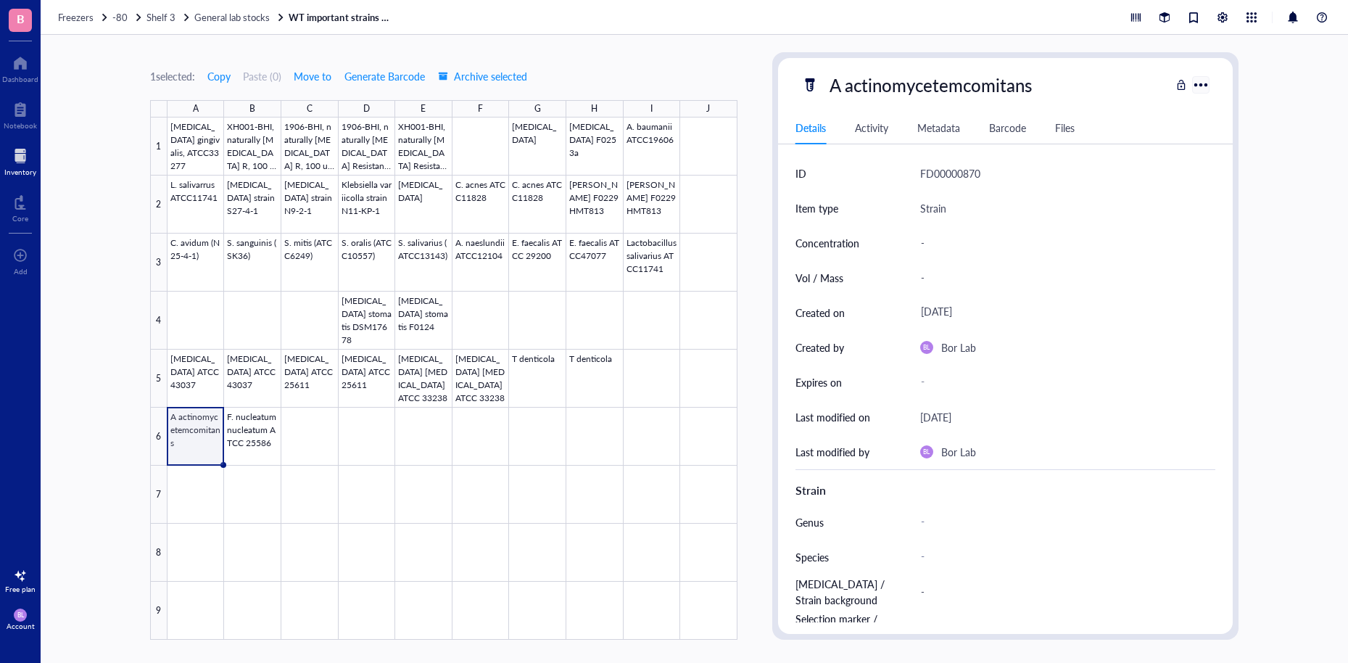
click at [1211, 86] on div at bounding box center [1201, 84] width 21 height 21
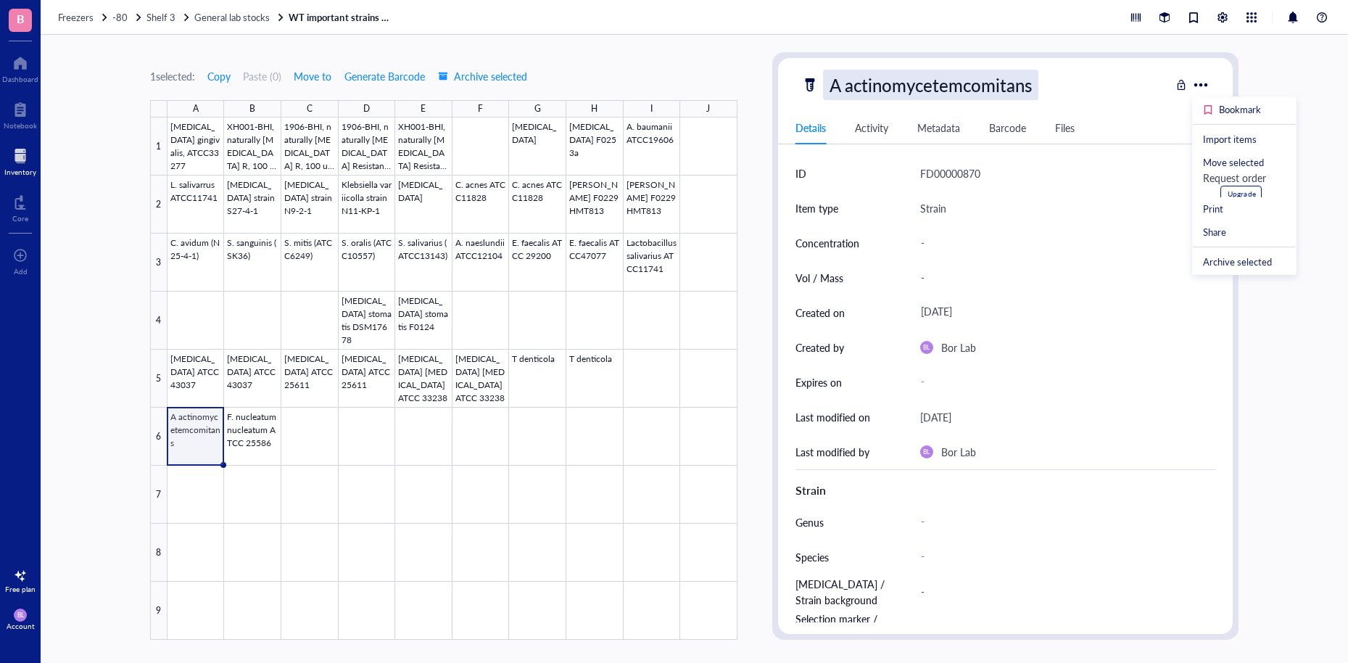
click at [964, 91] on div "A actinomycetemcomitans" at bounding box center [930, 85] width 215 height 30
click at [1080, 84] on div "A actinomycetemcomitans" at bounding box center [985, 85] width 369 height 30
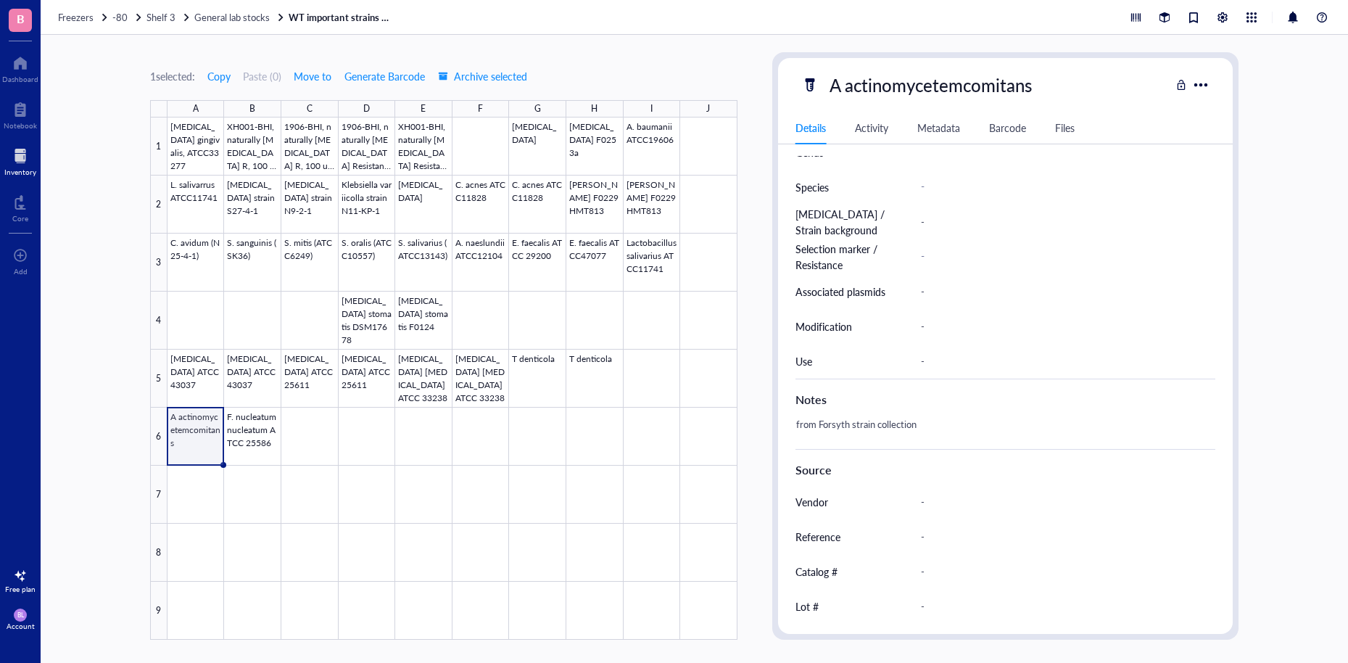
scroll to position [354, 0]
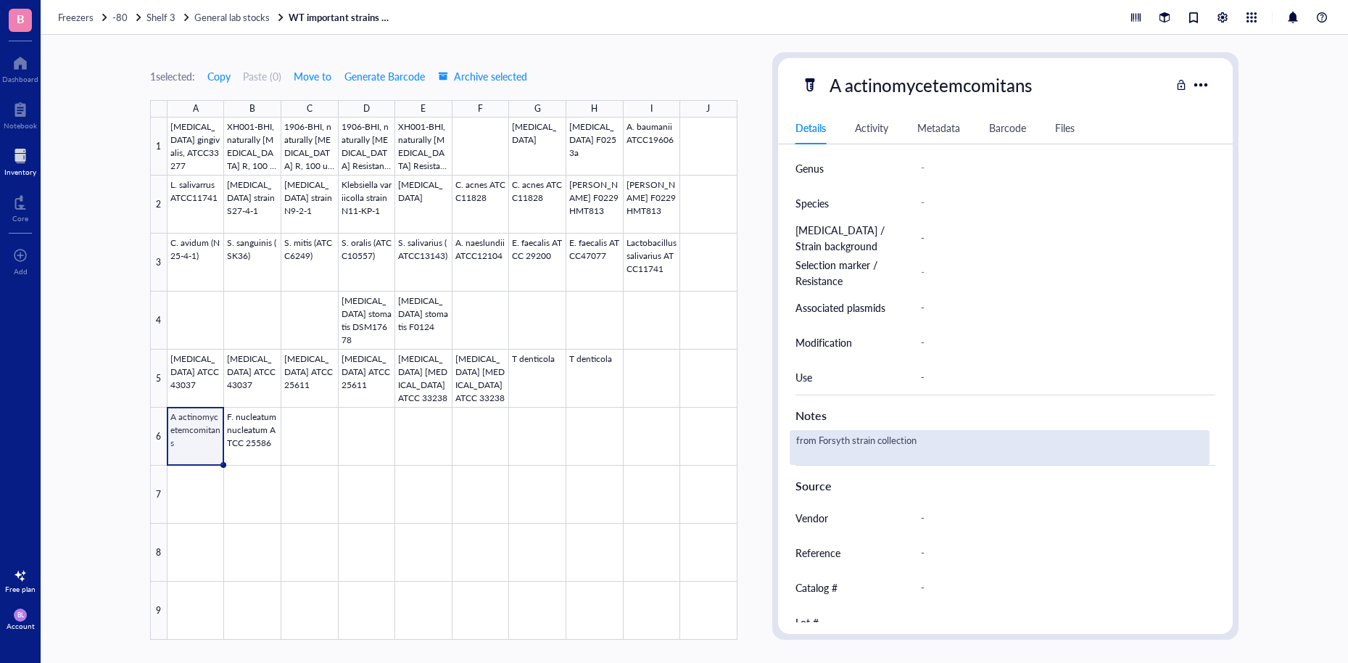
click at [888, 447] on div "from Forsyth strain collection" at bounding box center [1000, 447] width 420 height 35
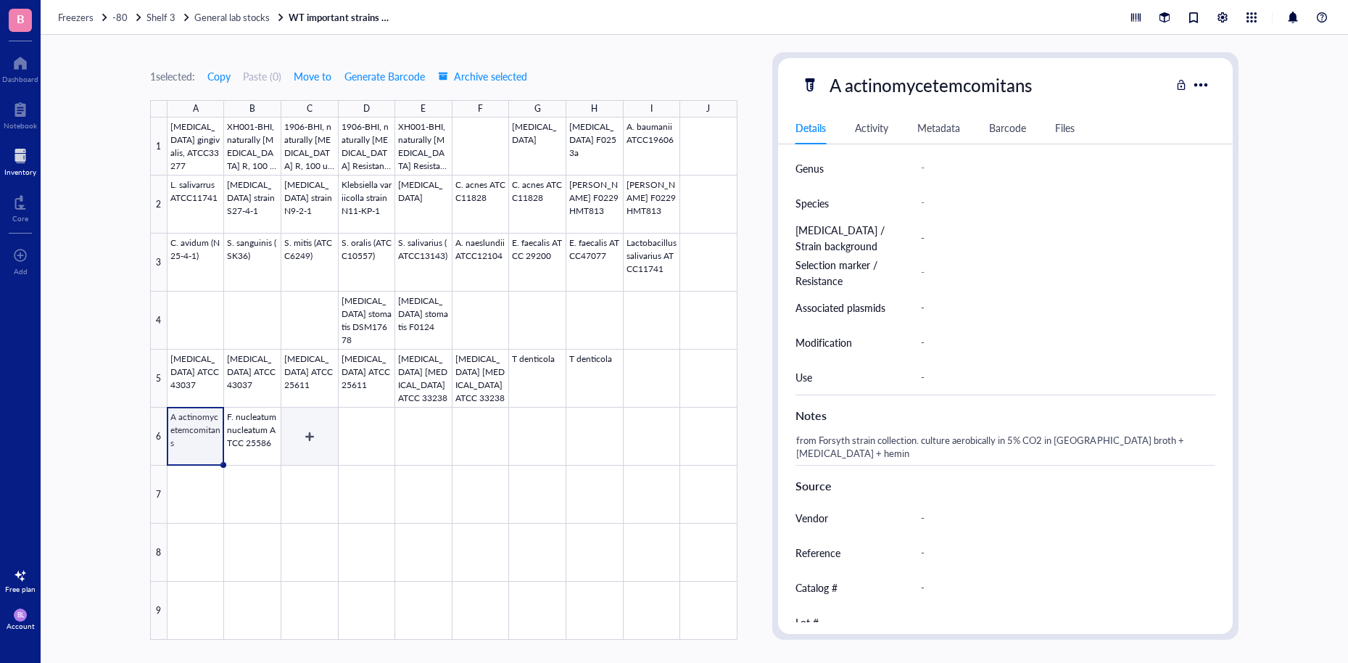
click at [298, 432] on div at bounding box center [453, 378] width 570 height 522
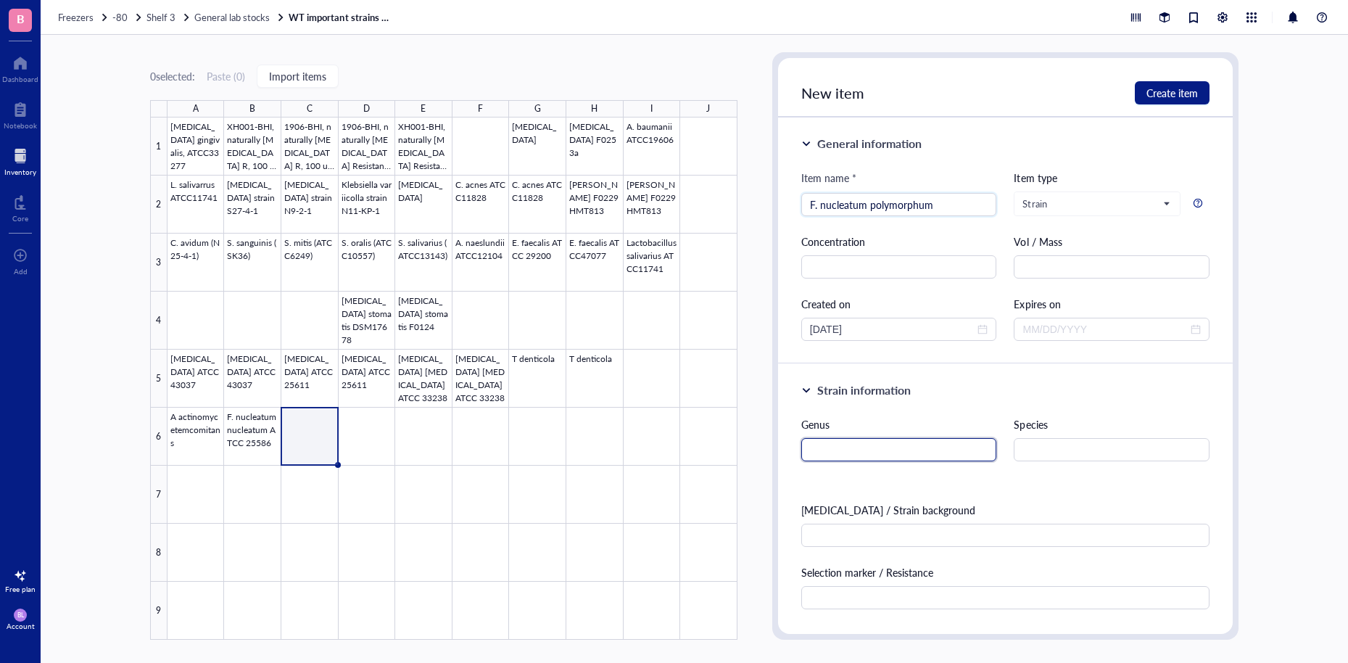
click at [883, 439] on input "text" at bounding box center [899, 449] width 196 height 23
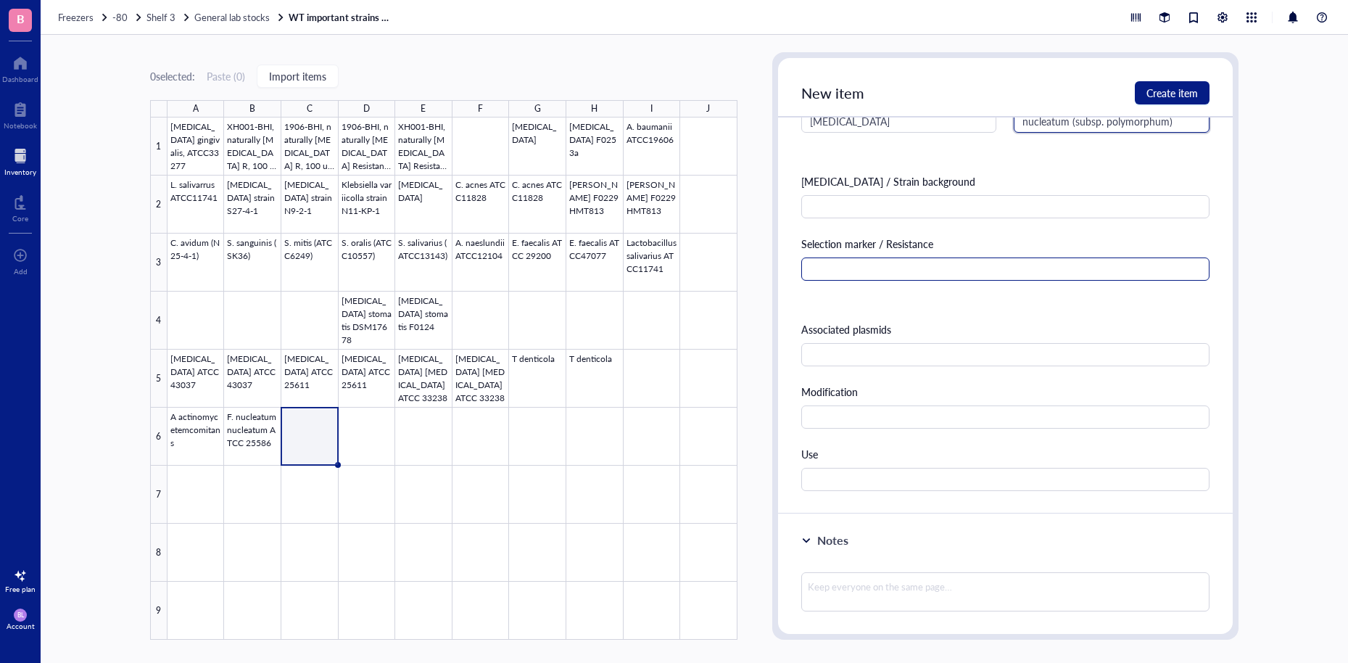
scroll to position [348, 0]
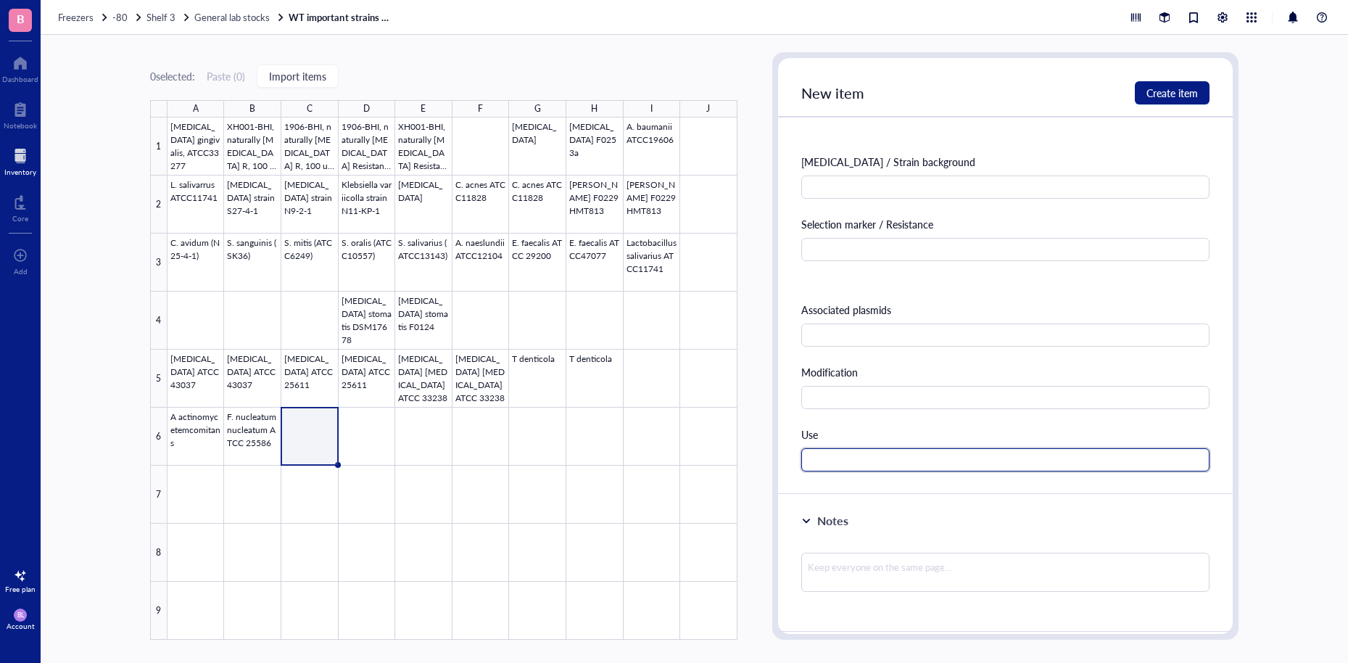
click at [923, 453] on input "text" at bounding box center [1005, 459] width 408 height 23
click at [1030, 582] on textarea at bounding box center [1005, 572] width 408 height 39
paste textarea "culture anaerobically in [GEOGRAPHIC_DATA] broth + [MEDICAL_DATA] + hemin (+she…"
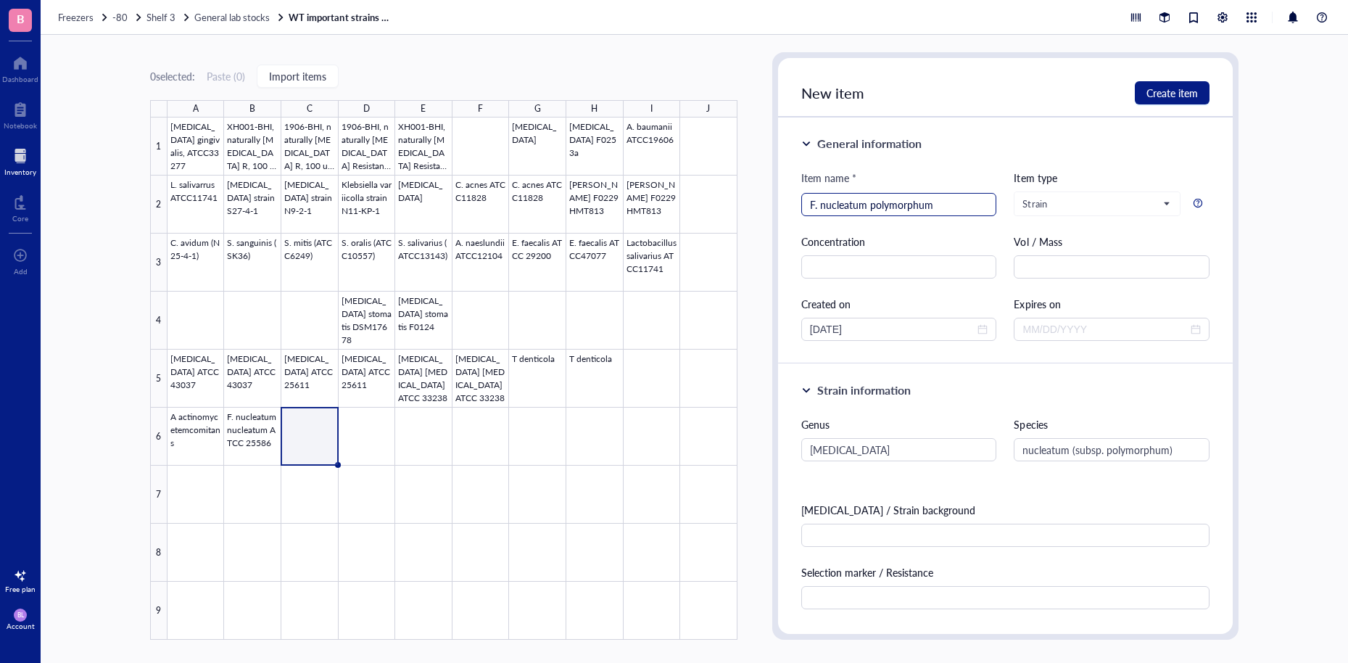
click at [951, 208] on input "F. nucleatum polymorphum" at bounding box center [899, 205] width 178 height 22
click at [1165, 97] on span "Create item" at bounding box center [1172, 93] width 51 height 12
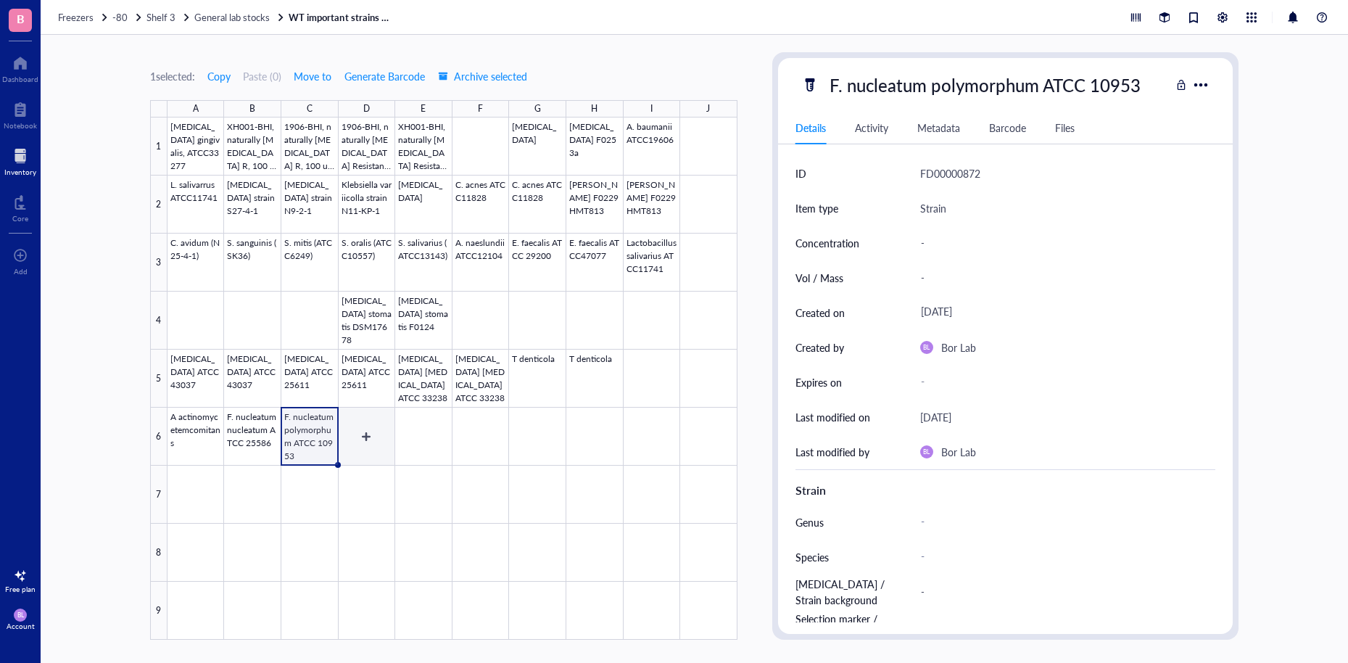
click at [363, 434] on div at bounding box center [453, 378] width 570 height 522
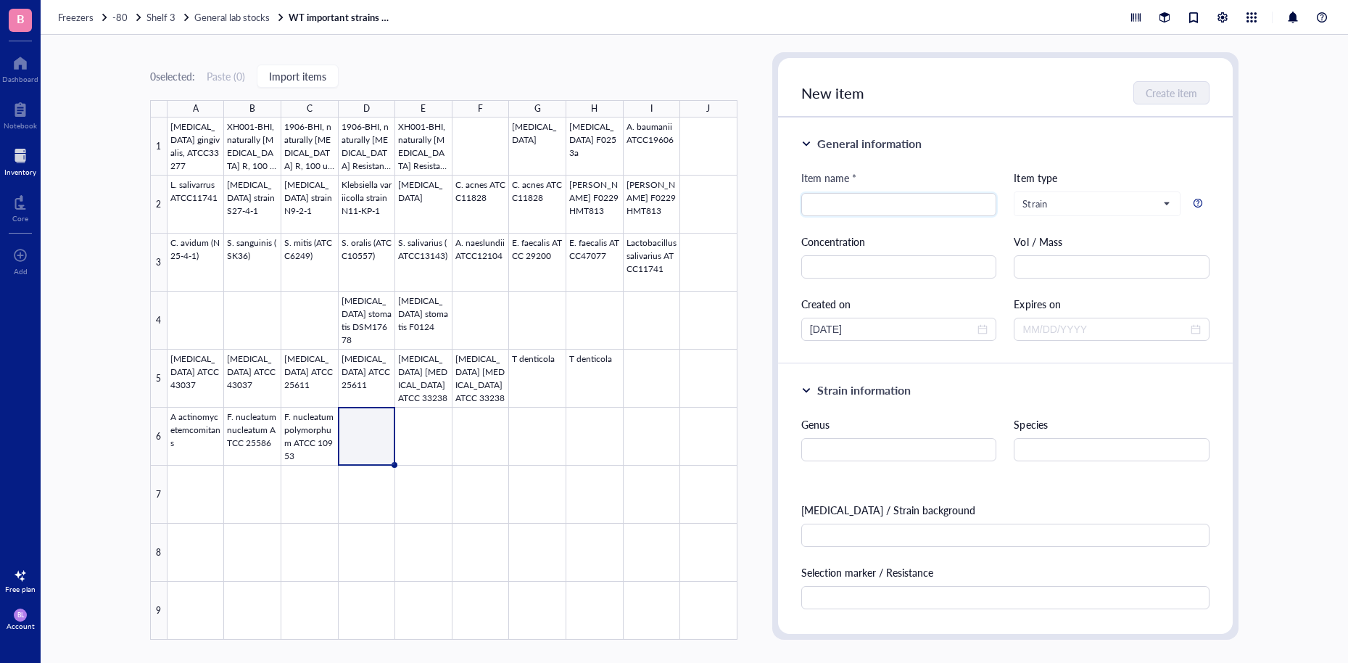
click at [923, 190] on div "Item name *" at bounding box center [899, 181] width 196 height 23
click at [876, 197] on input "search" at bounding box center [899, 205] width 178 height 22
drag, startPoint x: 934, startPoint y: 471, endPoint x: 930, endPoint y: 455, distance: 16.4
click at [933, 467] on div "Genus Species [MEDICAL_DATA] / Strain background Selection marker / Resistance …" at bounding box center [1005, 617] width 408 height 403
click at [930, 455] on input "text" at bounding box center [899, 449] width 196 height 23
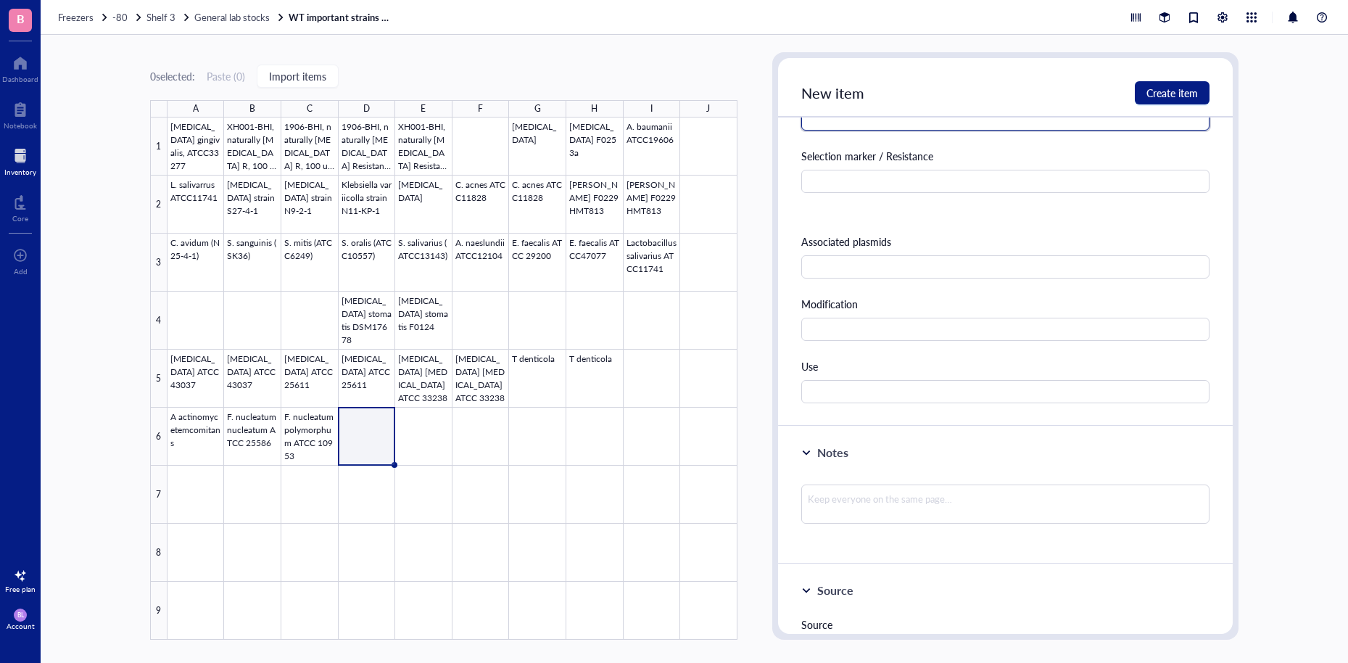
scroll to position [418, 0]
click at [888, 487] on textarea at bounding box center [1005, 502] width 408 height 39
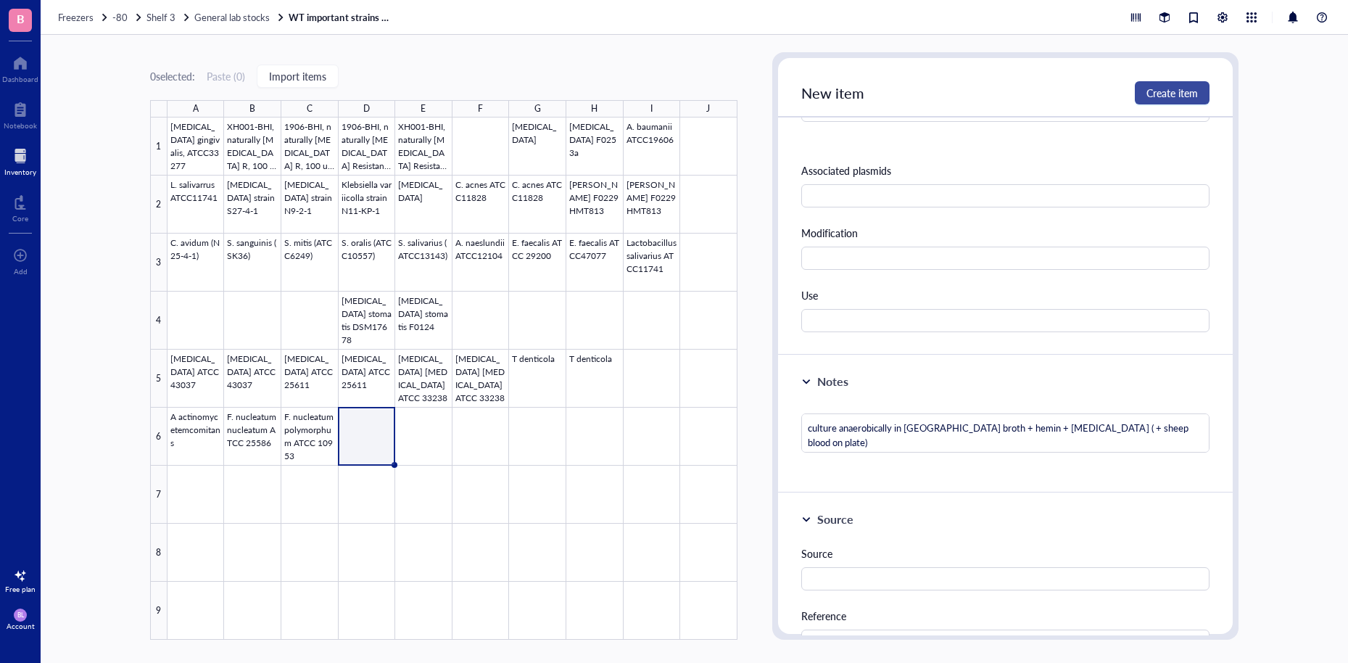
click at [1183, 89] on span "Create item" at bounding box center [1172, 93] width 51 height 12
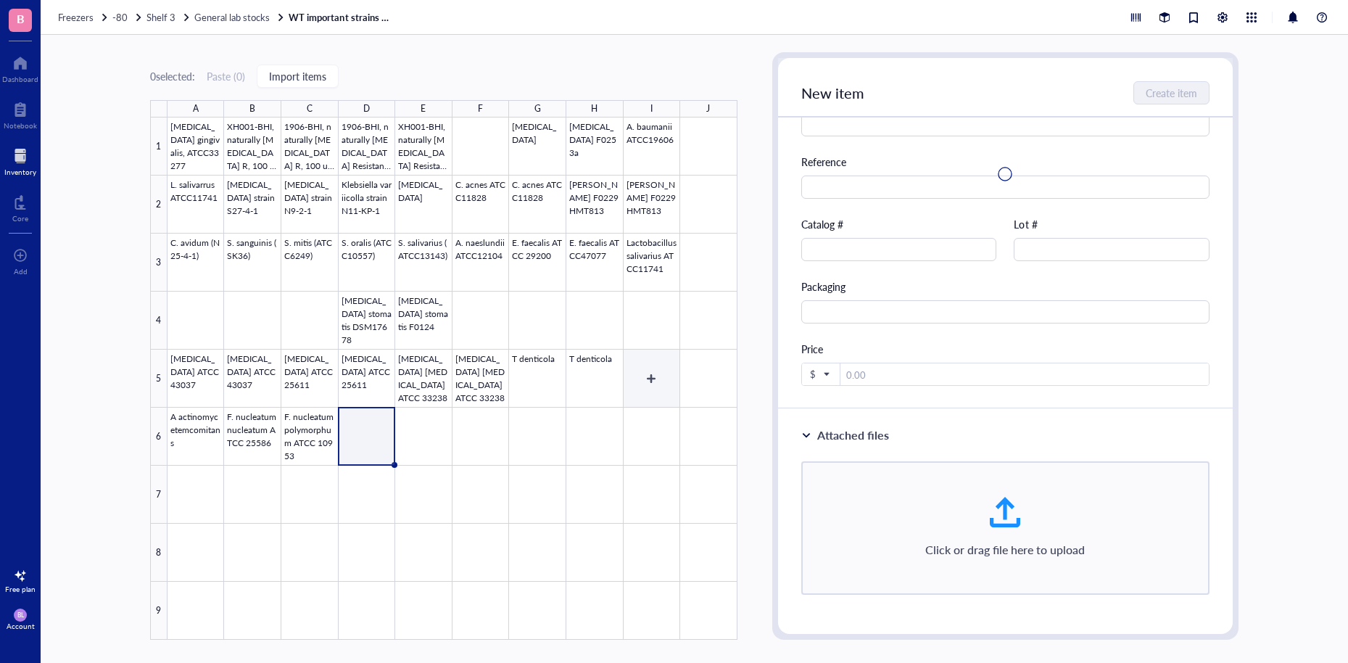
scroll to position [9, 0]
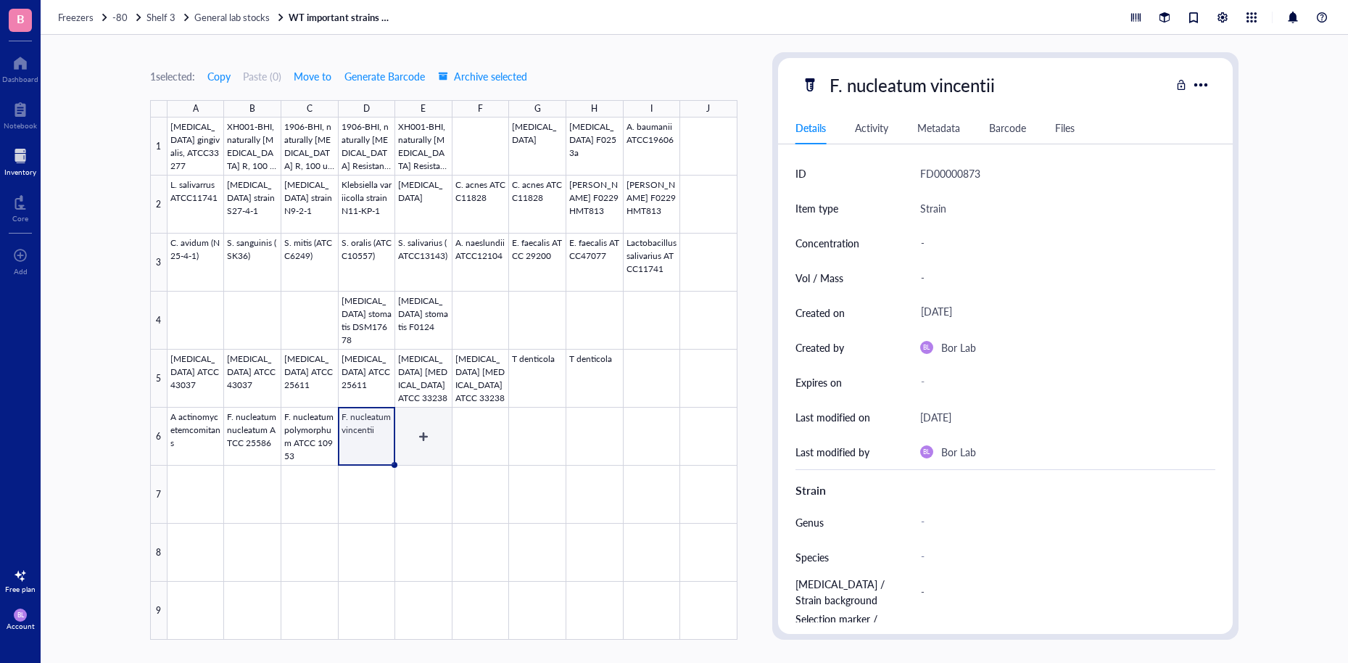
click at [409, 418] on div at bounding box center [453, 378] width 570 height 522
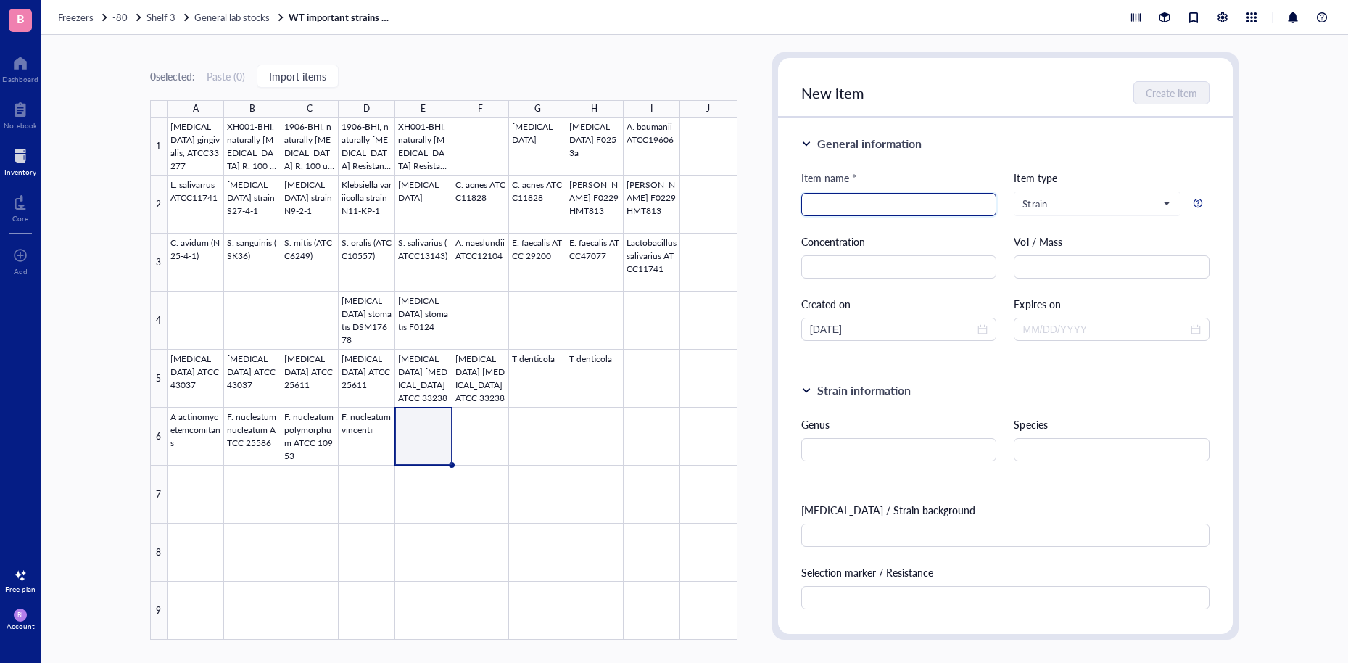
click at [884, 195] on input "search" at bounding box center [899, 205] width 178 height 22
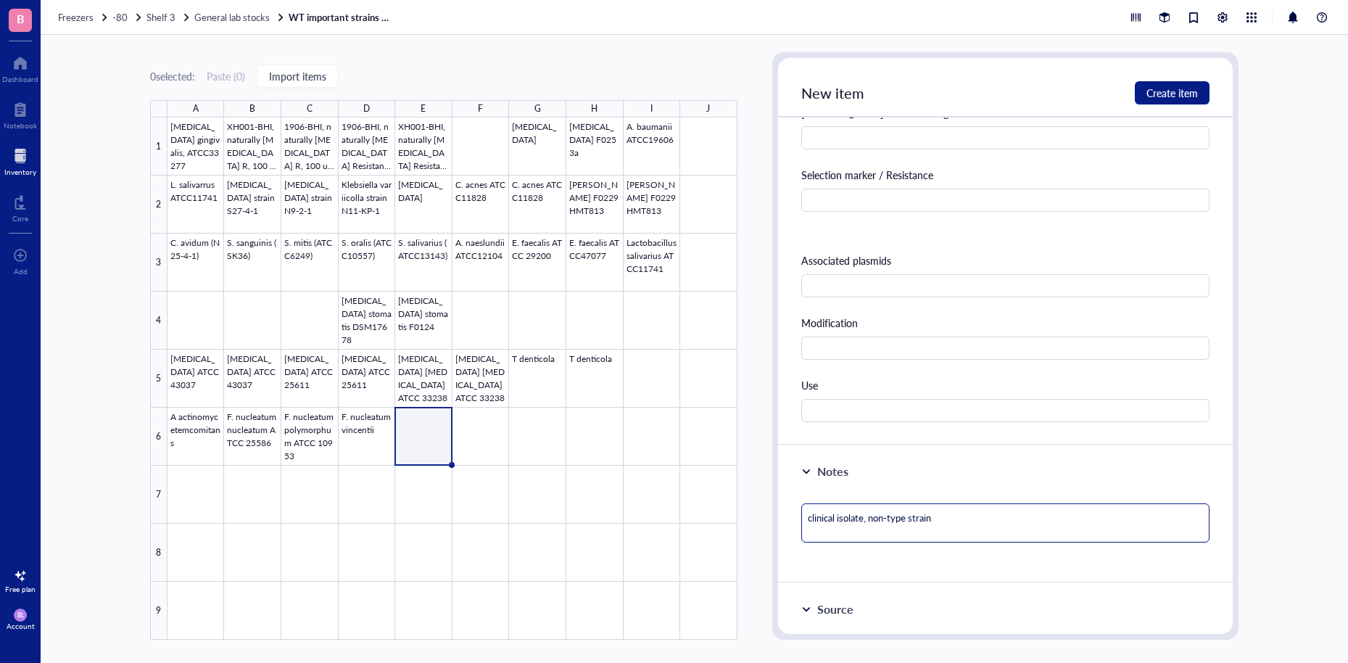
scroll to position [446, 0]
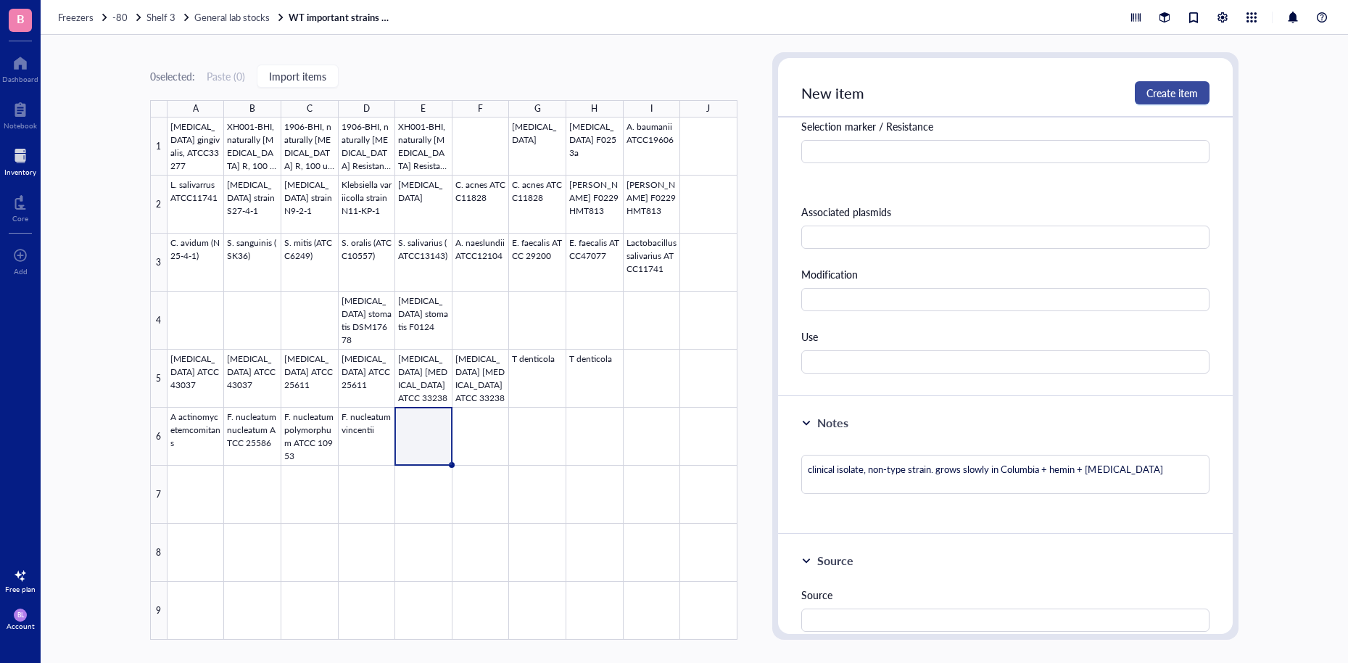
click at [1184, 94] on span "Create item" at bounding box center [1172, 93] width 51 height 12
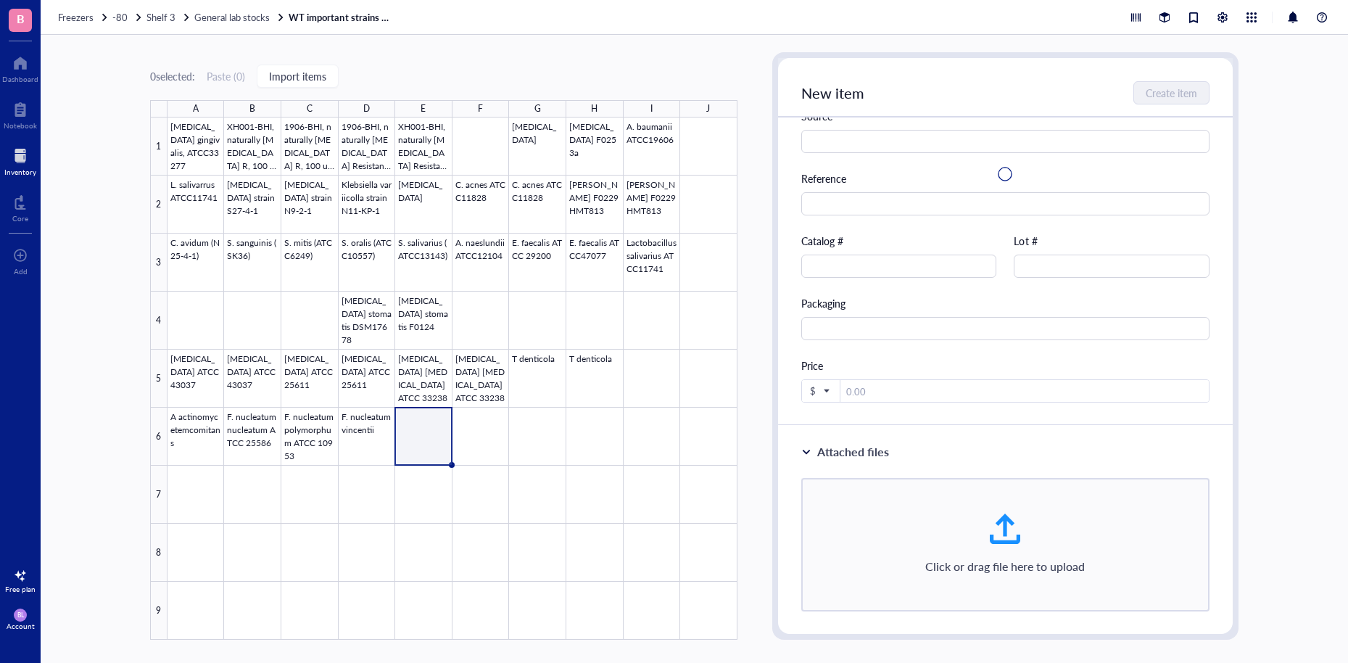
scroll to position [0, 0]
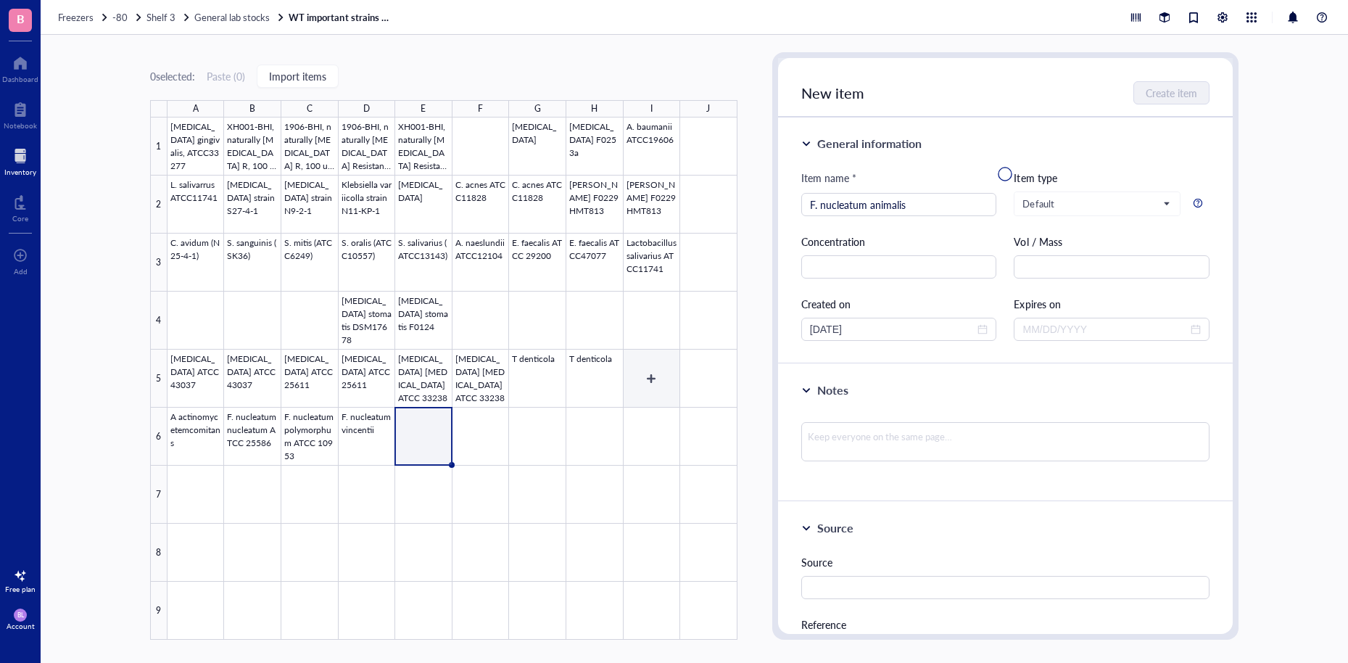
click at [601, 451] on div at bounding box center [453, 378] width 570 height 522
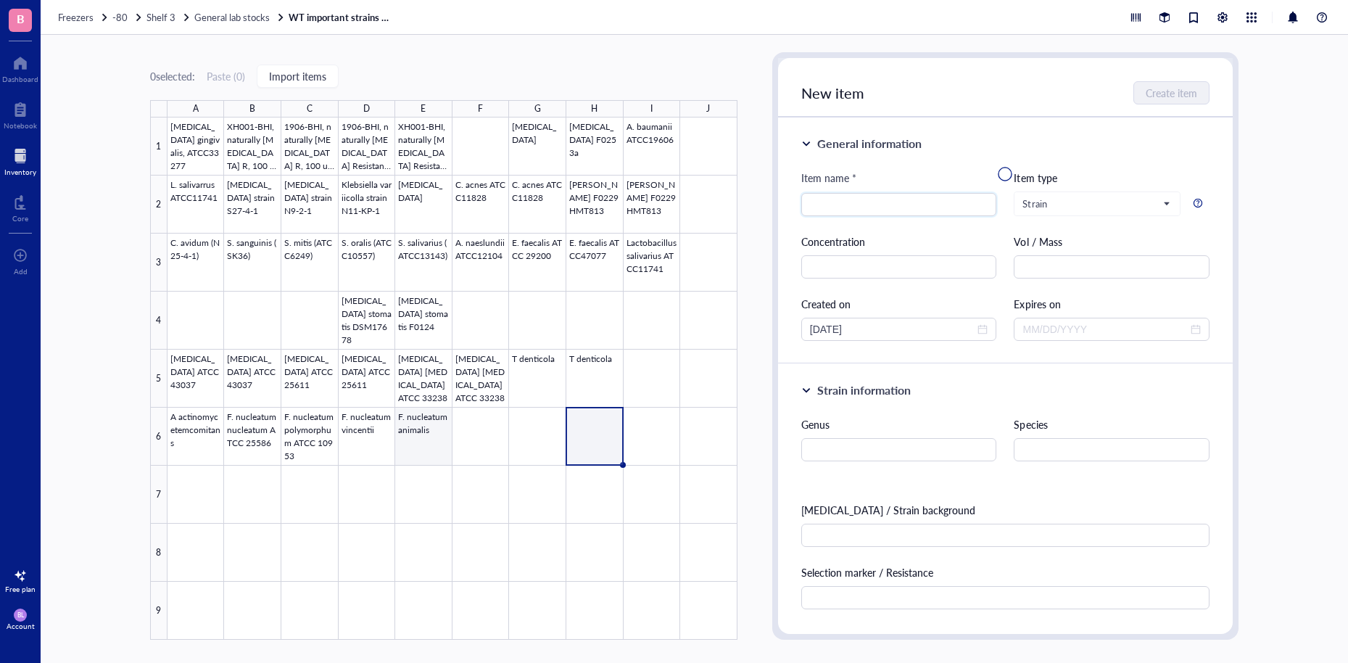
click at [408, 424] on div at bounding box center [453, 378] width 570 height 522
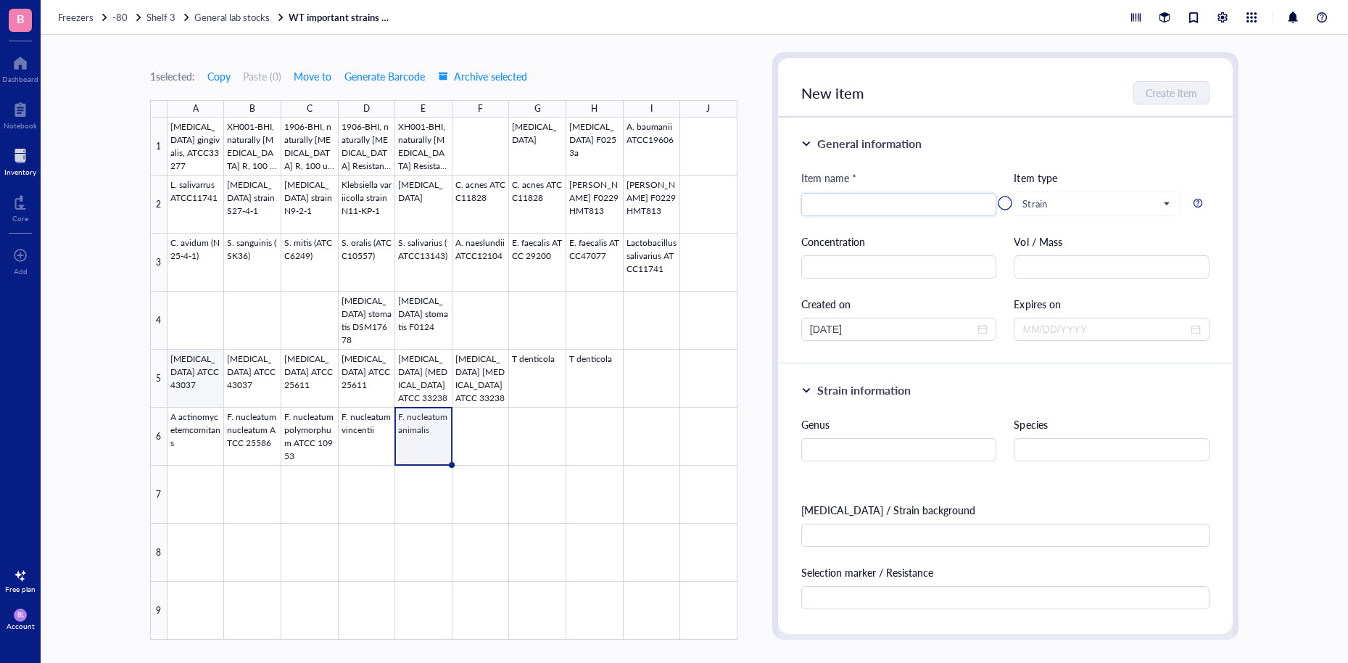
click at [204, 372] on div at bounding box center [453, 378] width 570 height 522
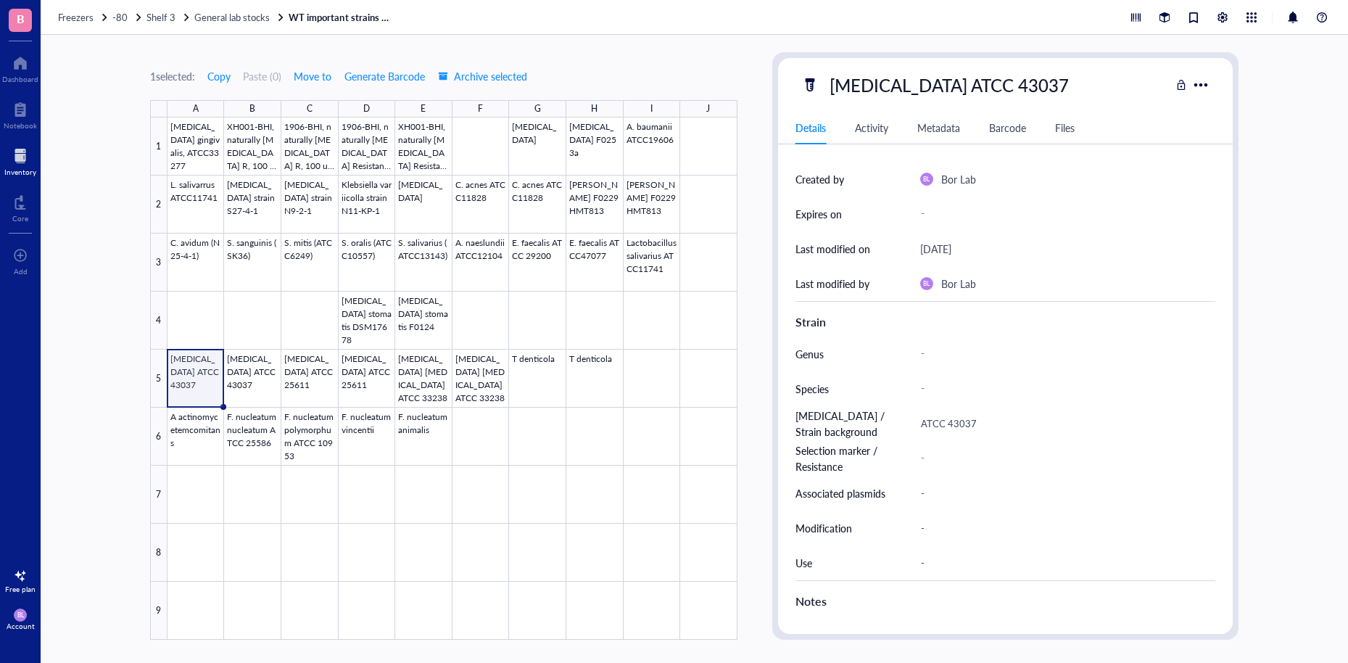
scroll to position [435, 0]
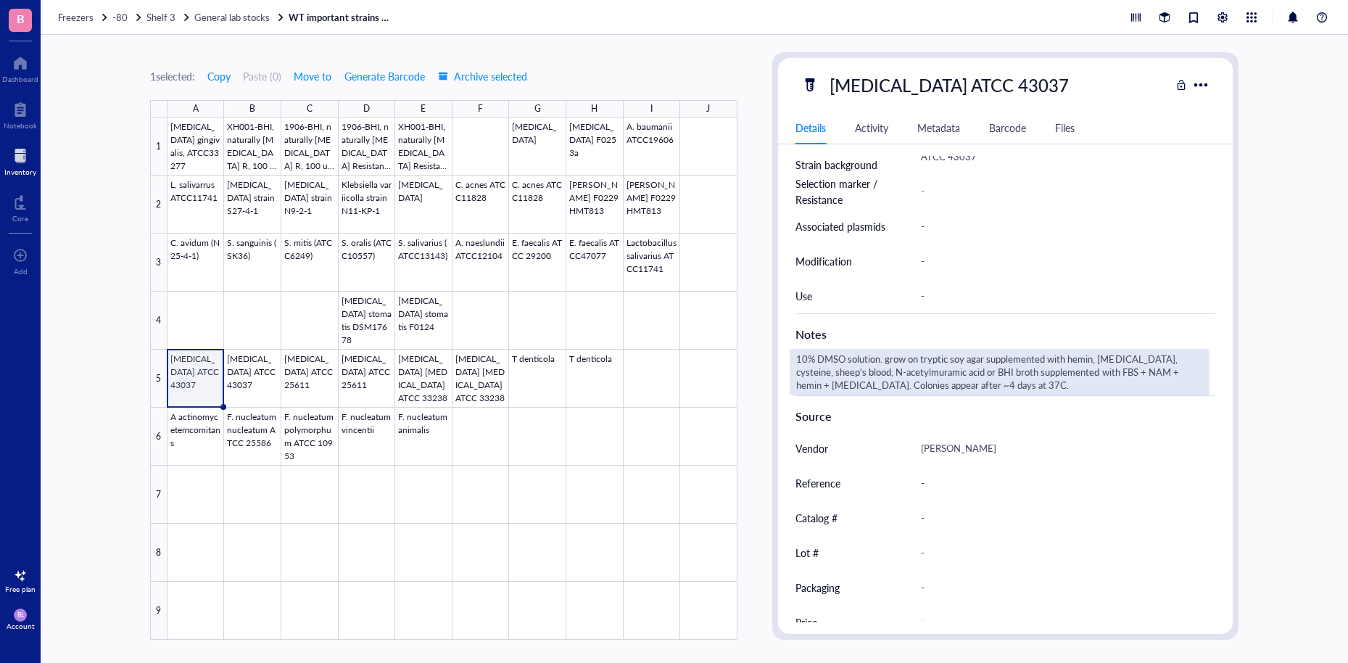
click at [1033, 380] on div "10% DMSO solution. grow on tryptic soy agar supplemented with hemin, [MEDICAL_D…" at bounding box center [1000, 372] width 420 height 46
click at [1015, 385] on textarea "10% DMSO solution. grow on tryptic soy agar supplemented with hemin, [MEDICAL_D…" at bounding box center [999, 372] width 418 height 45
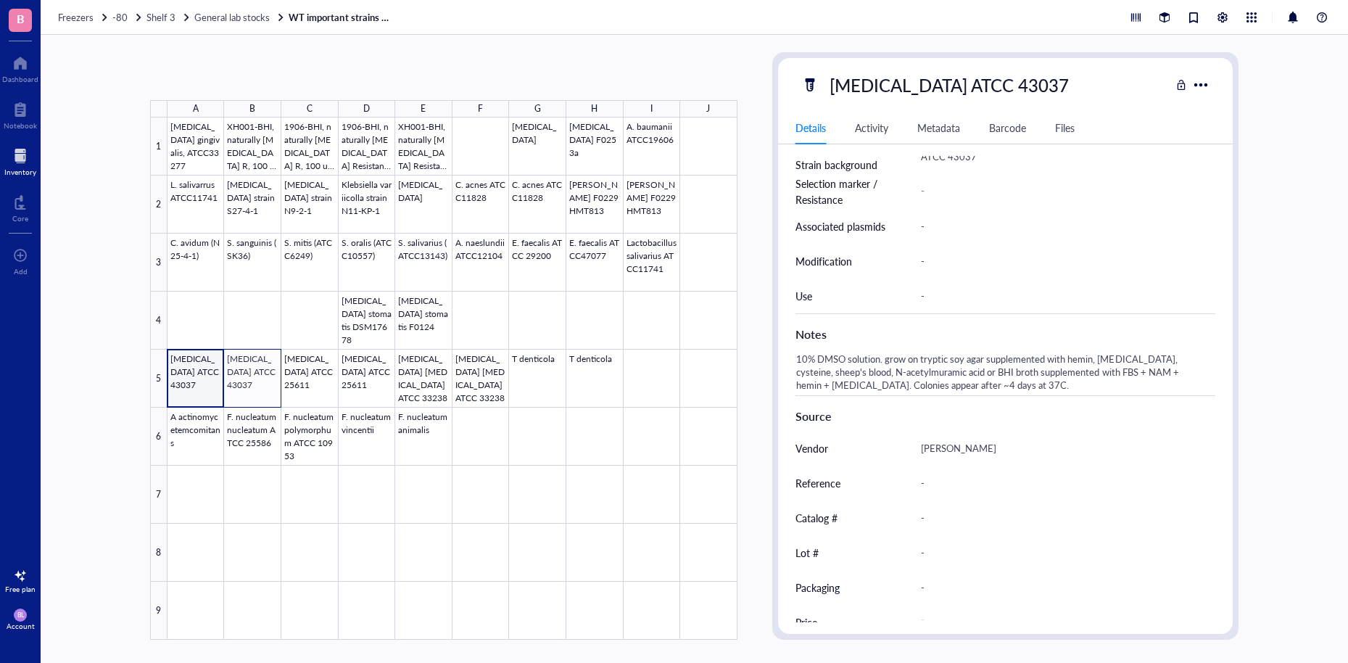
click at [241, 368] on div at bounding box center [453, 378] width 570 height 522
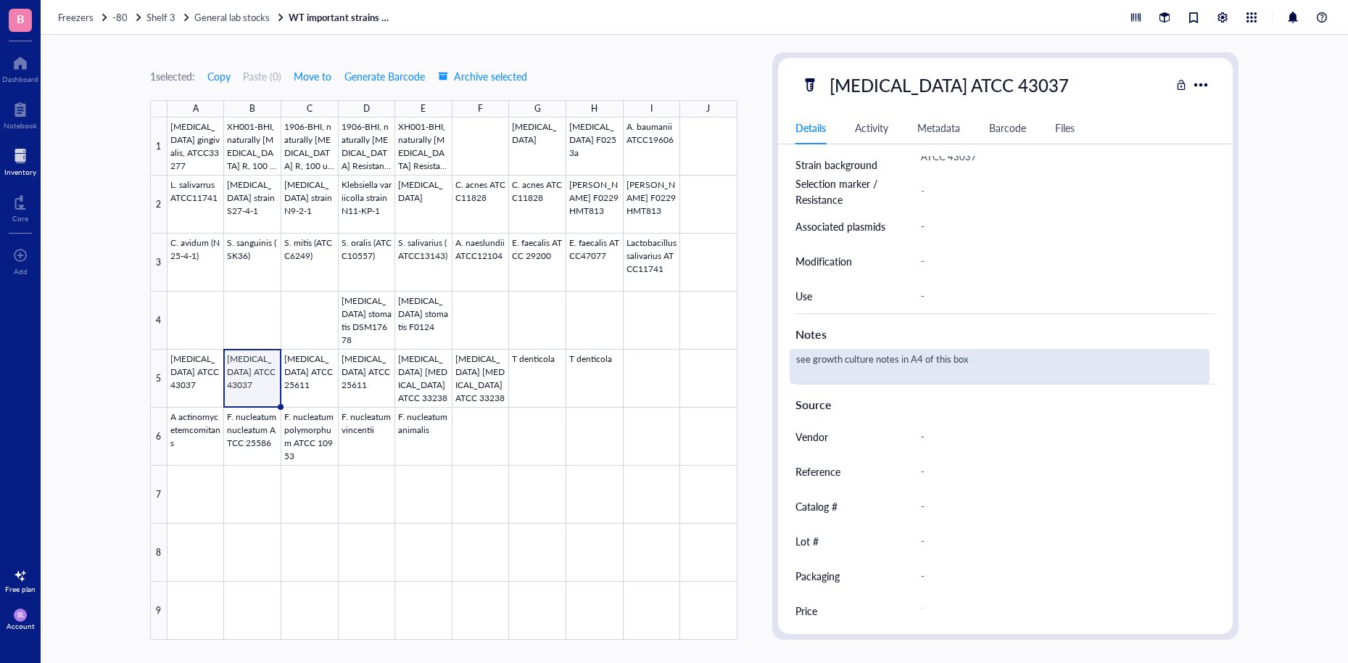
click at [1036, 376] on div "see growth culture notes in A4 of this box" at bounding box center [1000, 366] width 420 height 35
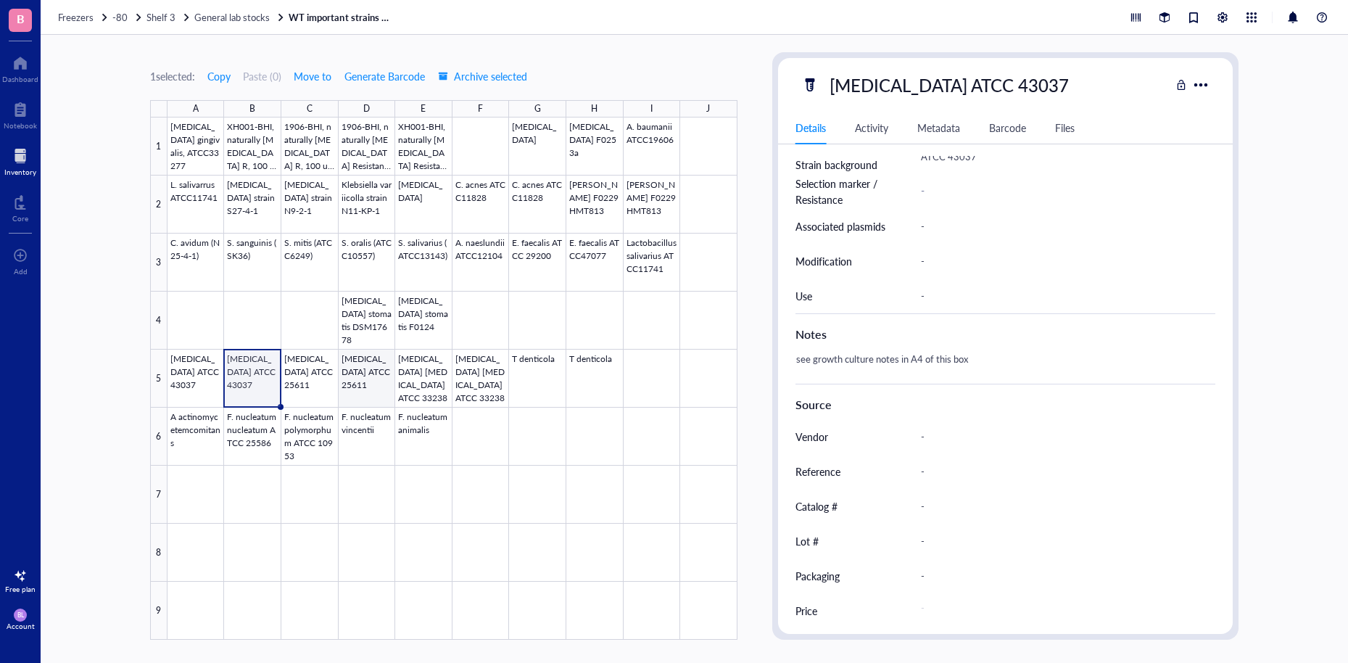
click at [310, 373] on div at bounding box center [453, 378] width 570 height 522
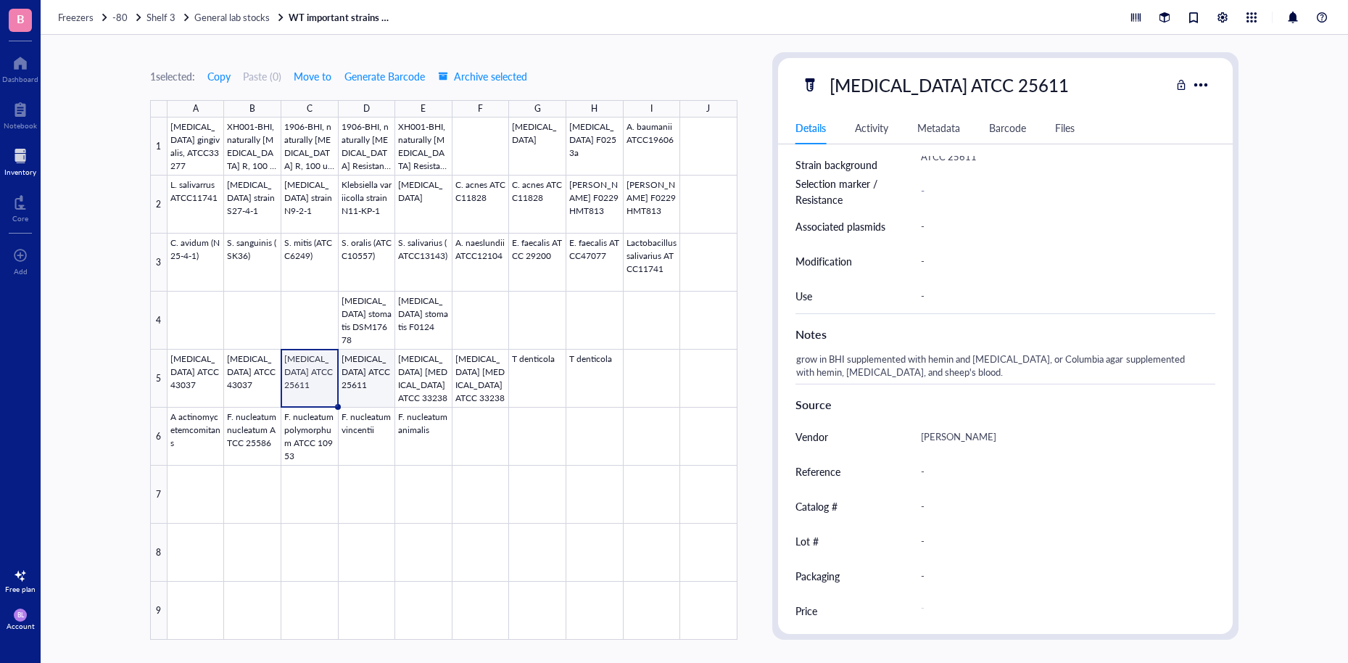
click at [365, 374] on div at bounding box center [453, 378] width 570 height 522
click at [300, 365] on div at bounding box center [453, 378] width 570 height 522
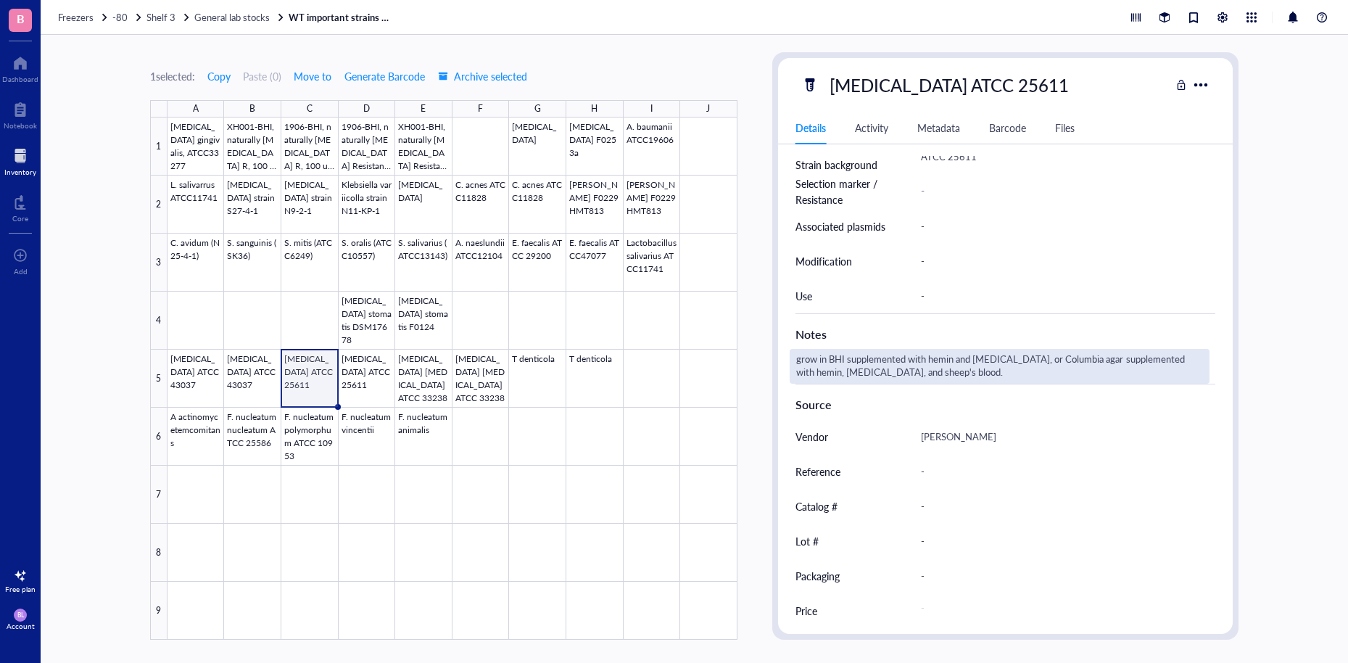
click at [965, 373] on div "grow in BHI supplemented with hemin and [MEDICAL_DATA], or Columbia agar supple…" at bounding box center [1000, 366] width 420 height 35
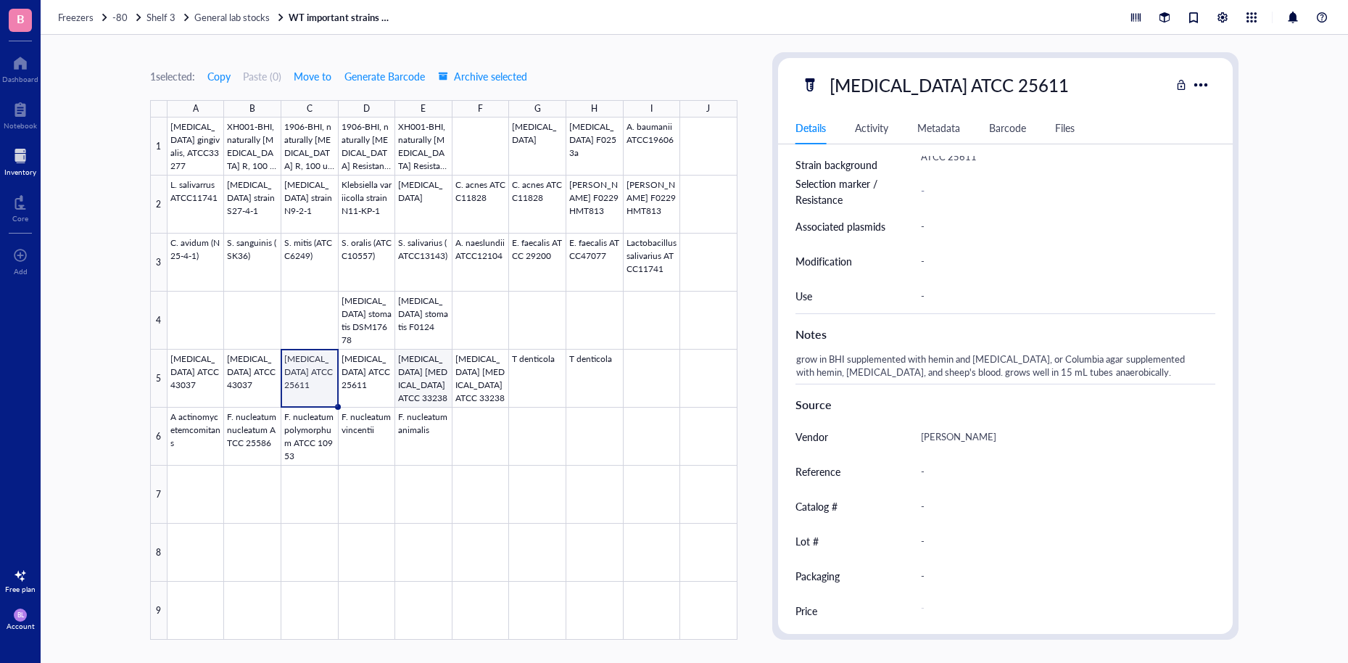
click at [412, 376] on div at bounding box center [453, 378] width 570 height 522
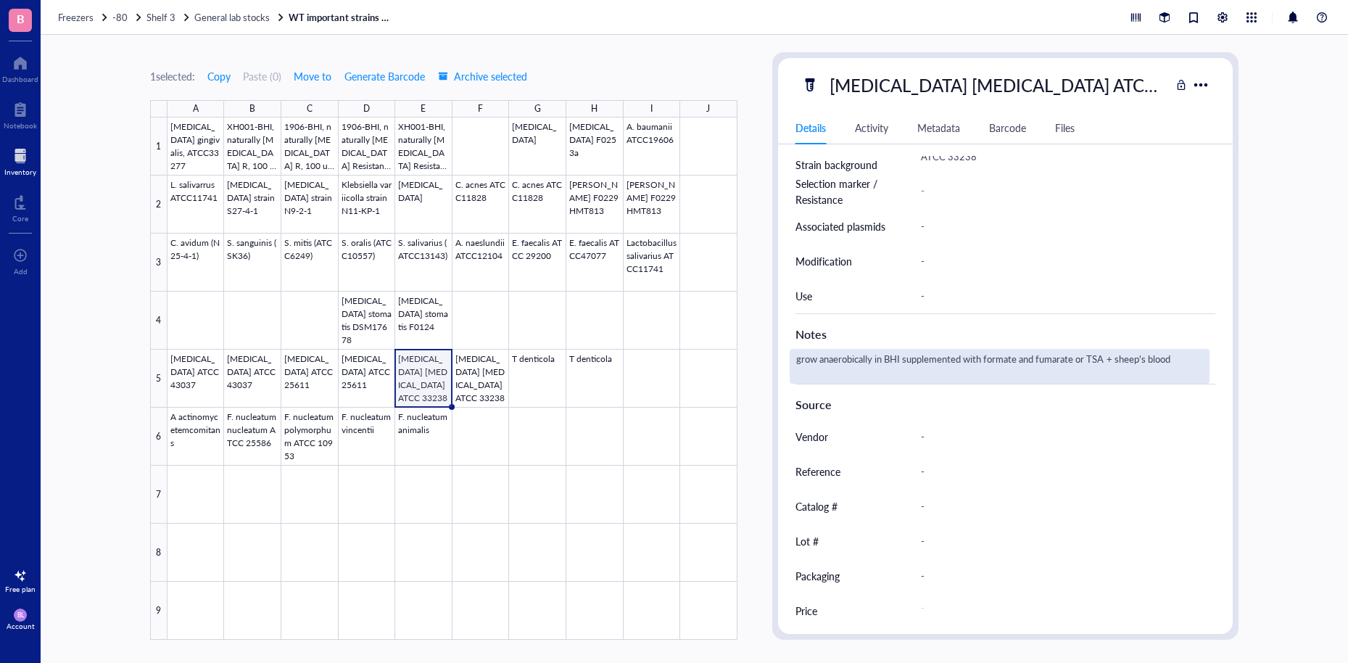
click at [1055, 374] on div "grow anaerobically in BHI supplemented with formate and fumarate or TSA + sheep…" at bounding box center [1000, 366] width 420 height 35
click at [909, 364] on textarea "grow anaerobically in BHI supplemented with formate and fumarate or TSA + sheep…" at bounding box center [999, 366] width 418 height 32
click at [1083, 364] on textarea "grow anaerobically in BHI supplemented with formate and fumarate or TSA + sheep…" at bounding box center [999, 366] width 418 height 32
click at [1054, 368] on div "grow anaerobically in BHI supplemented with formate and fumarate and sheep bloo…" at bounding box center [1000, 366] width 420 height 35
click at [1077, 358] on textarea "grow anaerobically in BHI supplemented with formate and fumarate and sheep bloo…" at bounding box center [999, 366] width 418 height 32
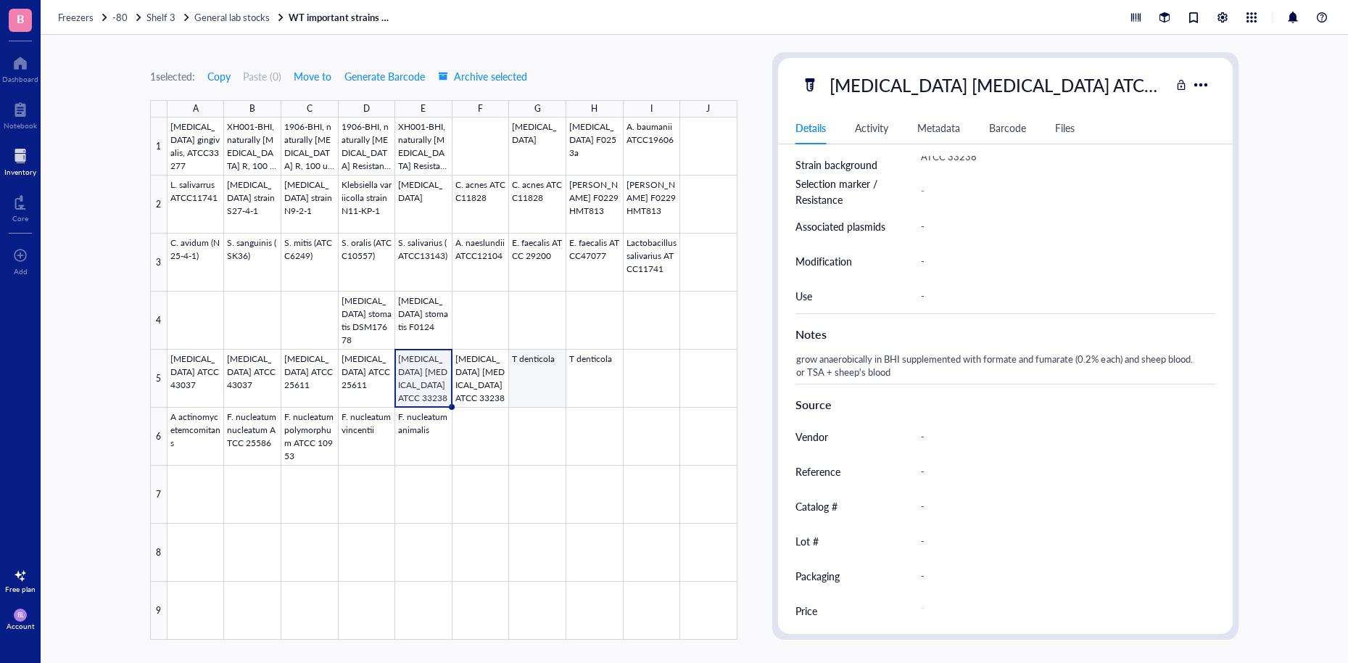
click at [550, 399] on div at bounding box center [453, 378] width 570 height 522
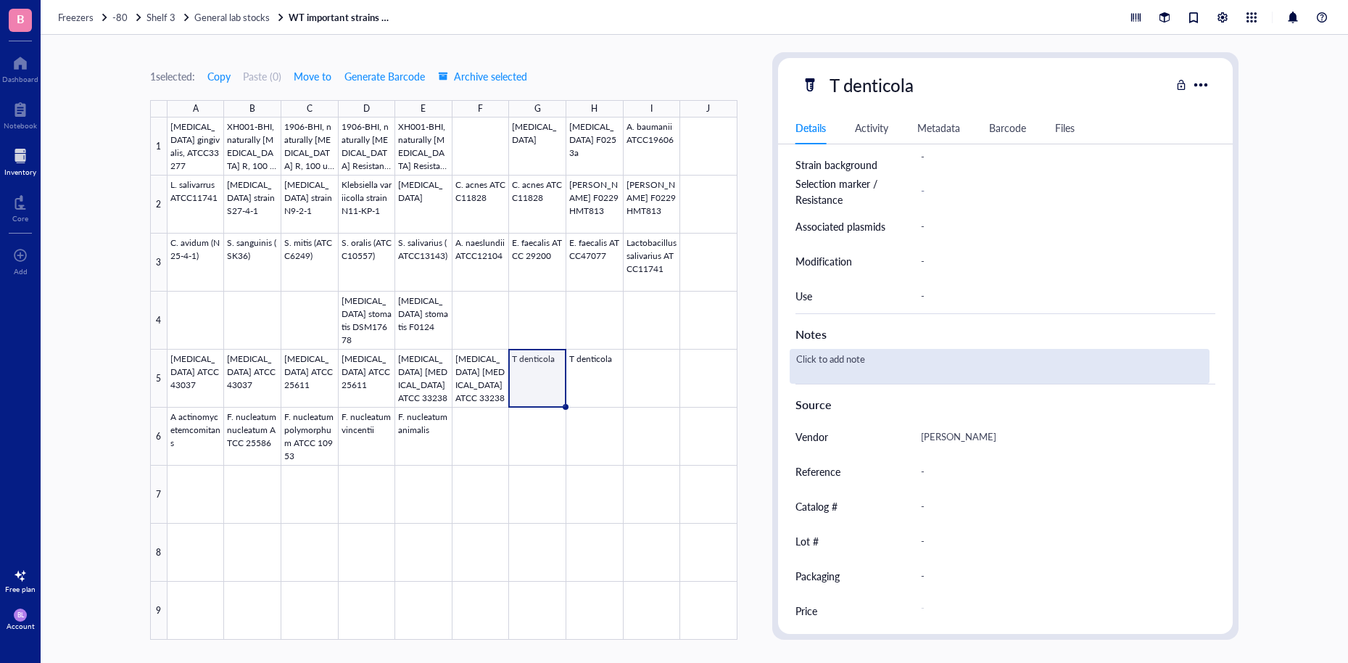
click at [964, 378] on div "Click to add note" at bounding box center [1000, 366] width 420 height 35
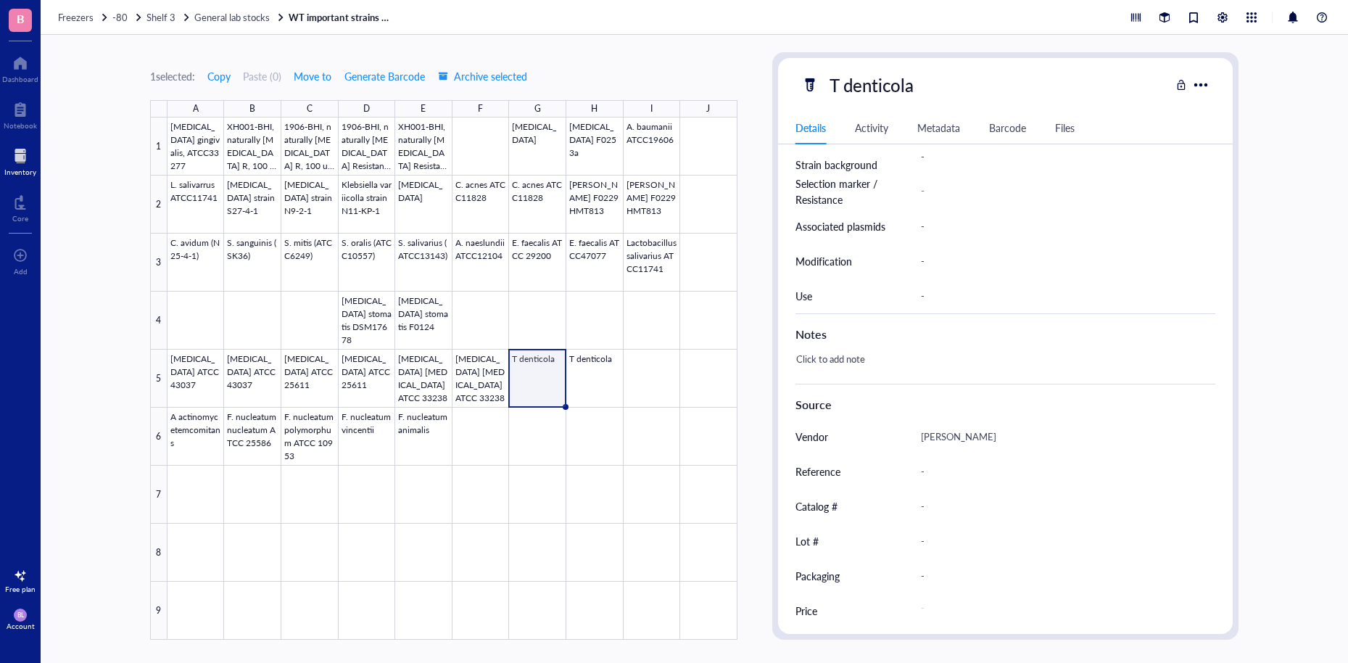
click at [1319, 245] on div "1 selected: Copy Paste ( 0 ) Move to Generate Barcode Archive selected A B C D …" at bounding box center [694, 349] width 1307 height 628
click at [214, 20] on span "General lab stocks" at bounding box center [231, 17] width 75 height 14
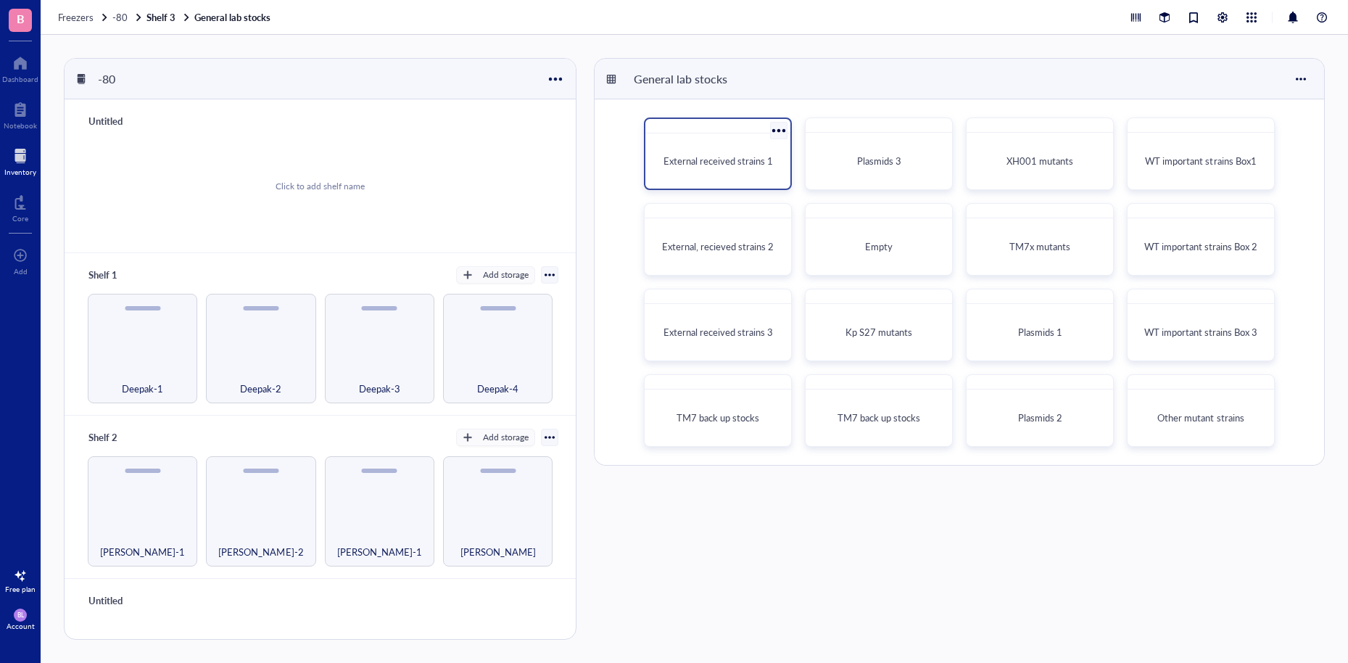
click at [745, 165] on span "External received strains 1" at bounding box center [719, 161] width 110 height 14
